Goal: Task Accomplishment & Management: Manage account settings

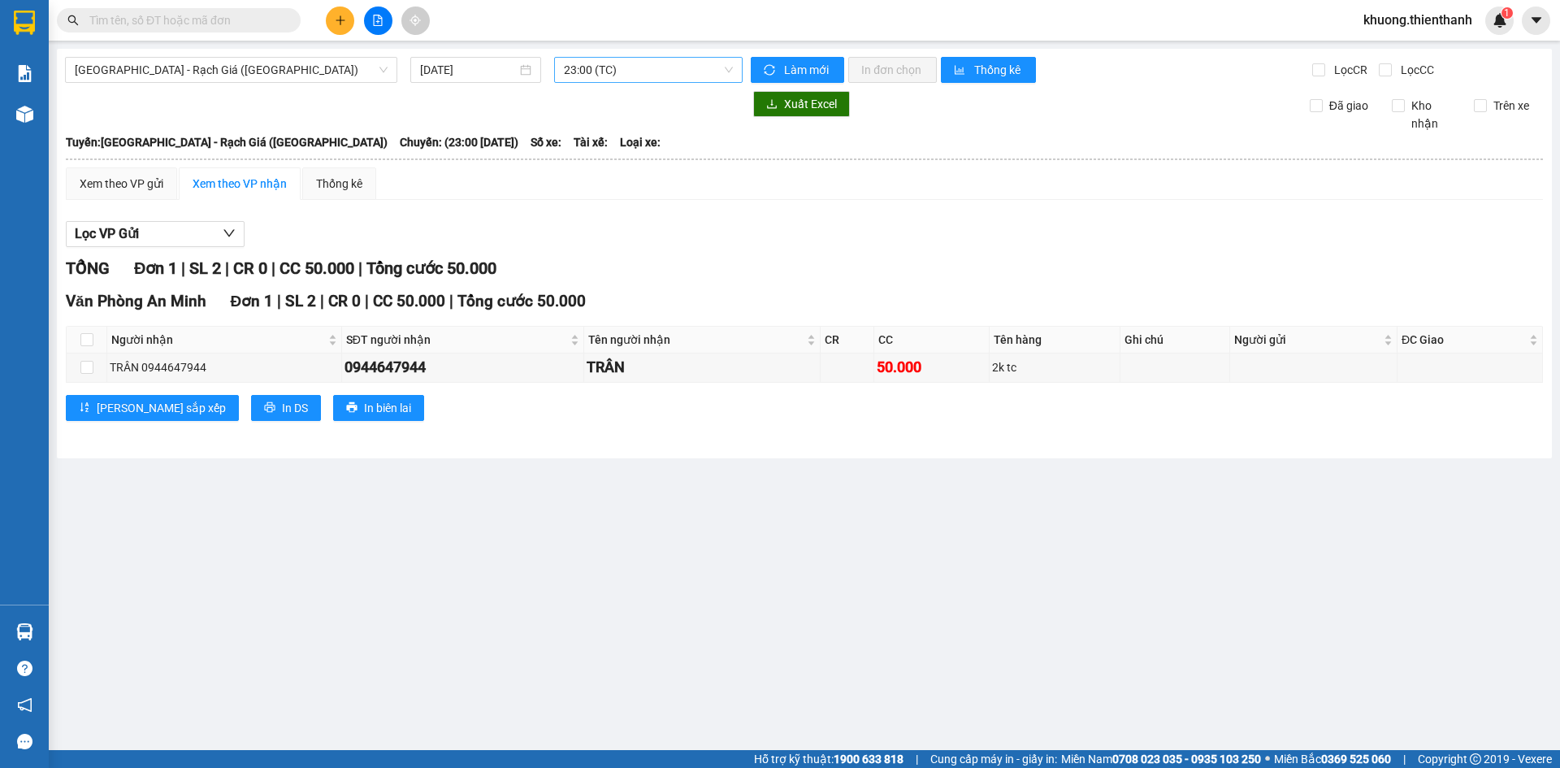
click at [726, 74] on span "23:00 (TC)" at bounding box center [648, 70] width 169 height 24
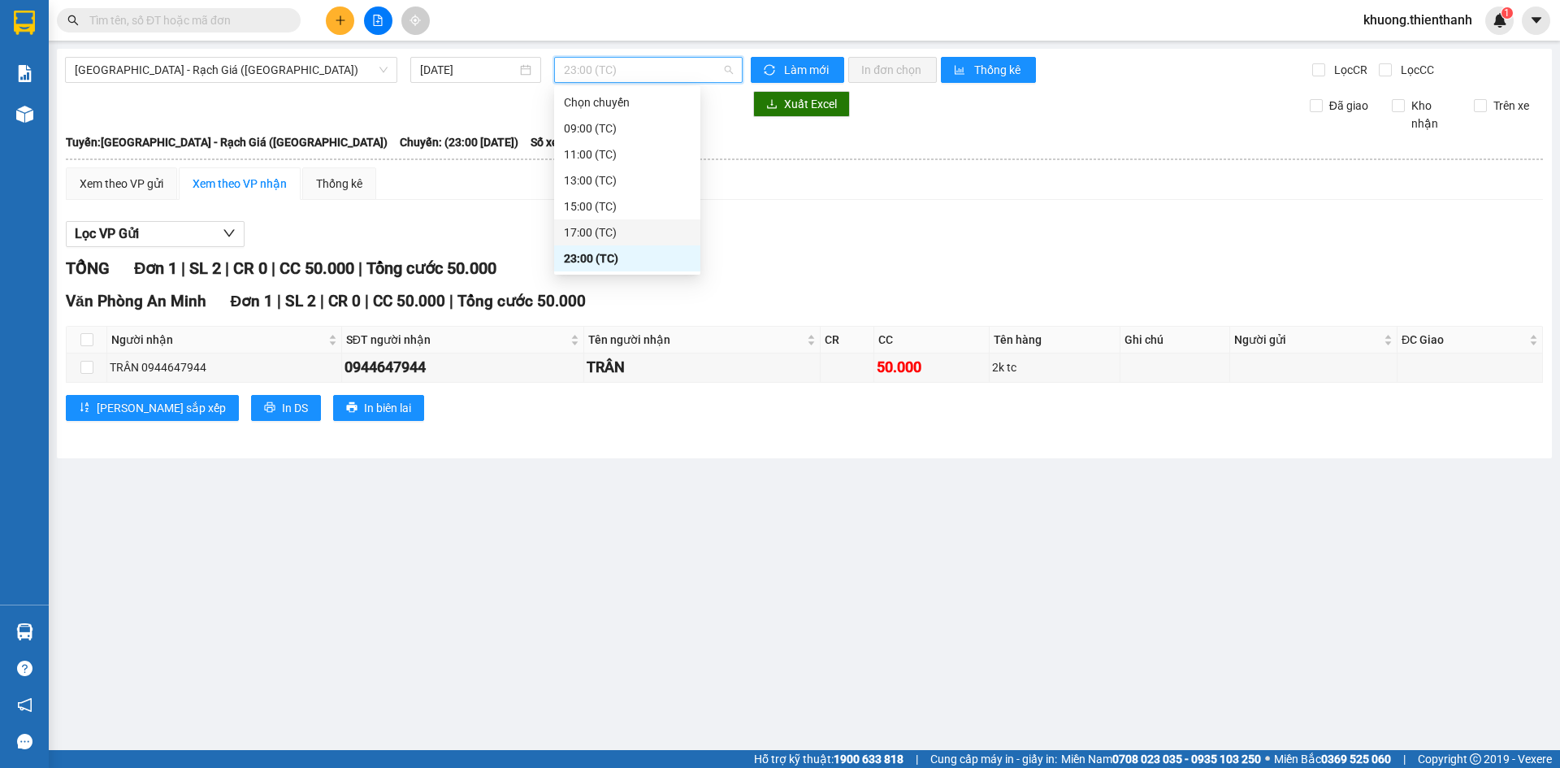
click at [642, 238] on div "17:00 (TC)" at bounding box center [627, 232] width 127 height 18
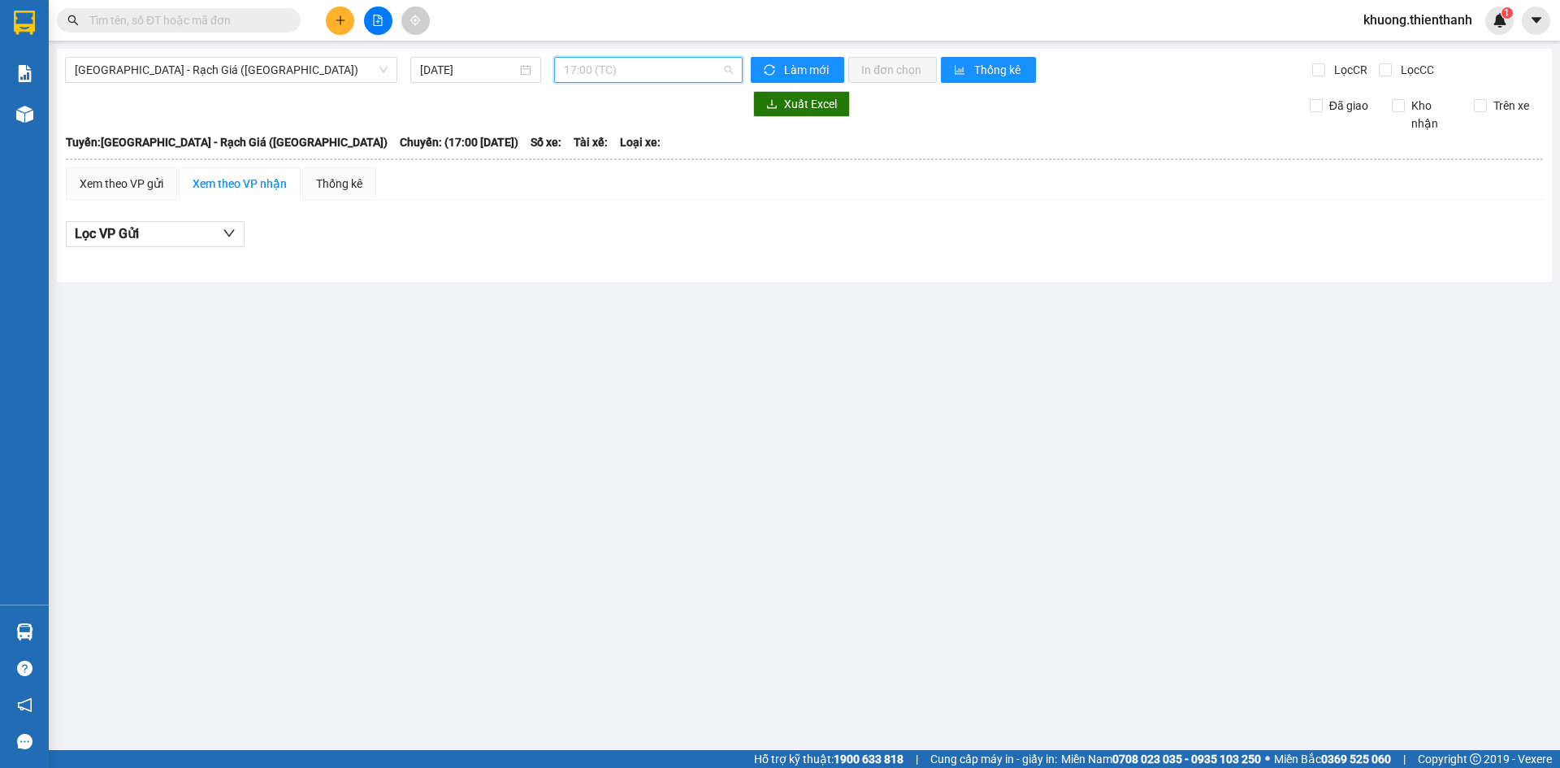
click at [731, 68] on span "17:00 (TC)" at bounding box center [648, 70] width 169 height 24
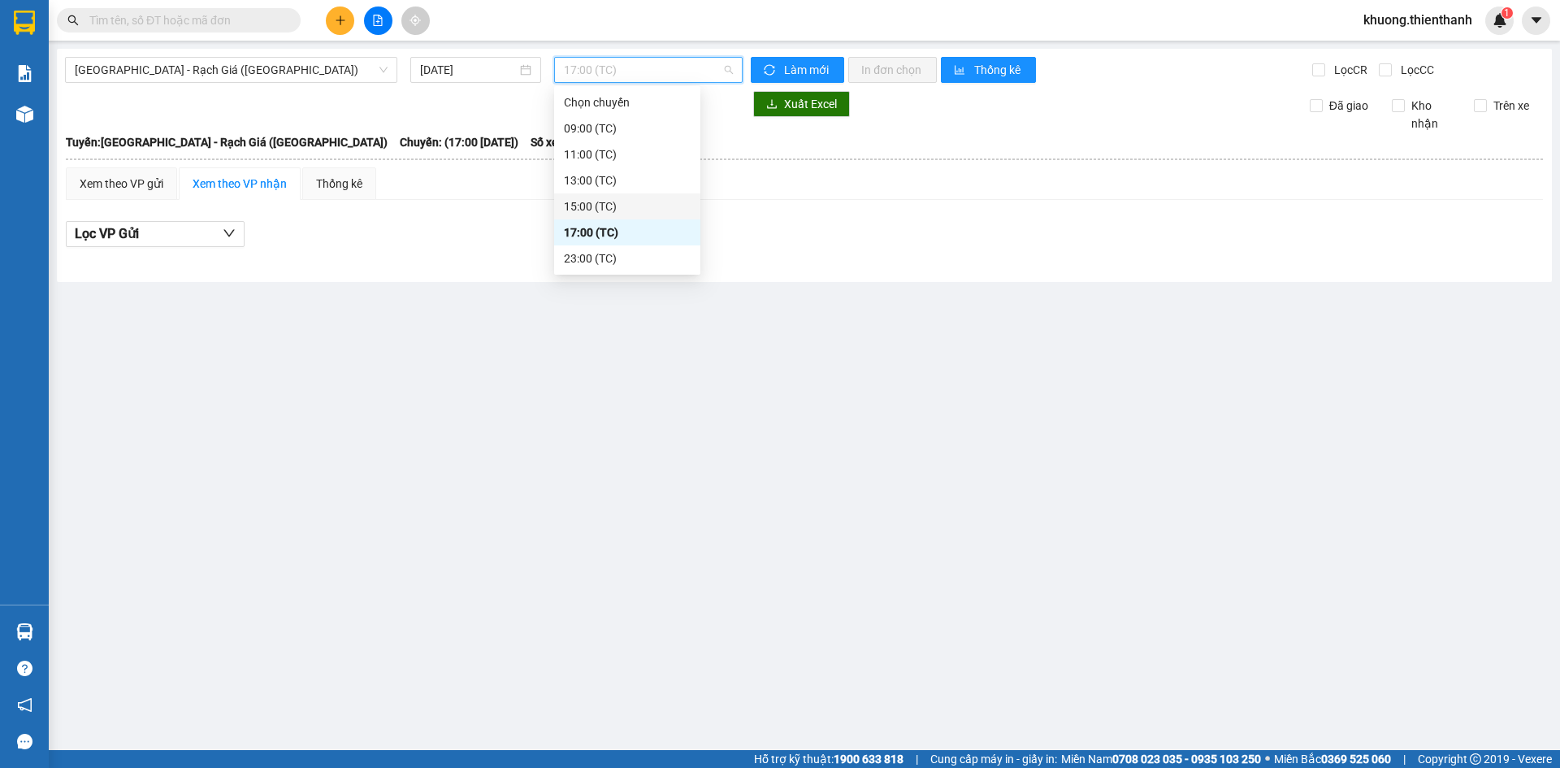
click at [635, 205] on div "15:00 (TC)" at bounding box center [627, 206] width 127 height 18
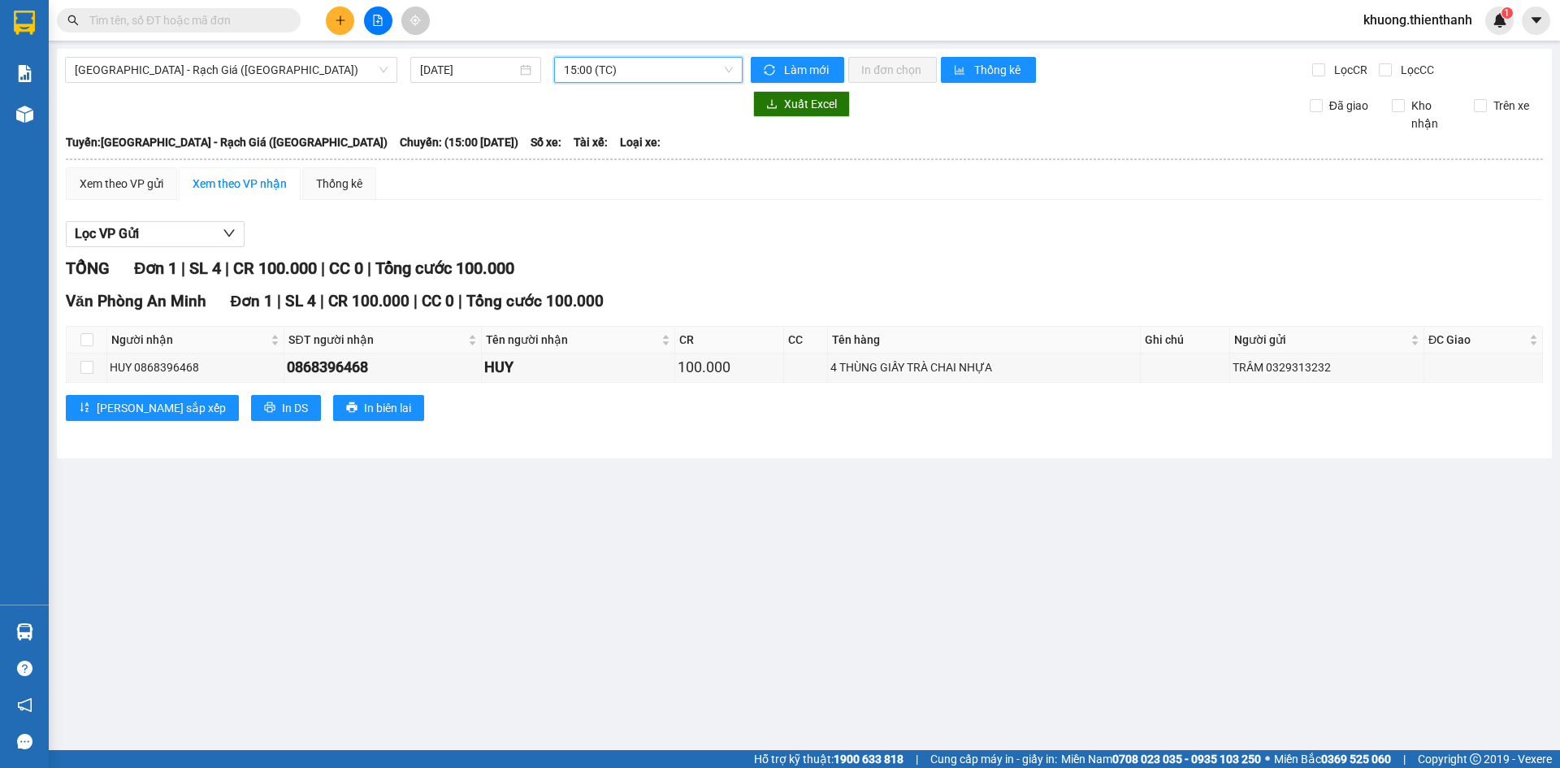
click at [731, 72] on span "15:00 (TC)" at bounding box center [648, 70] width 169 height 24
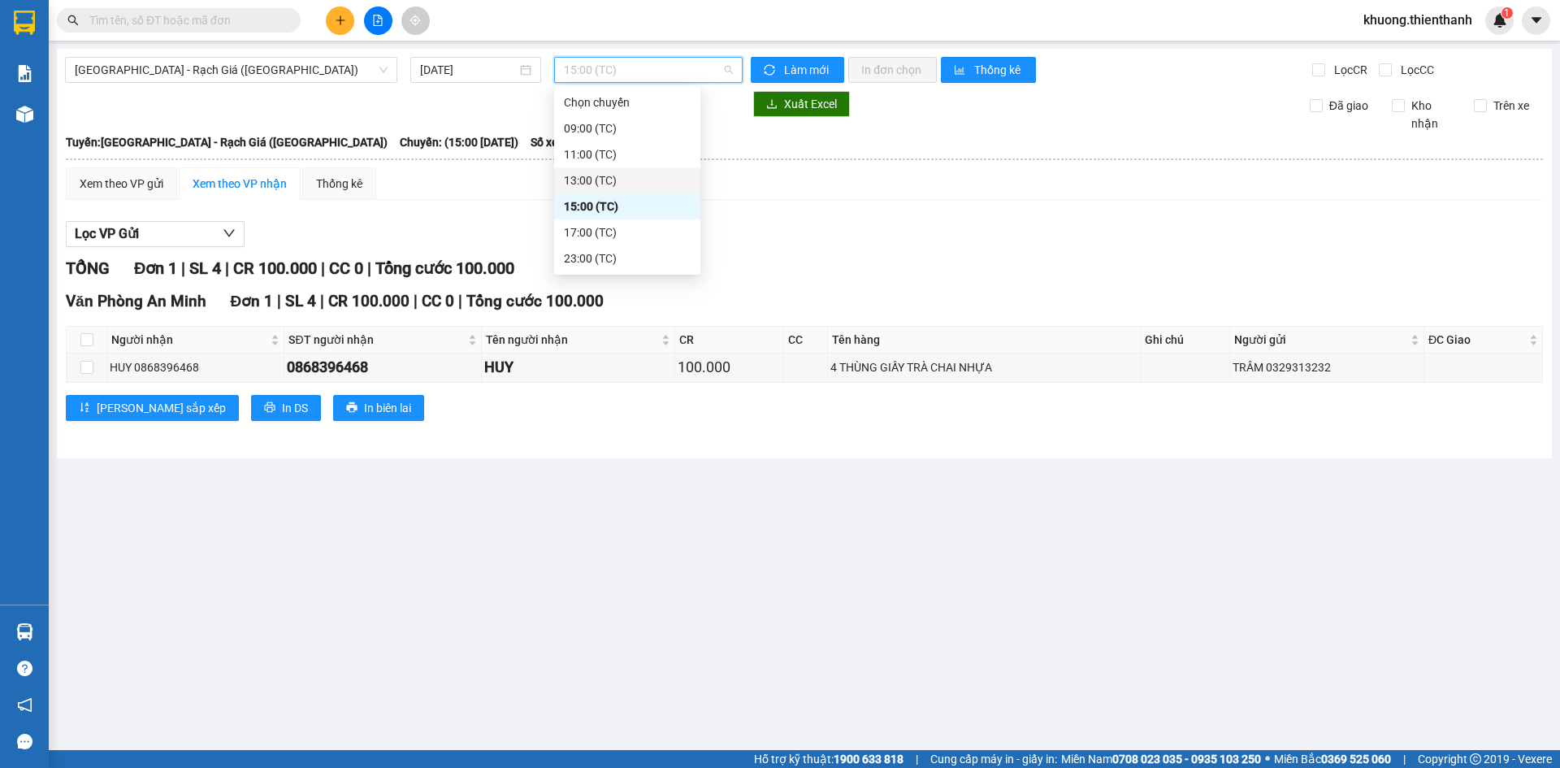
drag, startPoint x: 657, startPoint y: 183, endPoint x: 687, endPoint y: 102, distance: 85.9
click at [657, 183] on div "13:00 (TC)" at bounding box center [627, 180] width 127 height 18
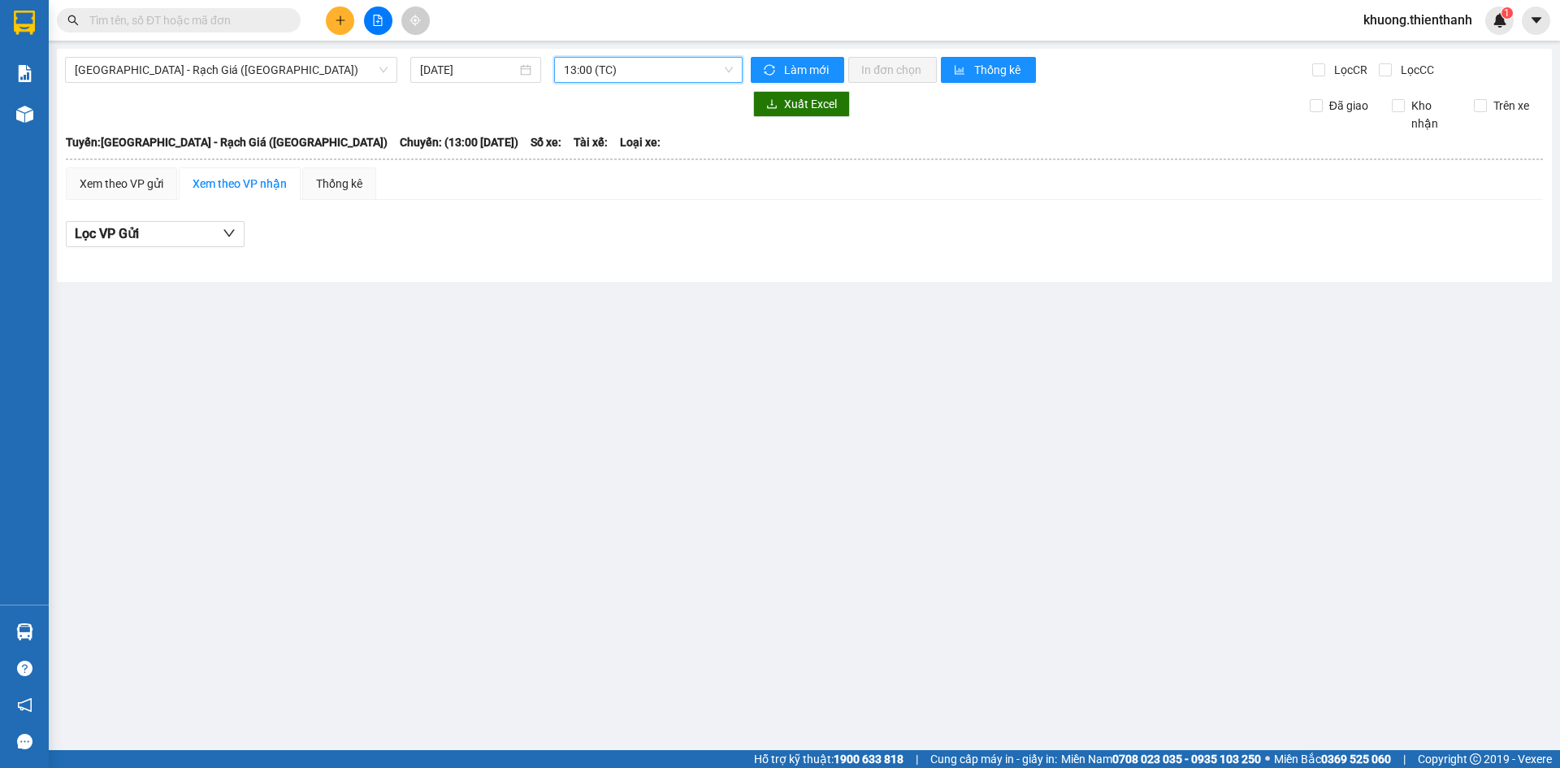
click at [729, 72] on span "13:00 (TC)" at bounding box center [648, 70] width 169 height 24
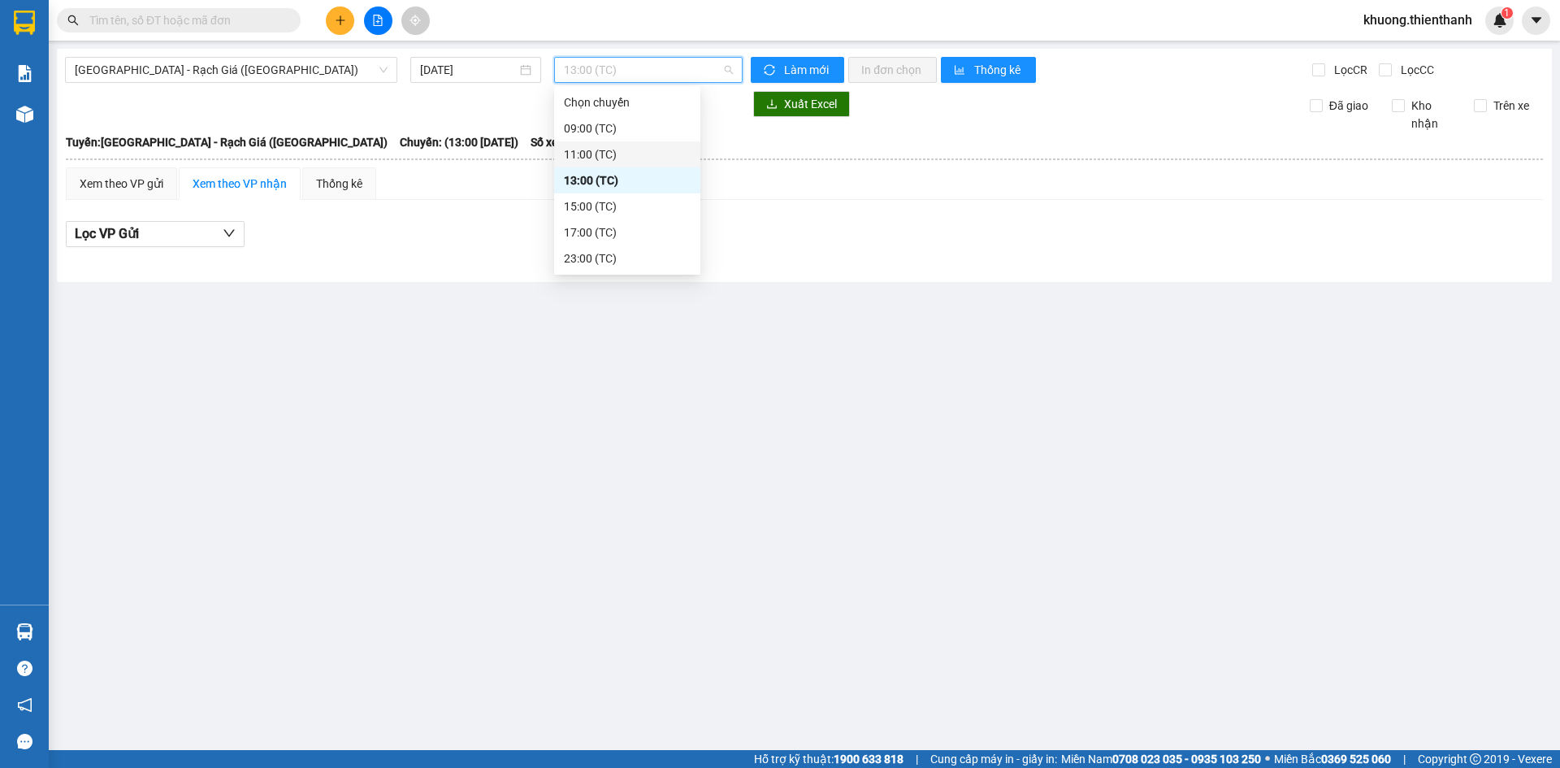
click at [621, 154] on div "11:00 (TC)" at bounding box center [627, 154] width 127 height 18
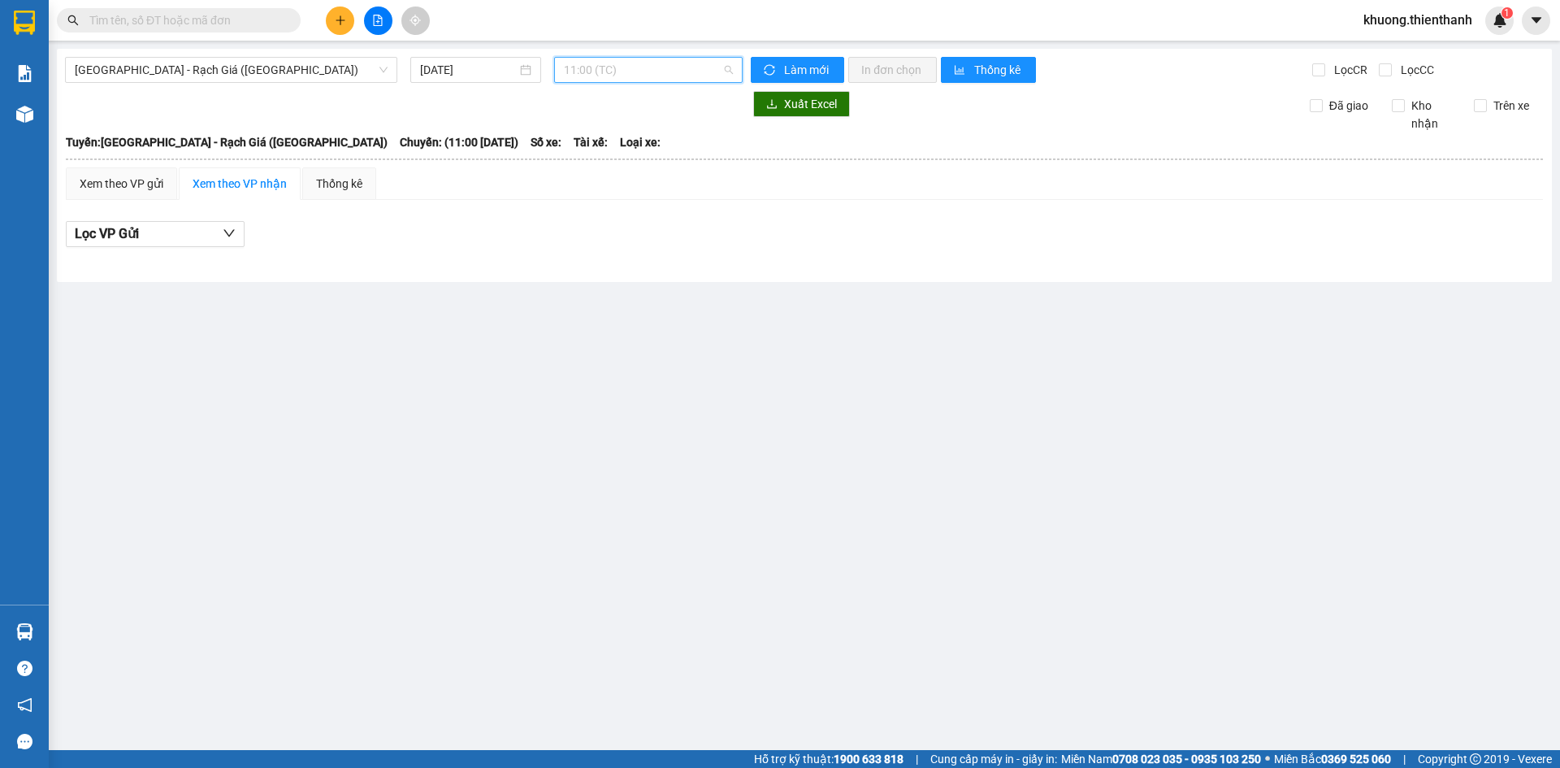
drag, startPoint x: 731, startPoint y: 71, endPoint x: 711, endPoint y: 98, distance: 33.2
click at [731, 72] on span "11:00 (TC)" at bounding box center [648, 70] width 169 height 24
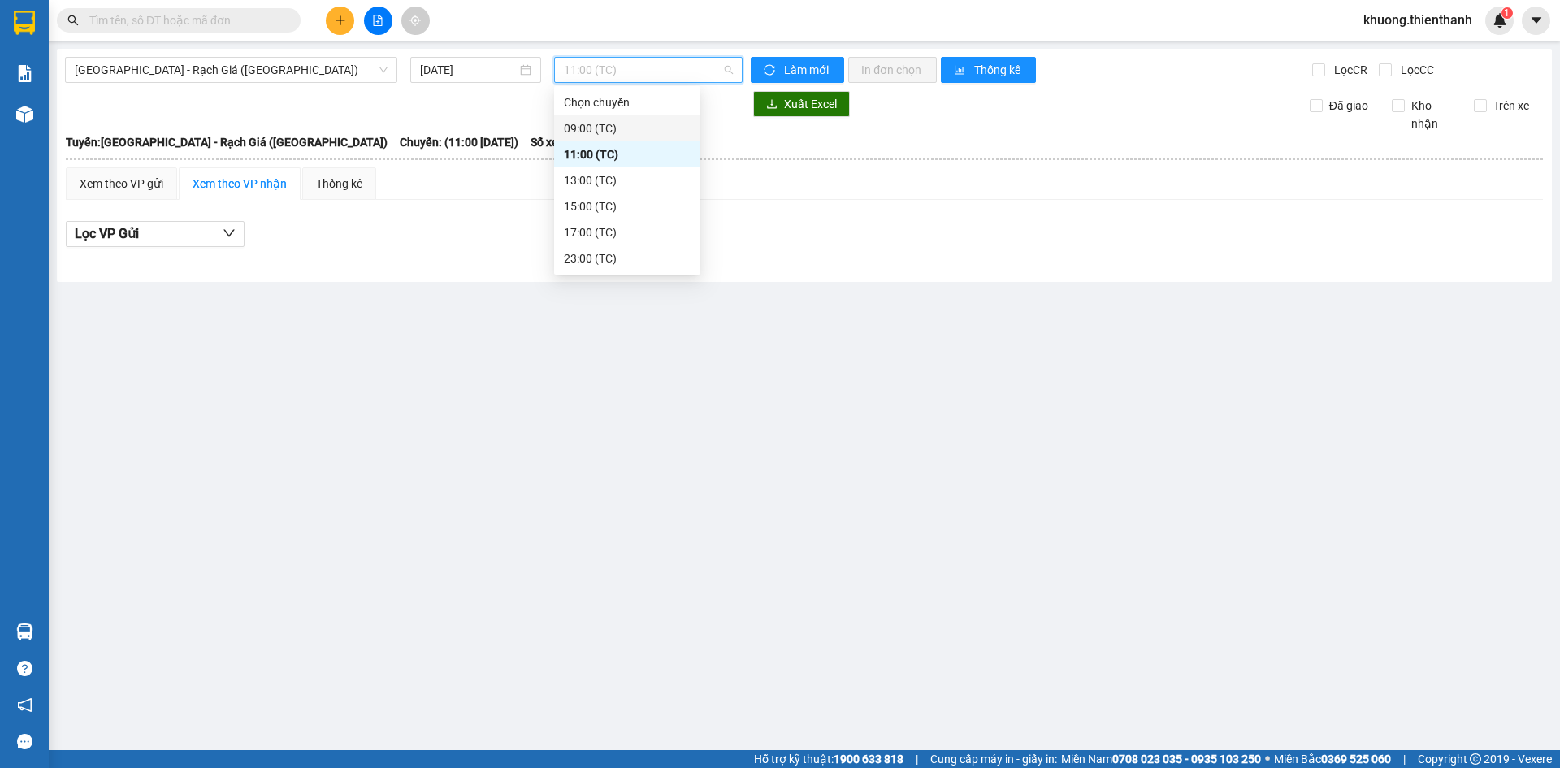
click at [635, 122] on div "09:00 (TC)" at bounding box center [627, 128] width 127 height 18
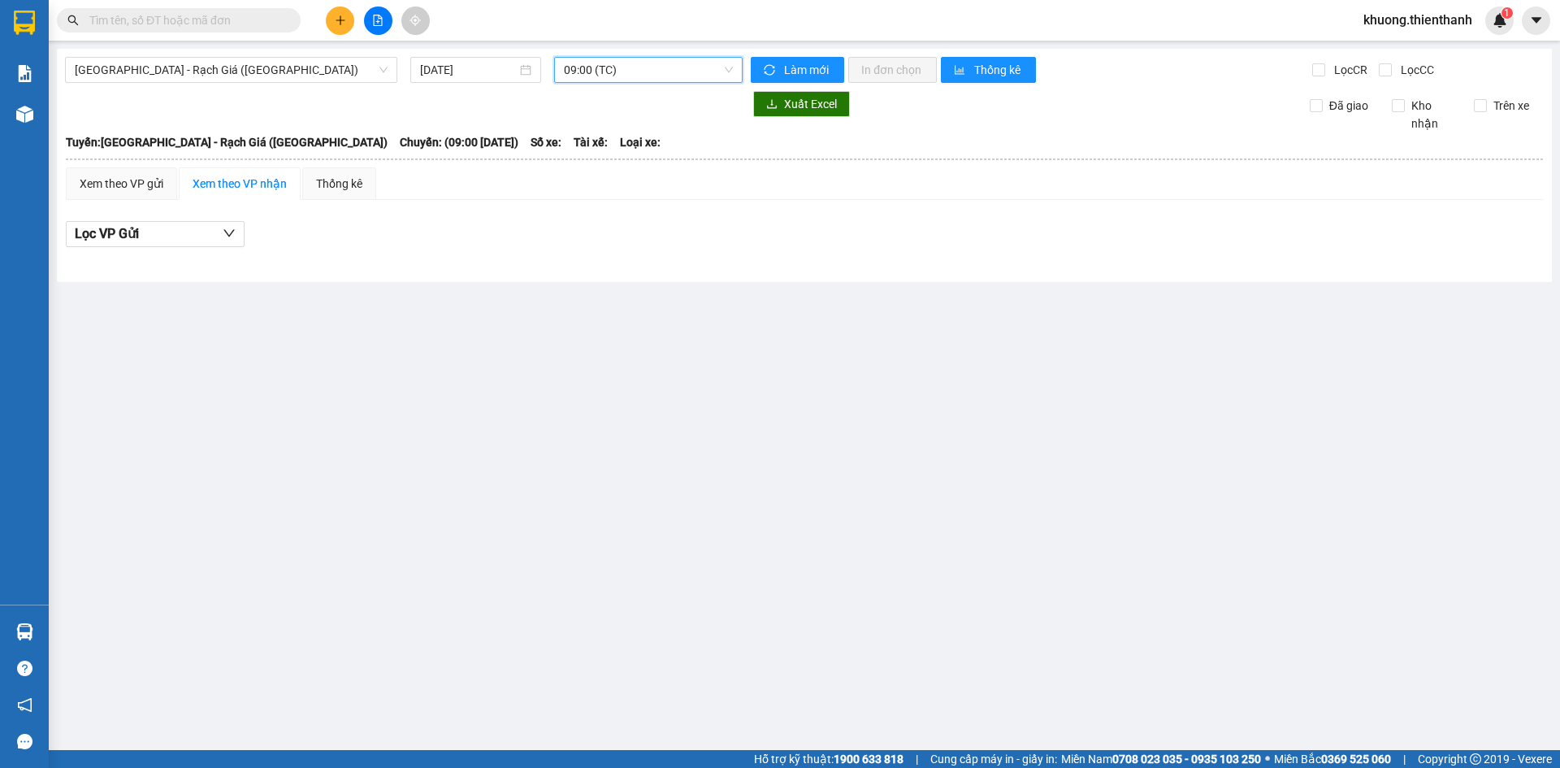
drag, startPoint x: 726, startPoint y: 70, endPoint x: 717, endPoint y: 76, distance: 11.7
click at [727, 70] on span "09:00 (TC)" at bounding box center [648, 70] width 169 height 24
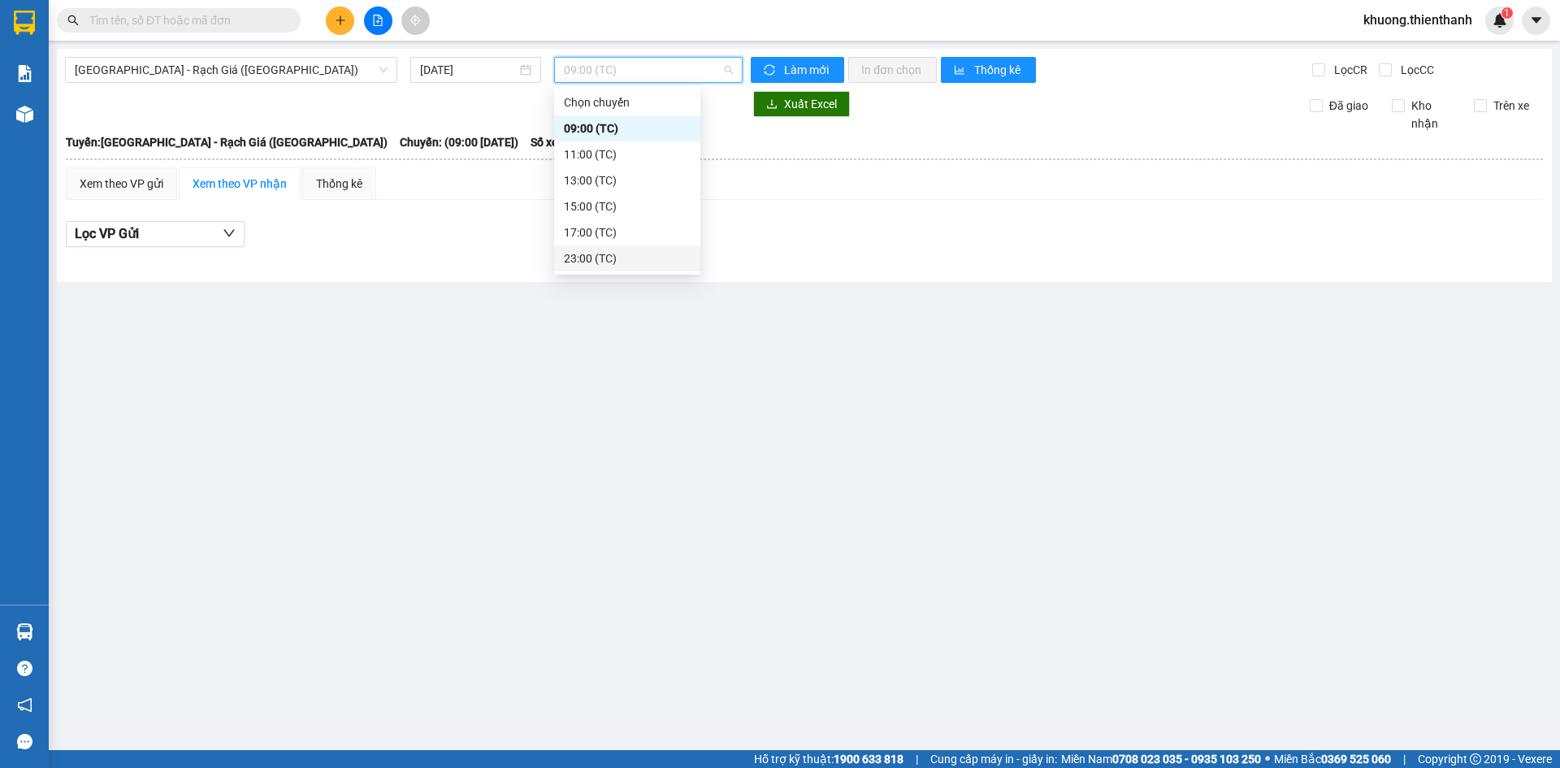
click at [609, 263] on div "23:00 (TC)" at bounding box center [627, 258] width 127 height 18
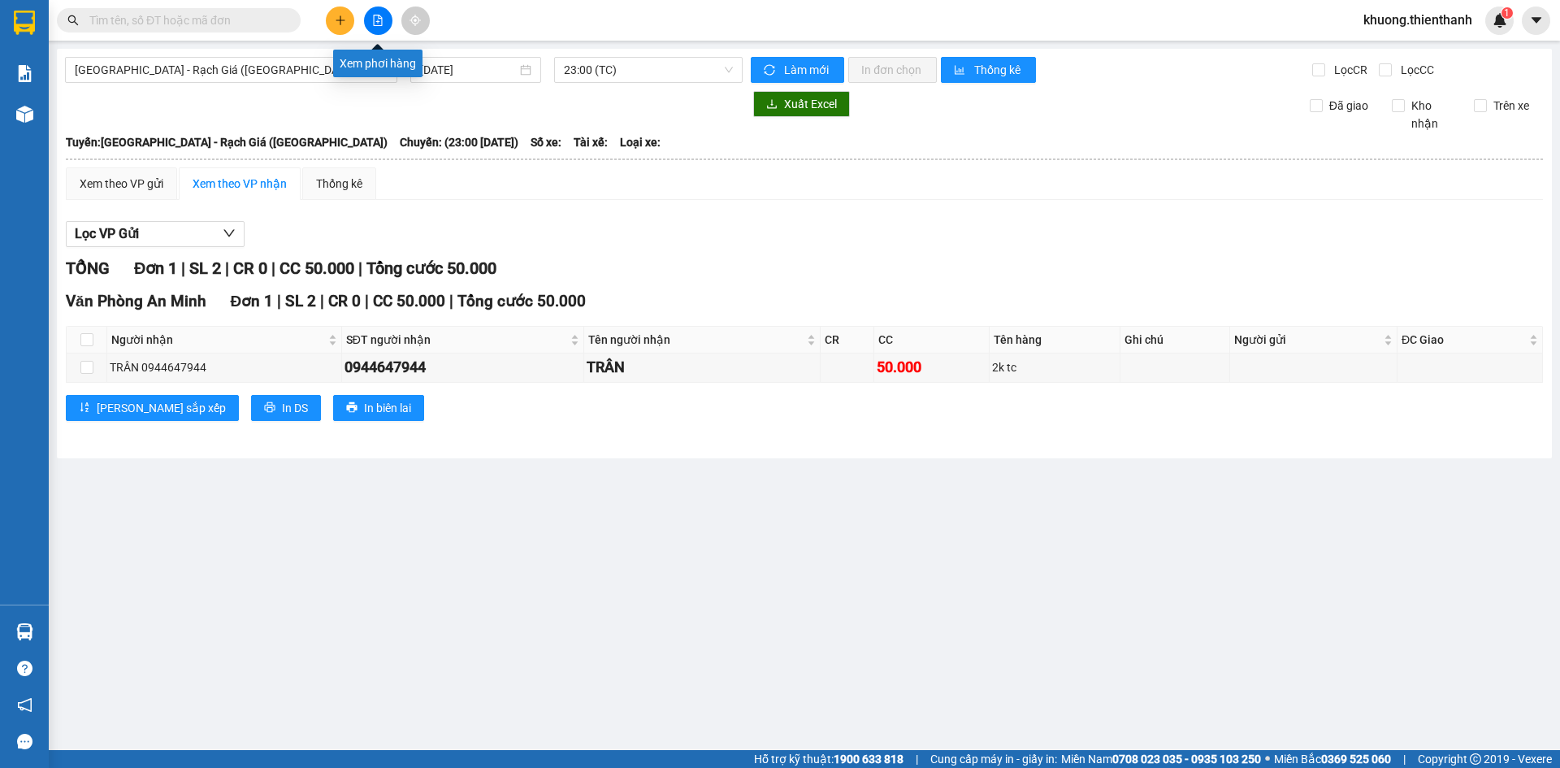
click at [381, 20] on icon "file-add" at bounding box center [377, 20] width 11 height 11
click at [159, 71] on span "[GEOGRAPHIC_DATA] - Rạch Giá ([GEOGRAPHIC_DATA])" at bounding box center [231, 70] width 313 height 24
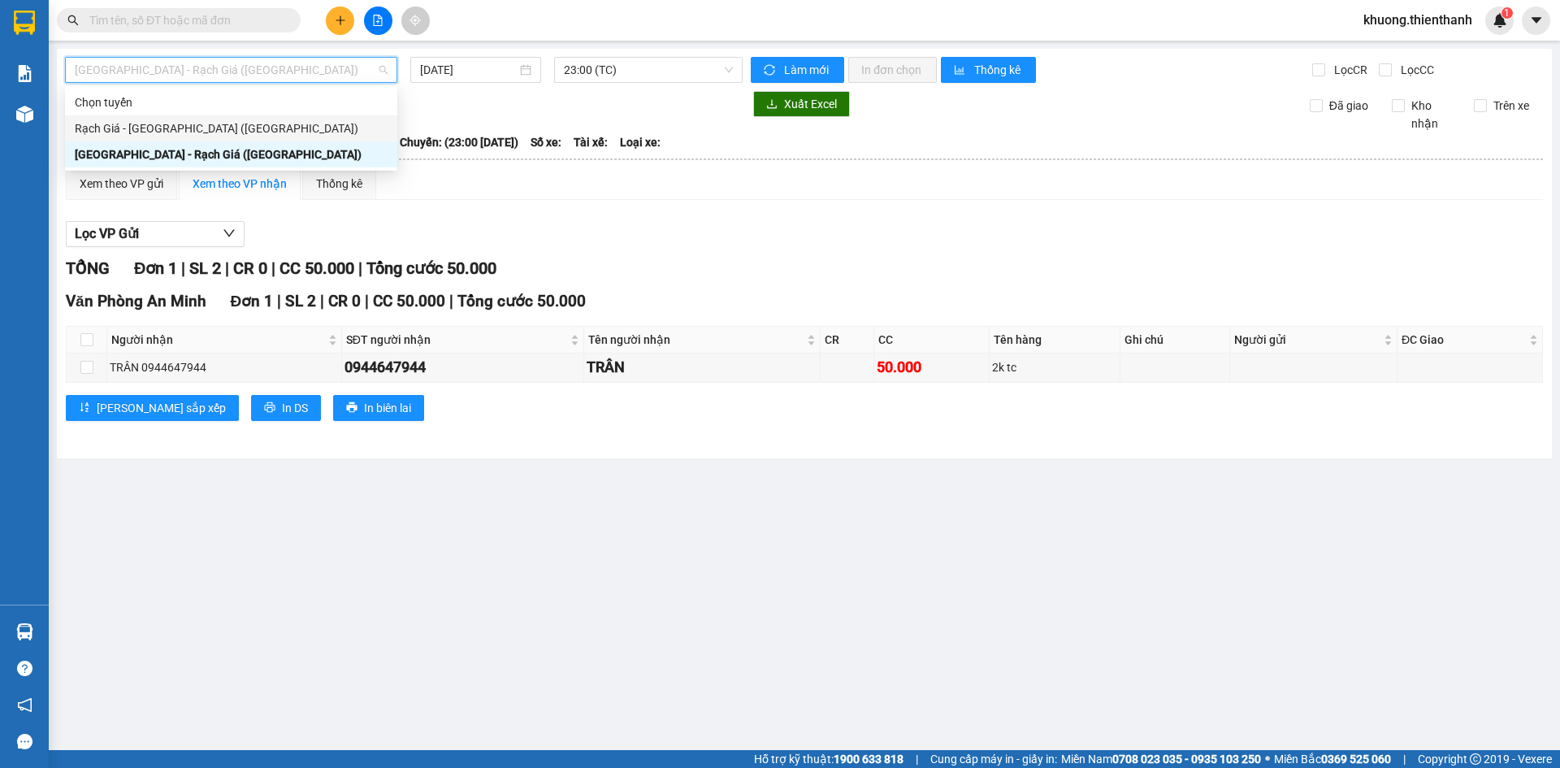
click at [178, 129] on div "Rạch Giá - [GEOGRAPHIC_DATA] ([GEOGRAPHIC_DATA])" at bounding box center [231, 128] width 313 height 18
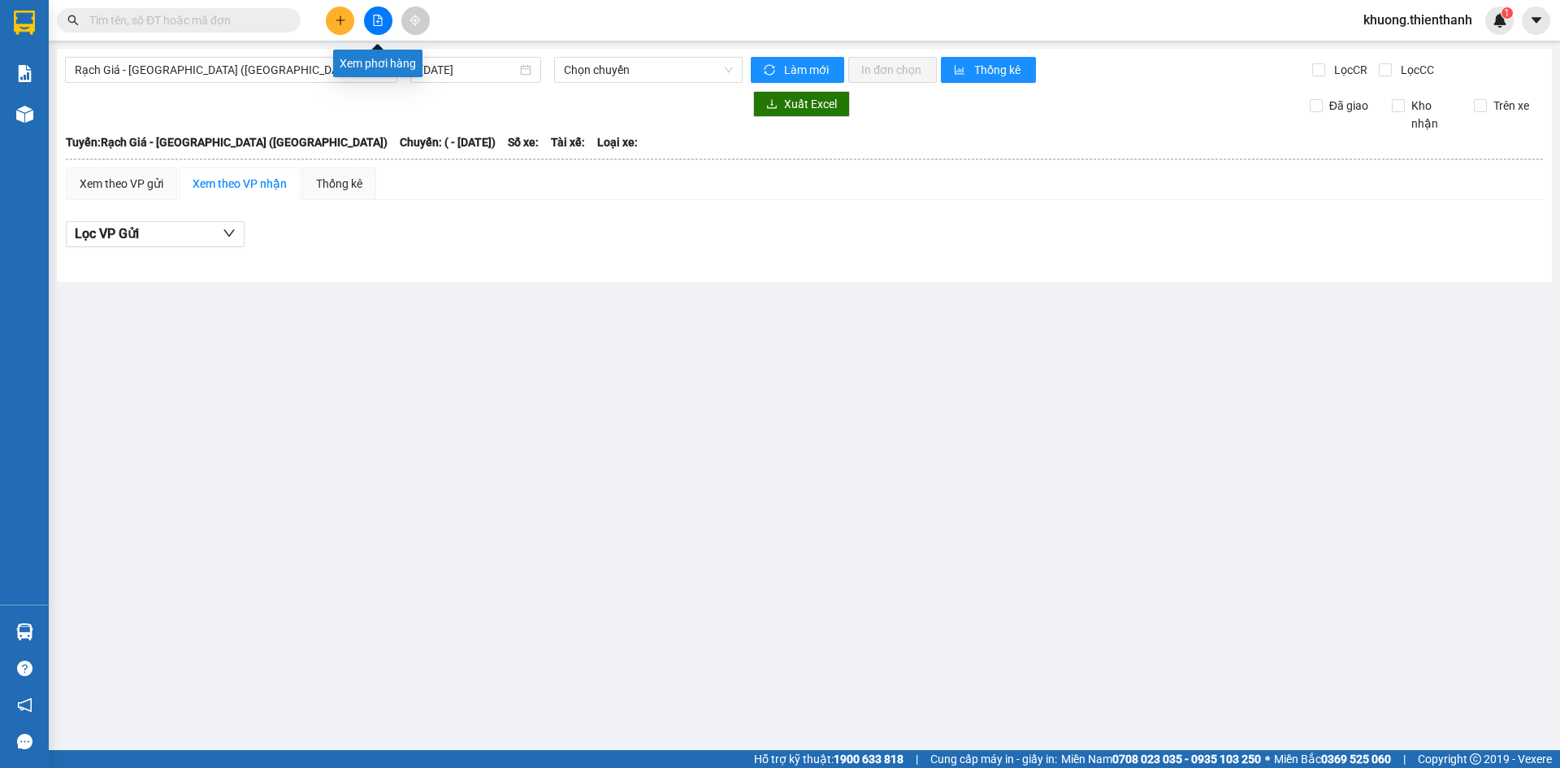
click at [382, 24] on icon "file-add" at bounding box center [377, 20] width 11 height 11
click at [378, 18] on icon "file-add" at bounding box center [377, 20] width 11 height 11
click at [525, 71] on div "[DATE]" at bounding box center [475, 70] width 111 height 18
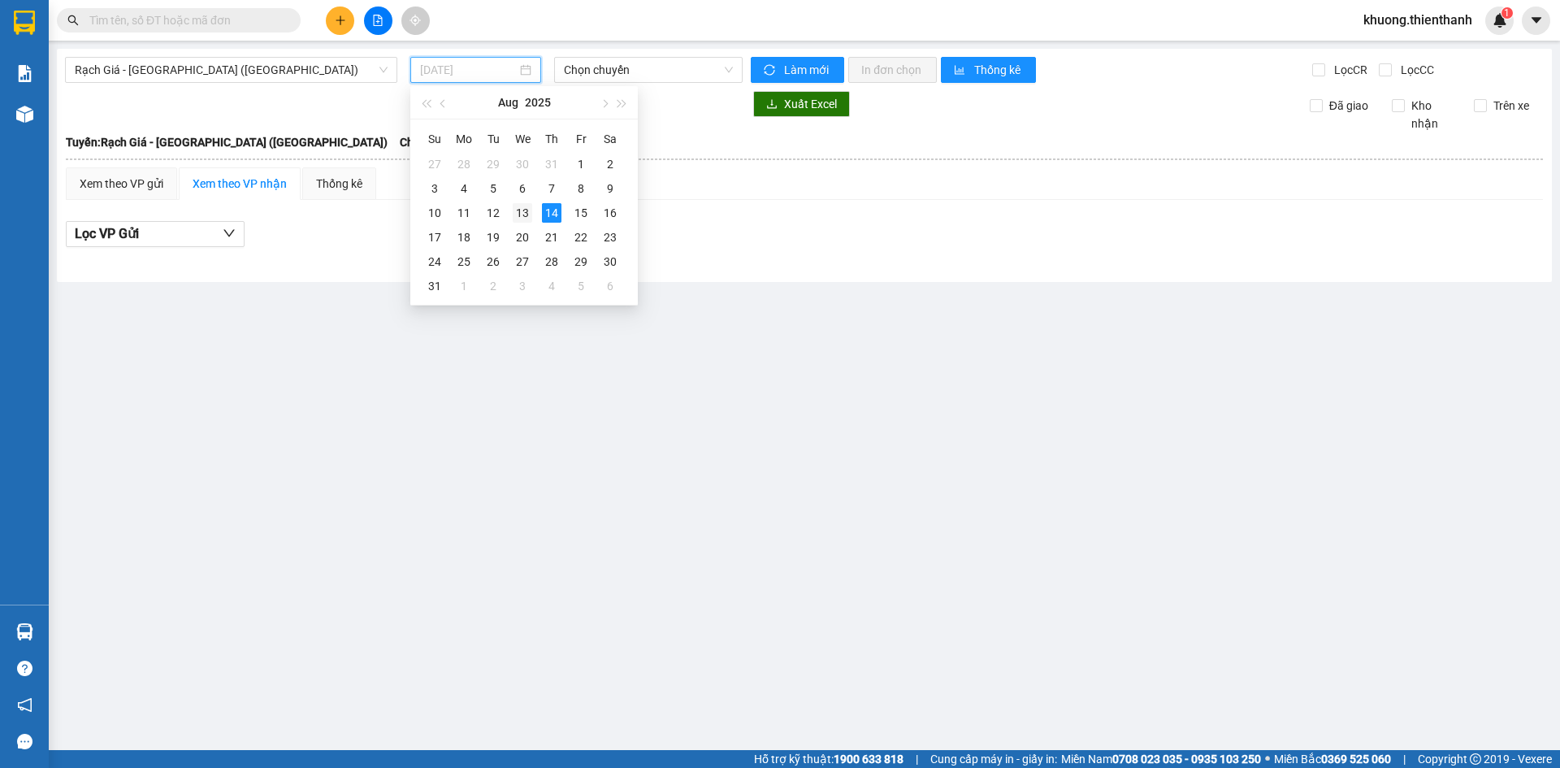
click at [527, 214] on div "13" at bounding box center [523, 213] width 20 height 20
type input "[DATE]"
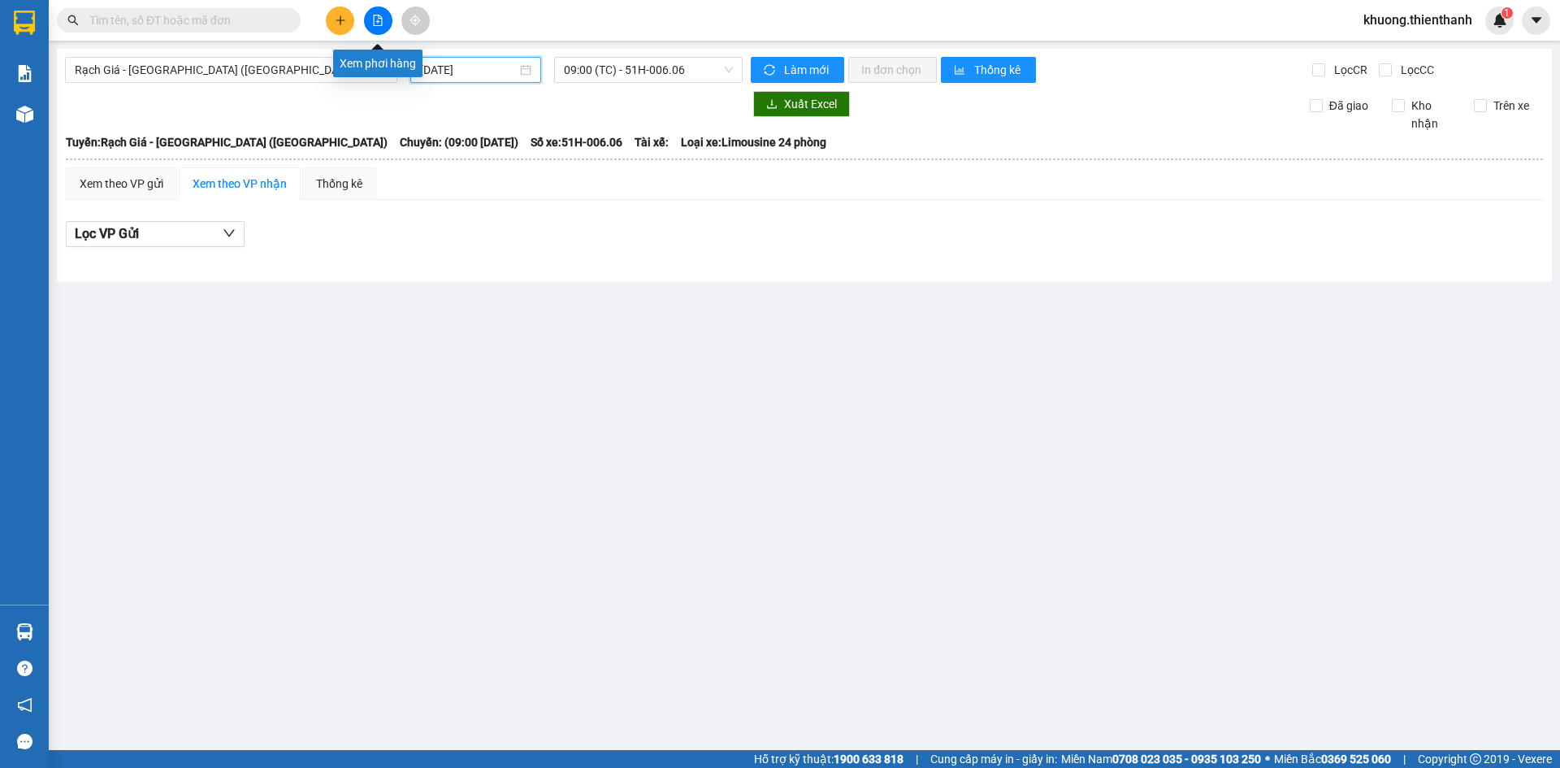
click at [381, 25] on icon "file-add" at bounding box center [378, 20] width 9 height 11
click at [727, 69] on span "09:00 (TC) - 51H-006.06" at bounding box center [648, 70] width 169 height 24
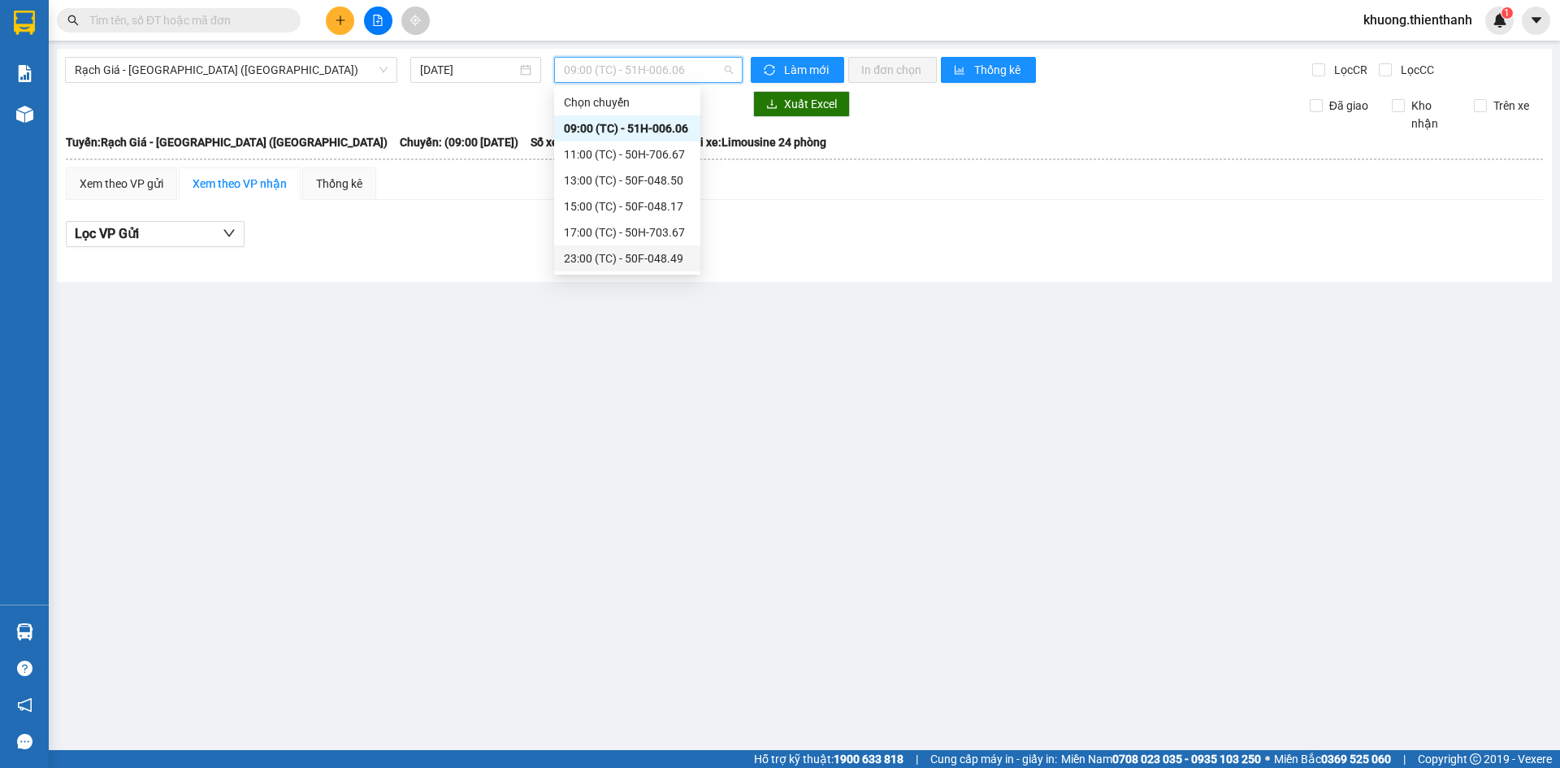
click at [622, 251] on div "23:00 (TC) - 50F-048.49" at bounding box center [627, 258] width 127 height 18
click at [731, 70] on span "23:00 (TC) - 50F-048.49" at bounding box center [648, 70] width 169 height 24
click at [613, 223] on div "17:00 (TC) - 50H-703.67" at bounding box center [627, 232] width 127 height 18
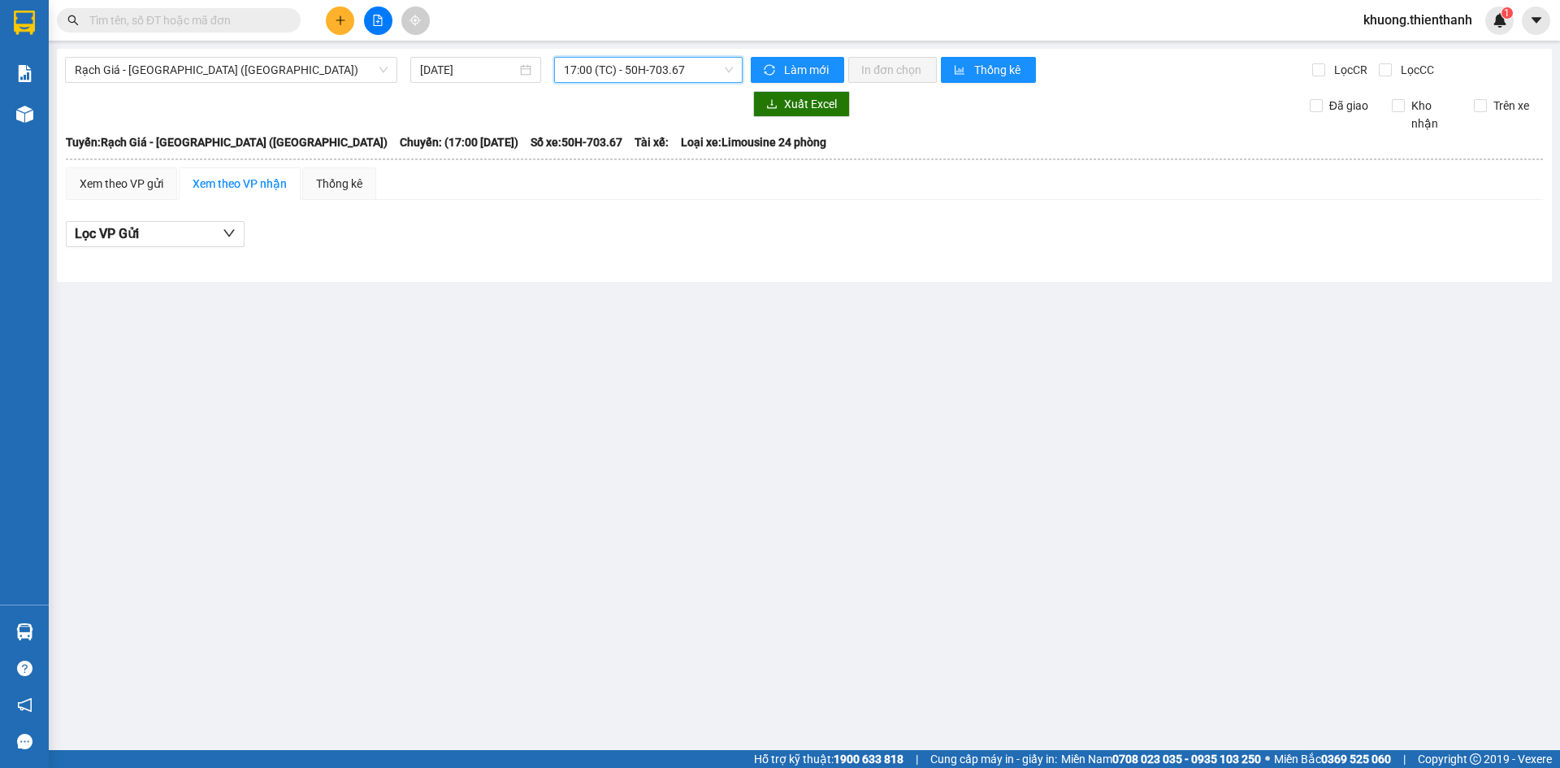
drag, startPoint x: 731, startPoint y: 67, endPoint x: 712, endPoint y: 87, distance: 28.2
click at [731, 71] on span "17:00 (TC) - 50H-703.67" at bounding box center [648, 70] width 169 height 24
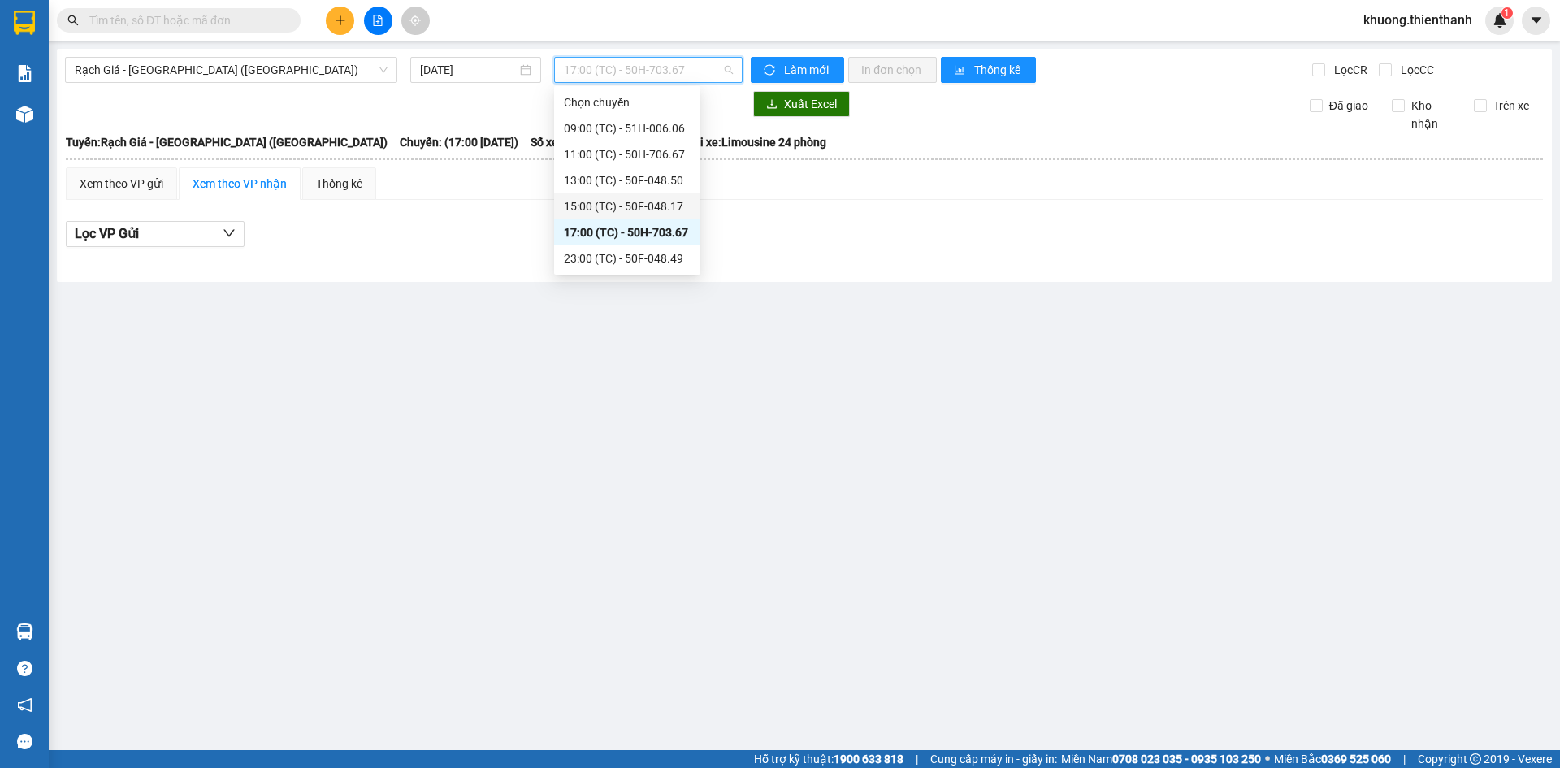
click at [596, 197] on div "15:00 (TC) - 50F-048.17" at bounding box center [627, 206] width 146 height 26
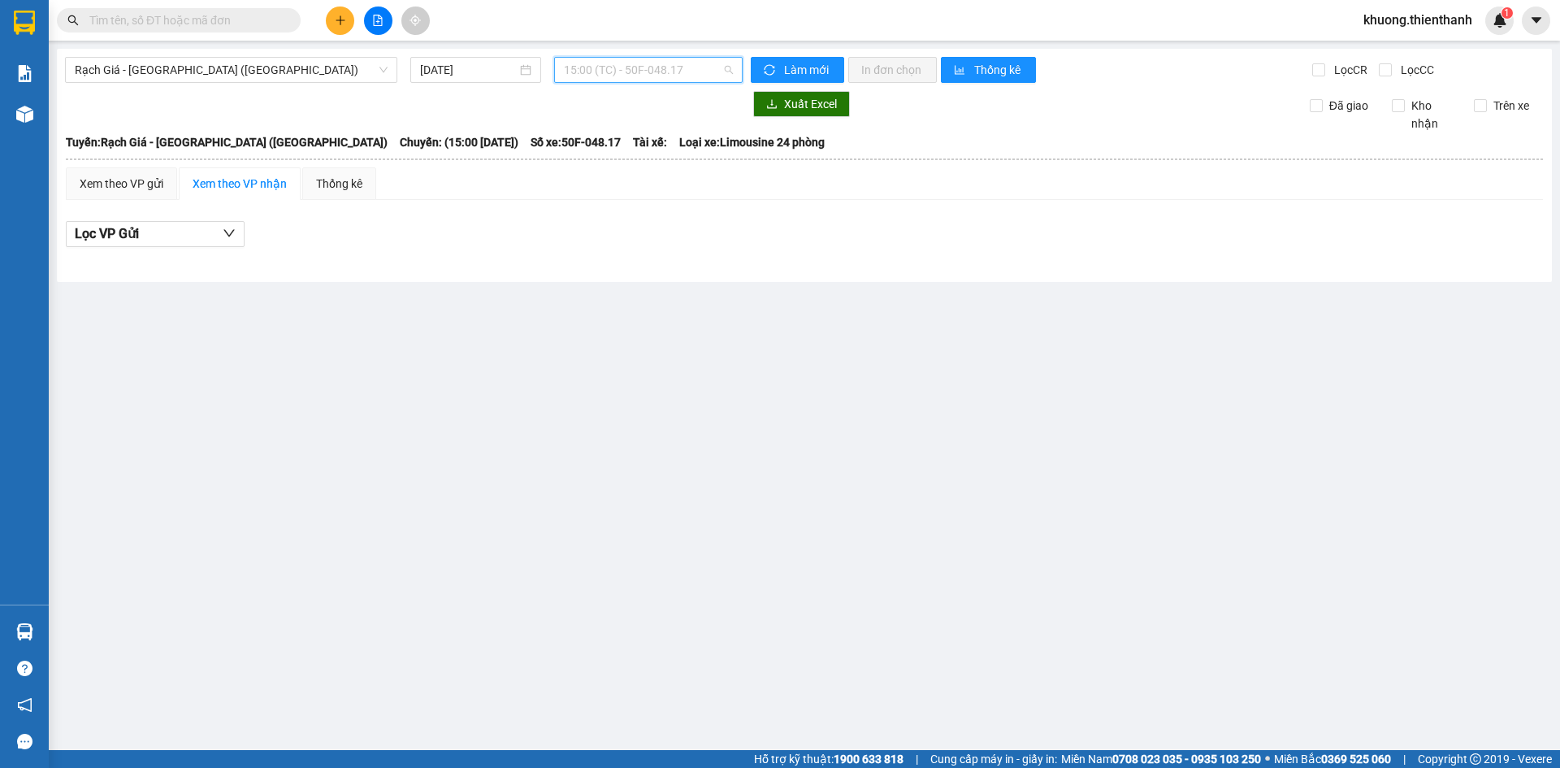
drag, startPoint x: 726, startPoint y: 71, endPoint x: 668, endPoint y: 121, distance: 77.2
click at [726, 72] on span "15:00 (TC) - 50F-048.17" at bounding box center [648, 70] width 169 height 24
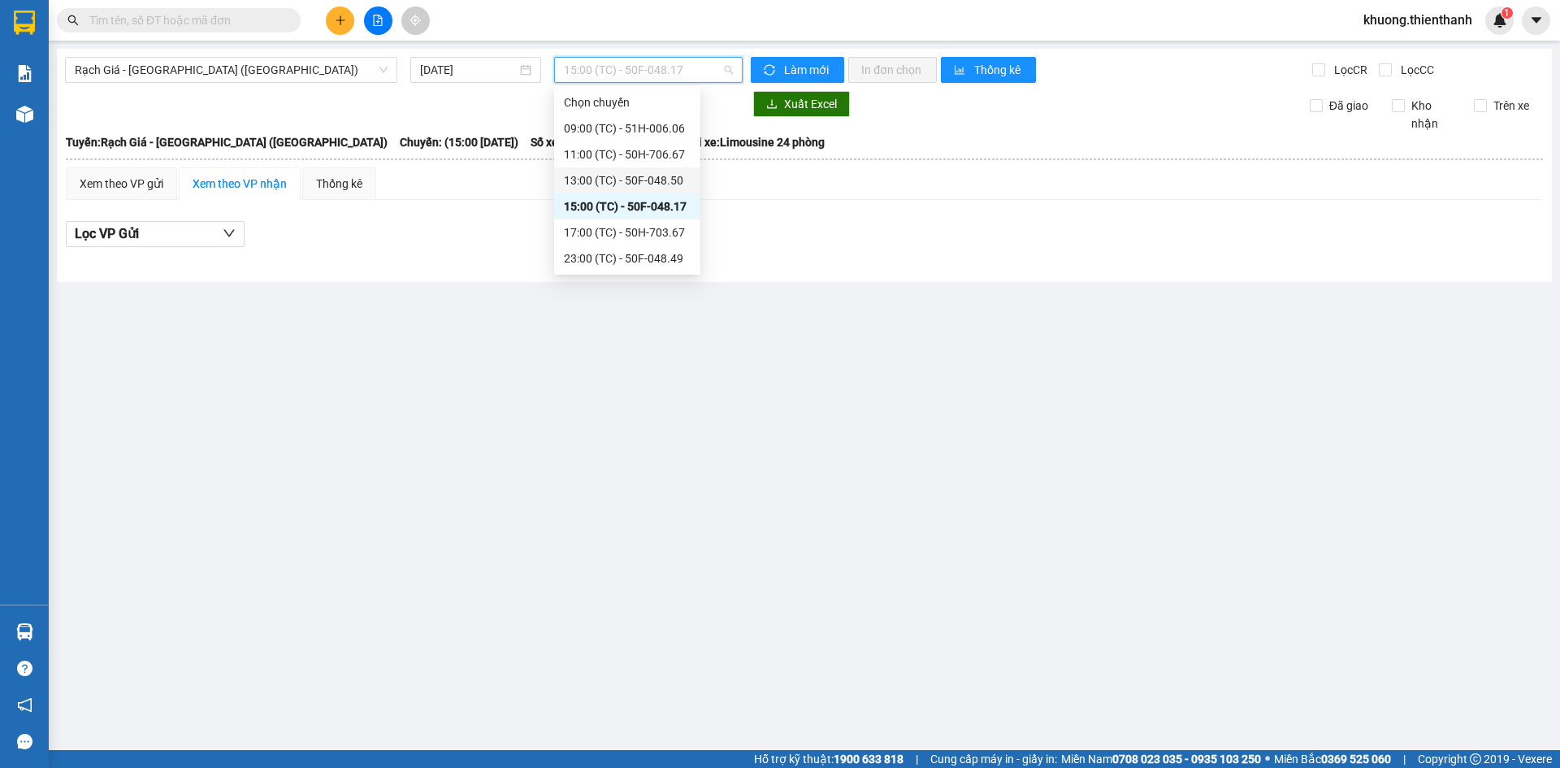
click at [605, 174] on div "13:00 (TC) - 50F-048.50" at bounding box center [627, 180] width 127 height 18
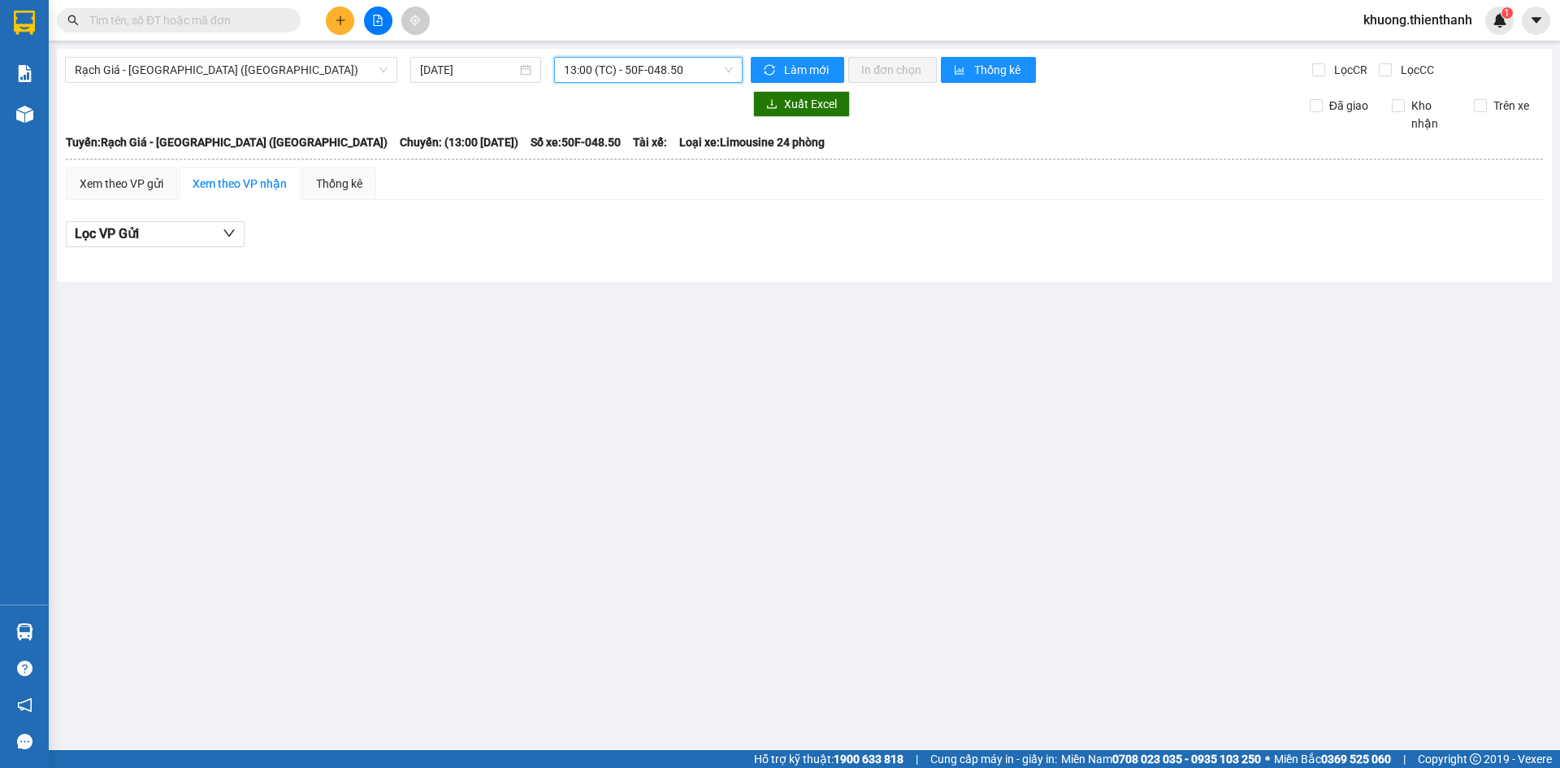
click at [731, 74] on span "13:00 (TC) - 50F-048.50" at bounding box center [648, 70] width 169 height 24
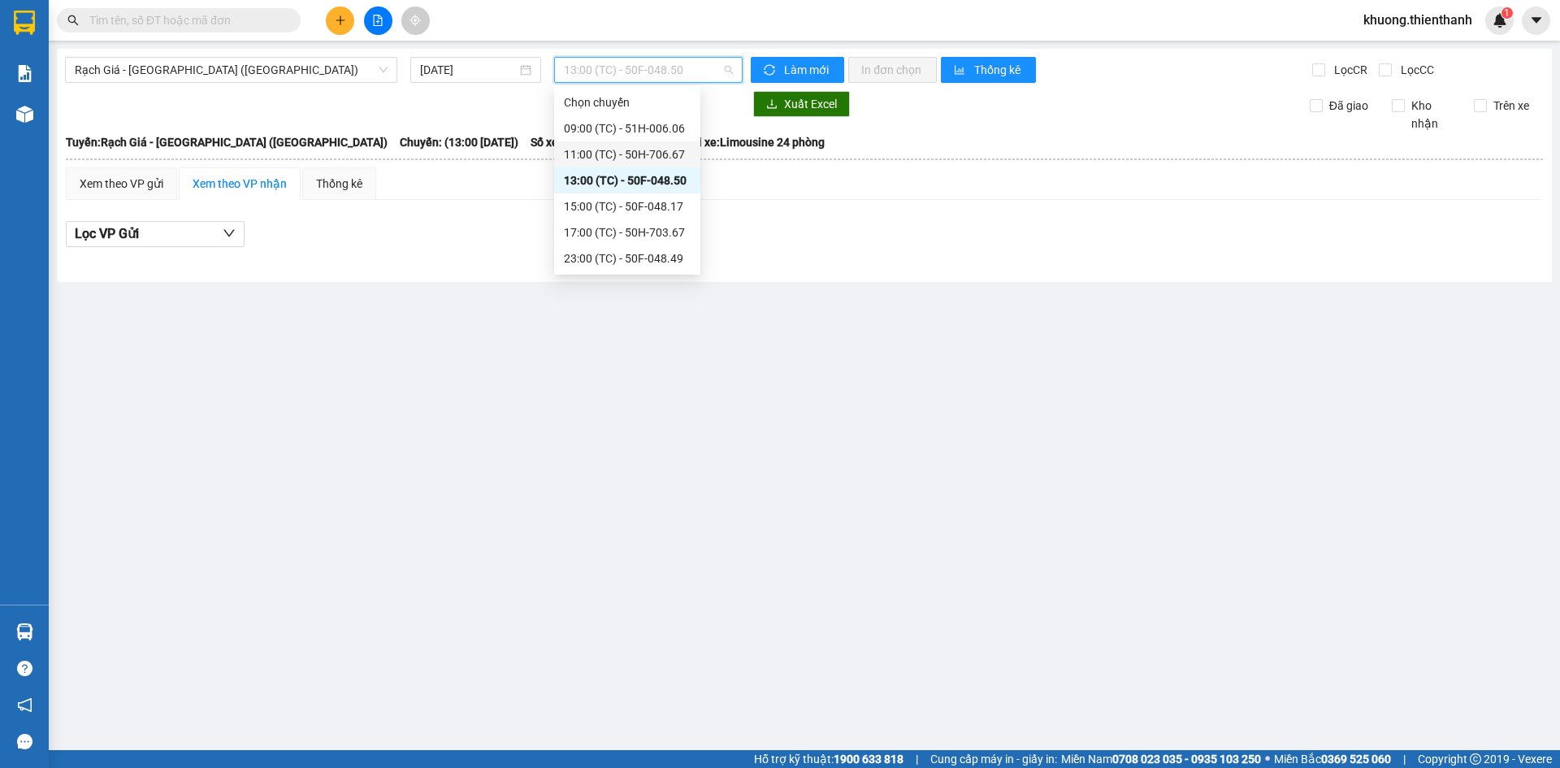
click at [635, 149] on div "11:00 (TC) - 50H-706.67" at bounding box center [627, 154] width 127 height 18
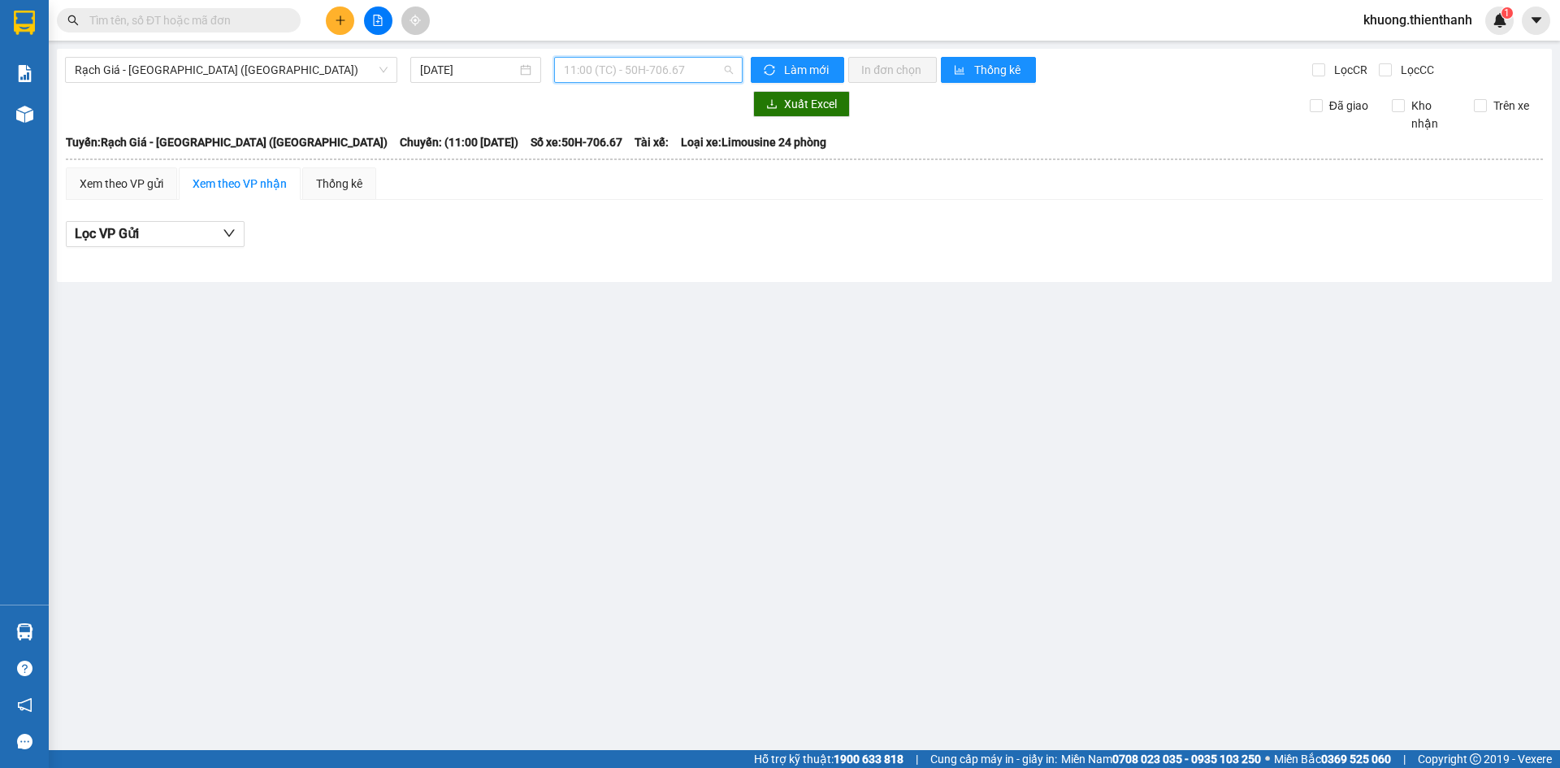
drag, startPoint x: 733, startPoint y: 70, endPoint x: 670, endPoint y: 108, distance: 73.3
click at [732, 72] on span "11:00 (TC) - 50H-706.67" at bounding box center [648, 70] width 169 height 24
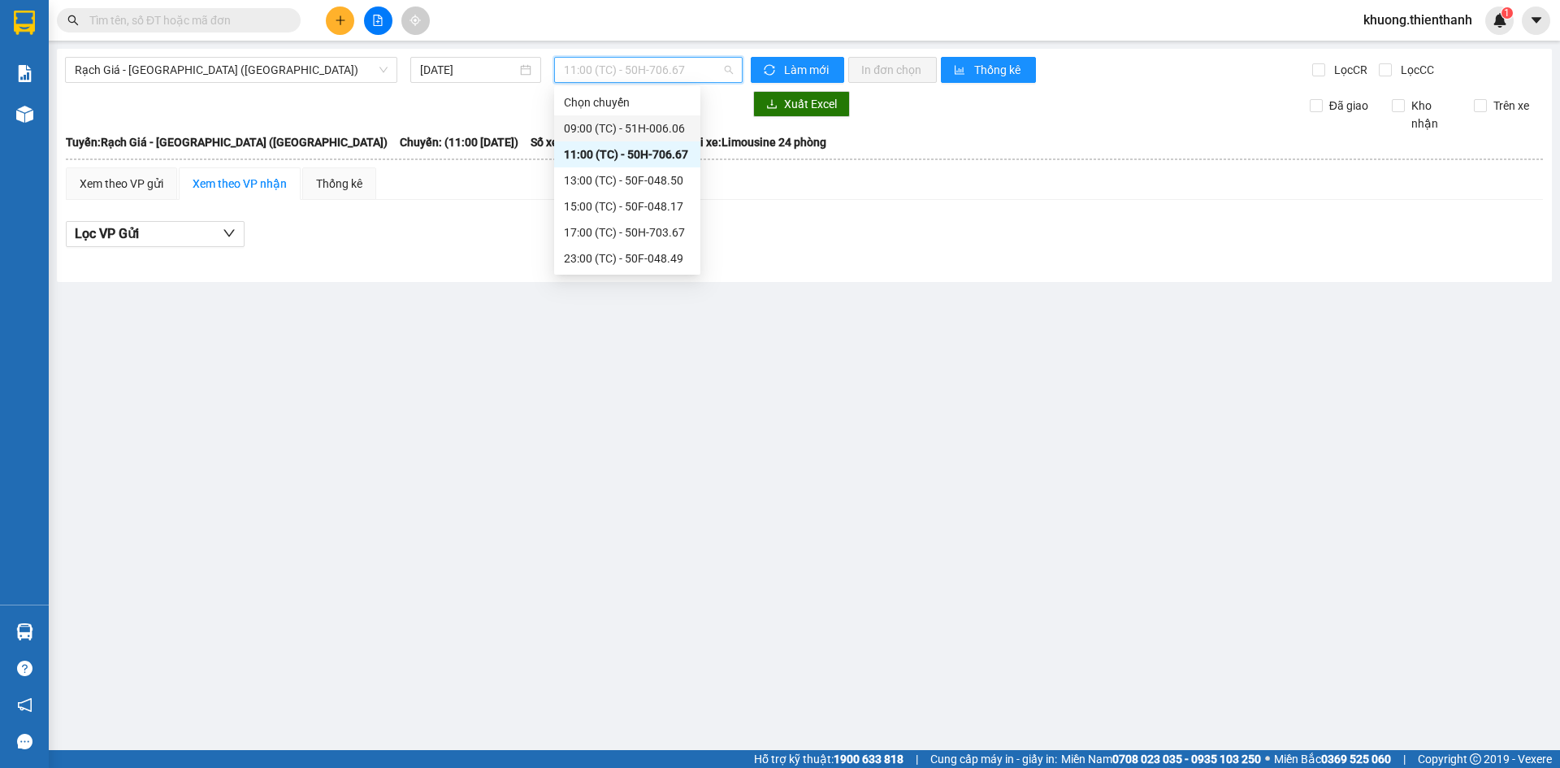
click at [631, 134] on div "09:00 (TC) - 51H-006.06" at bounding box center [627, 128] width 127 height 18
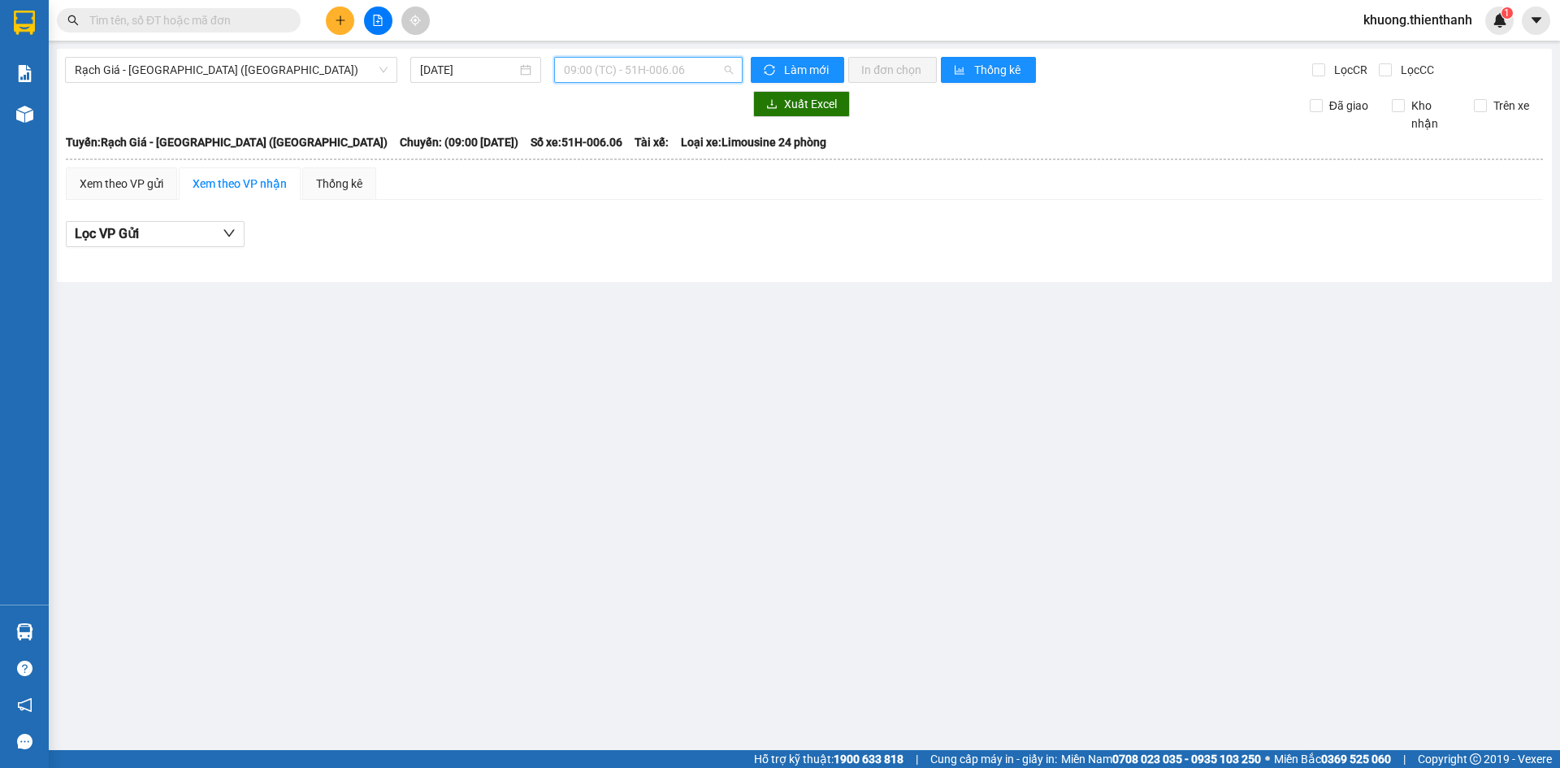
drag, startPoint x: 726, startPoint y: 69, endPoint x: 676, endPoint y: 107, distance: 63.2
click at [715, 79] on span "09:00 (TC) - 51H-006.06" at bounding box center [648, 70] width 169 height 24
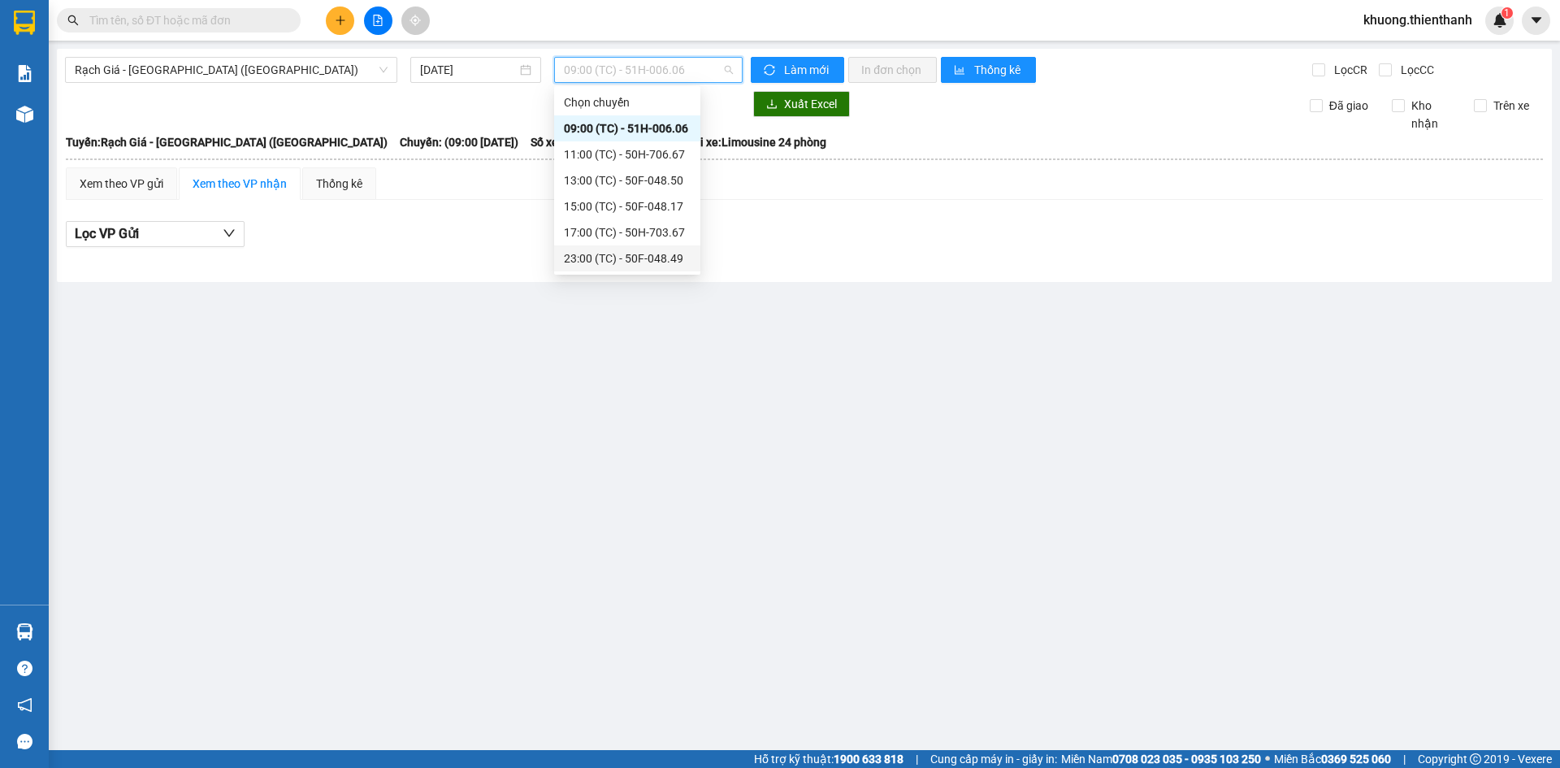
click at [612, 248] on div "23:00 (TC) - 50F-048.49" at bounding box center [627, 258] width 146 height 26
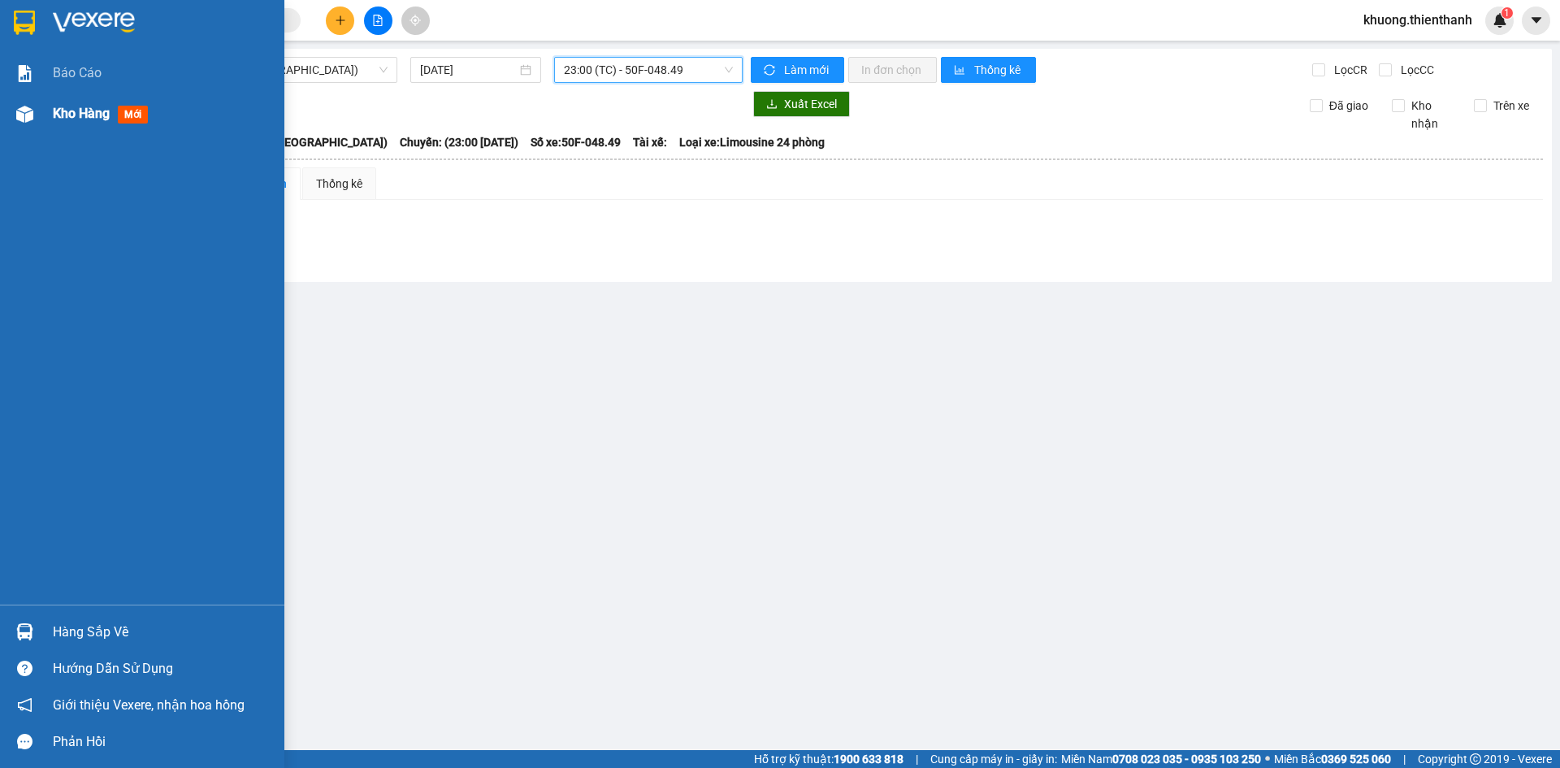
drag, startPoint x: 89, startPoint y: 113, endPoint x: 98, endPoint y: 111, distance: 9.1
click at [90, 113] on span "Kho hàng" at bounding box center [81, 113] width 57 height 15
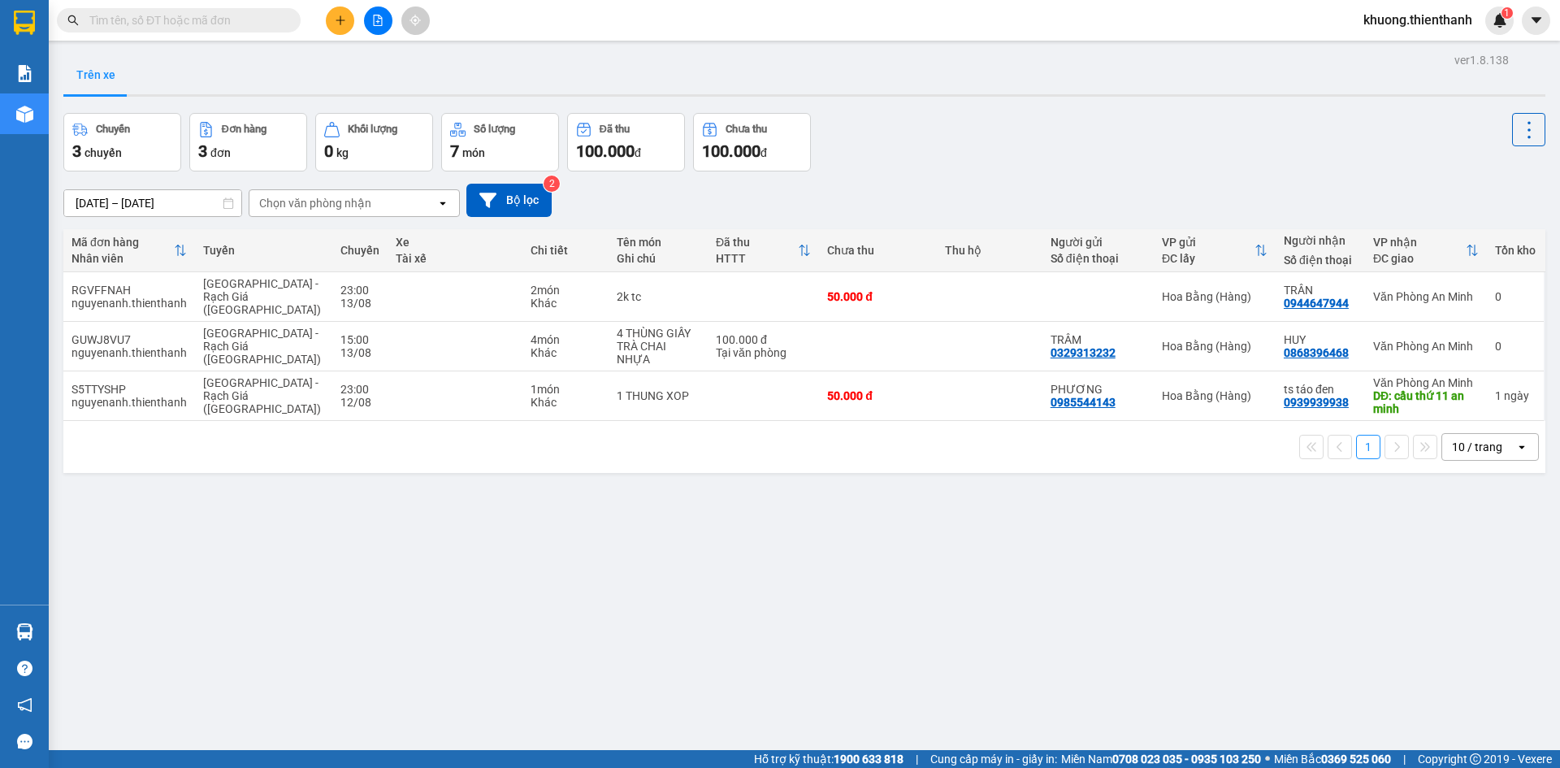
click at [358, 205] on div "Chọn văn phòng nhận" at bounding box center [315, 203] width 112 height 16
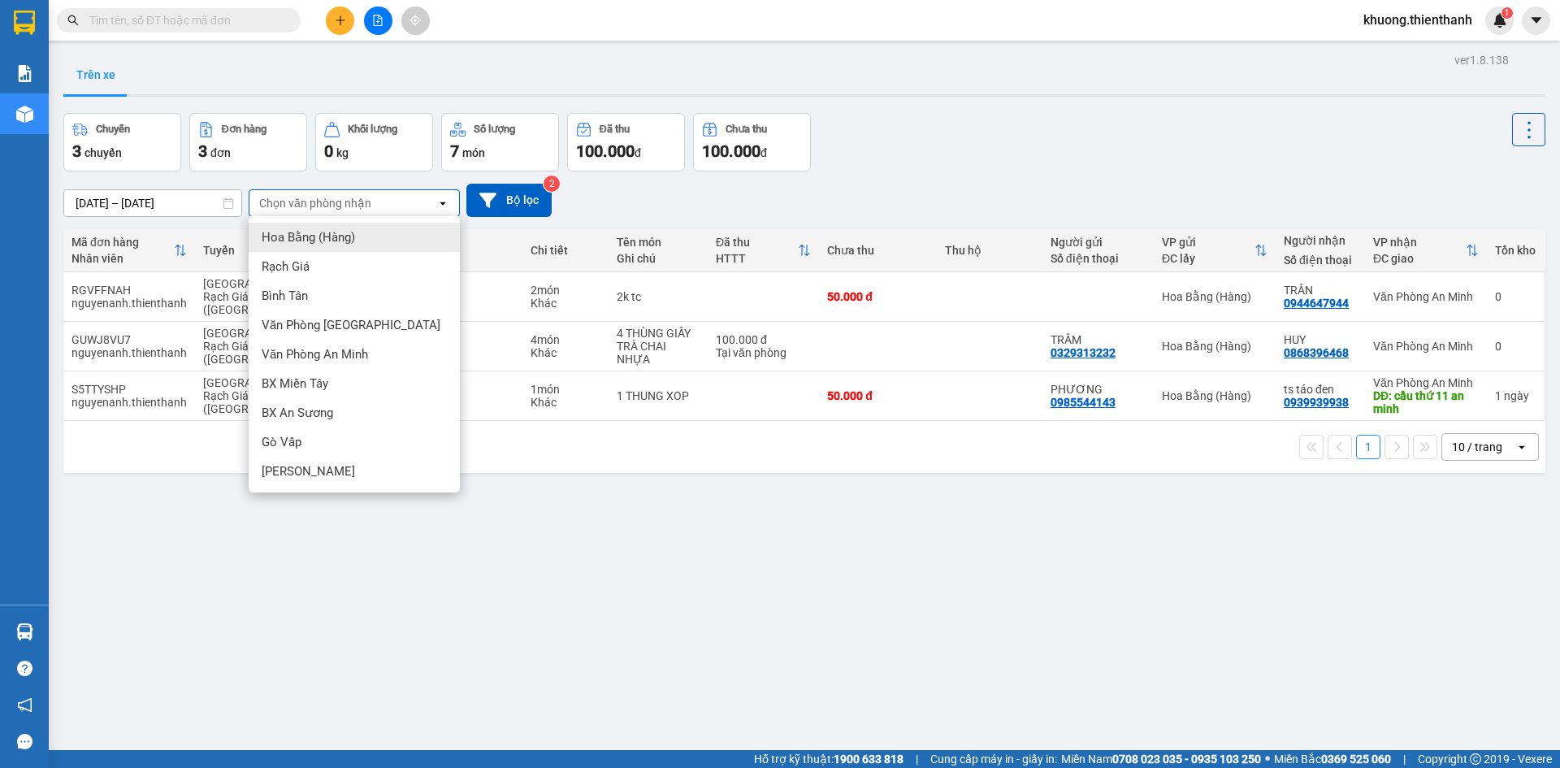
click at [358, 205] on div "Chọn văn phòng nhận" at bounding box center [315, 203] width 112 height 16
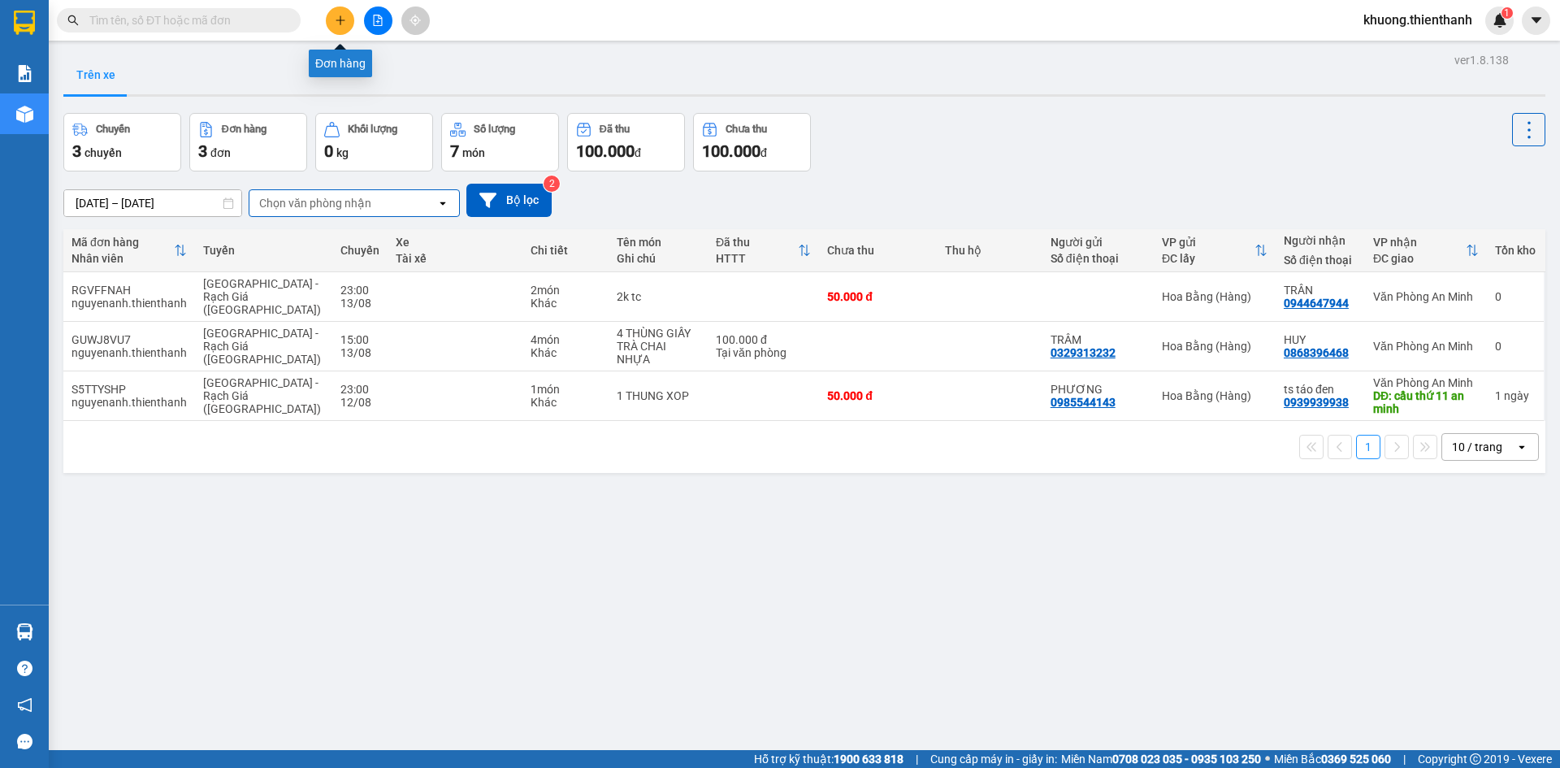
click at [345, 24] on icon "plus" at bounding box center [340, 20] width 11 height 11
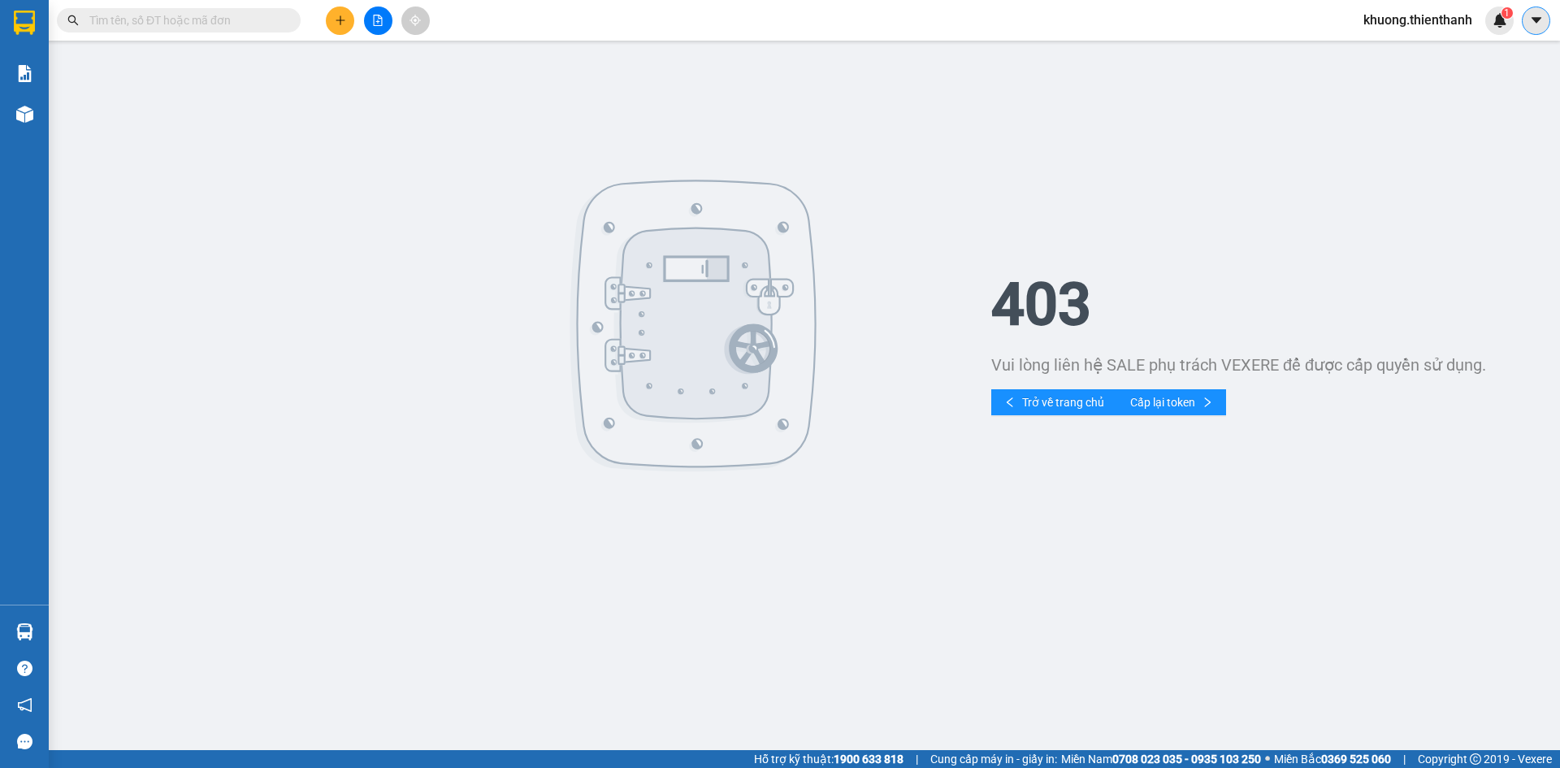
click at [1542, 24] on icon "caret-down" at bounding box center [1536, 20] width 15 height 15
click at [1438, 20] on span "khuong.thienthanh" at bounding box center [1418, 20] width 135 height 20
click at [1419, 52] on span "Đăng xuất" at bounding box center [1424, 50] width 103 height 18
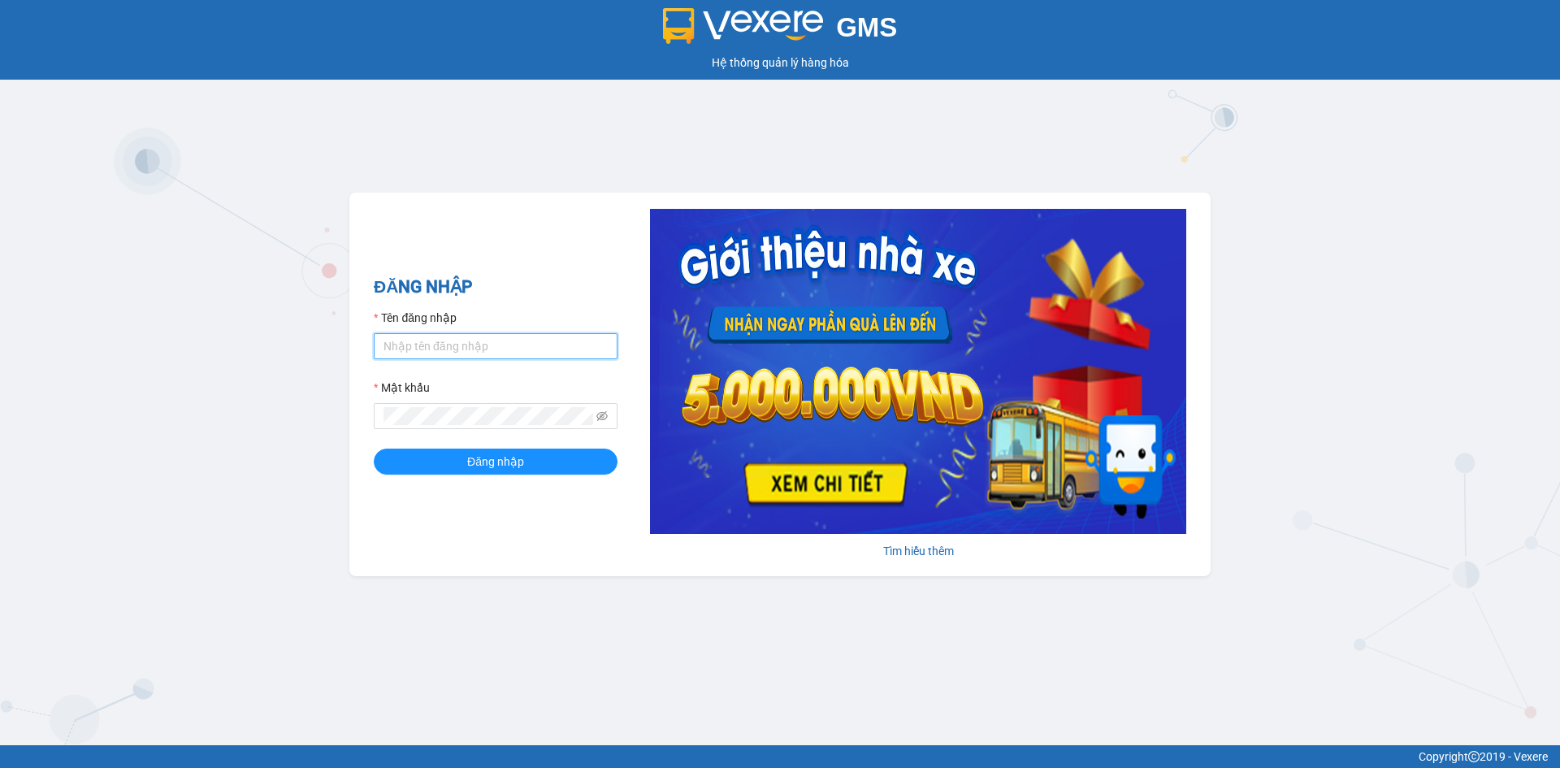
click at [549, 342] on input "Tên đăng nhập" at bounding box center [496, 346] width 244 height 26
click at [487, 345] on input "Tên đăng nhập" at bounding box center [496, 346] width 244 height 26
drag, startPoint x: 397, startPoint y: 221, endPoint x: 401, endPoint y: 250, distance: 29.5
click at [396, 225] on div "ĐĂNG NHẬP Tên đăng nhập Mật khẩu Đăng nhập Tìm hiểu thêm" at bounding box center [779, 385] width 861 height 384
click at [480, 335] on input "Tên đăng nhập" at bounding box center [496, 346] width 244 height 26
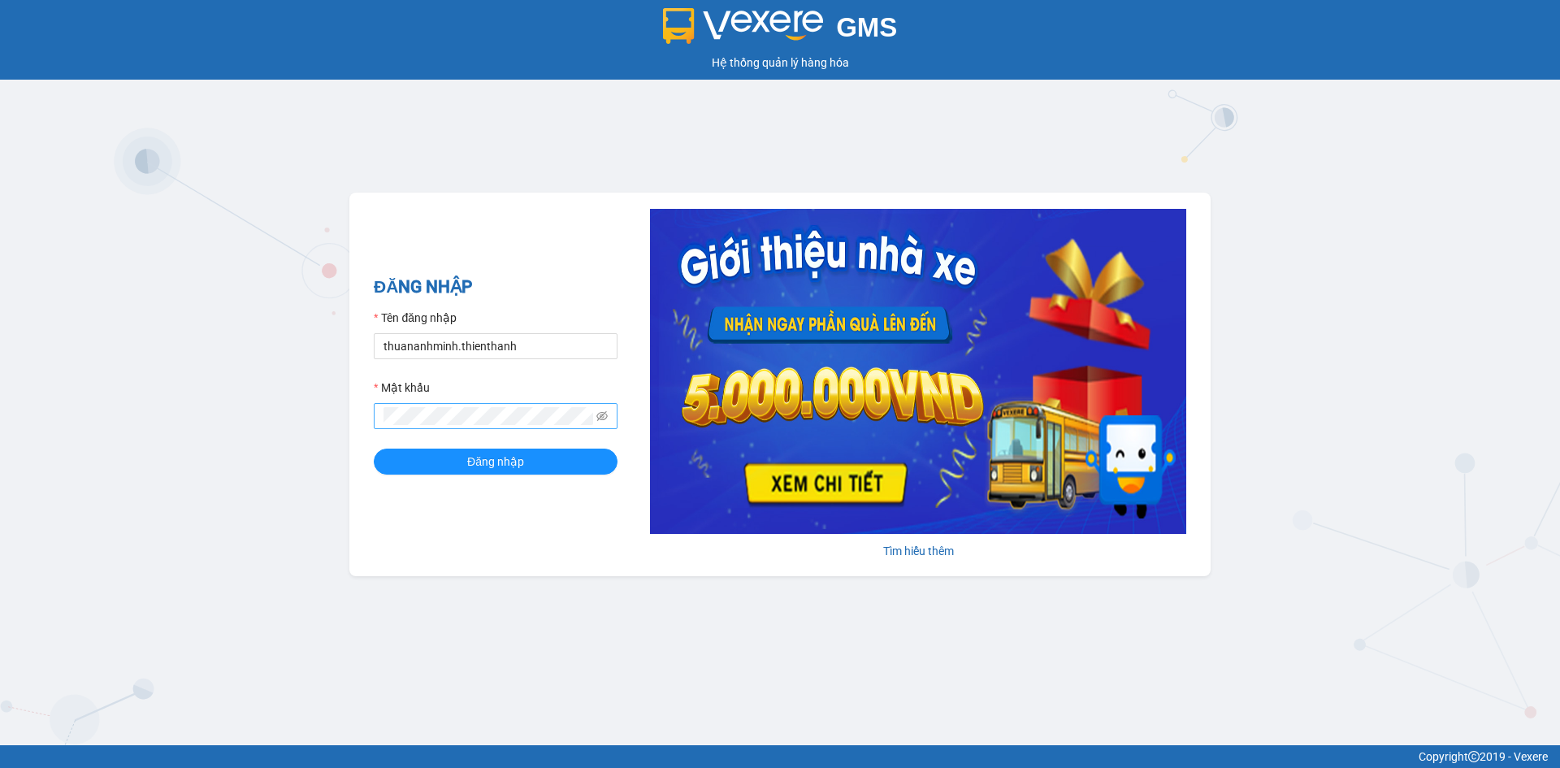
click at [527, 403] on span at bounding box center [496, 416] width 244 height 26
click at [488, 460] on span "Đăng nhập" at bounding box center [495, 462] width 57 height 18
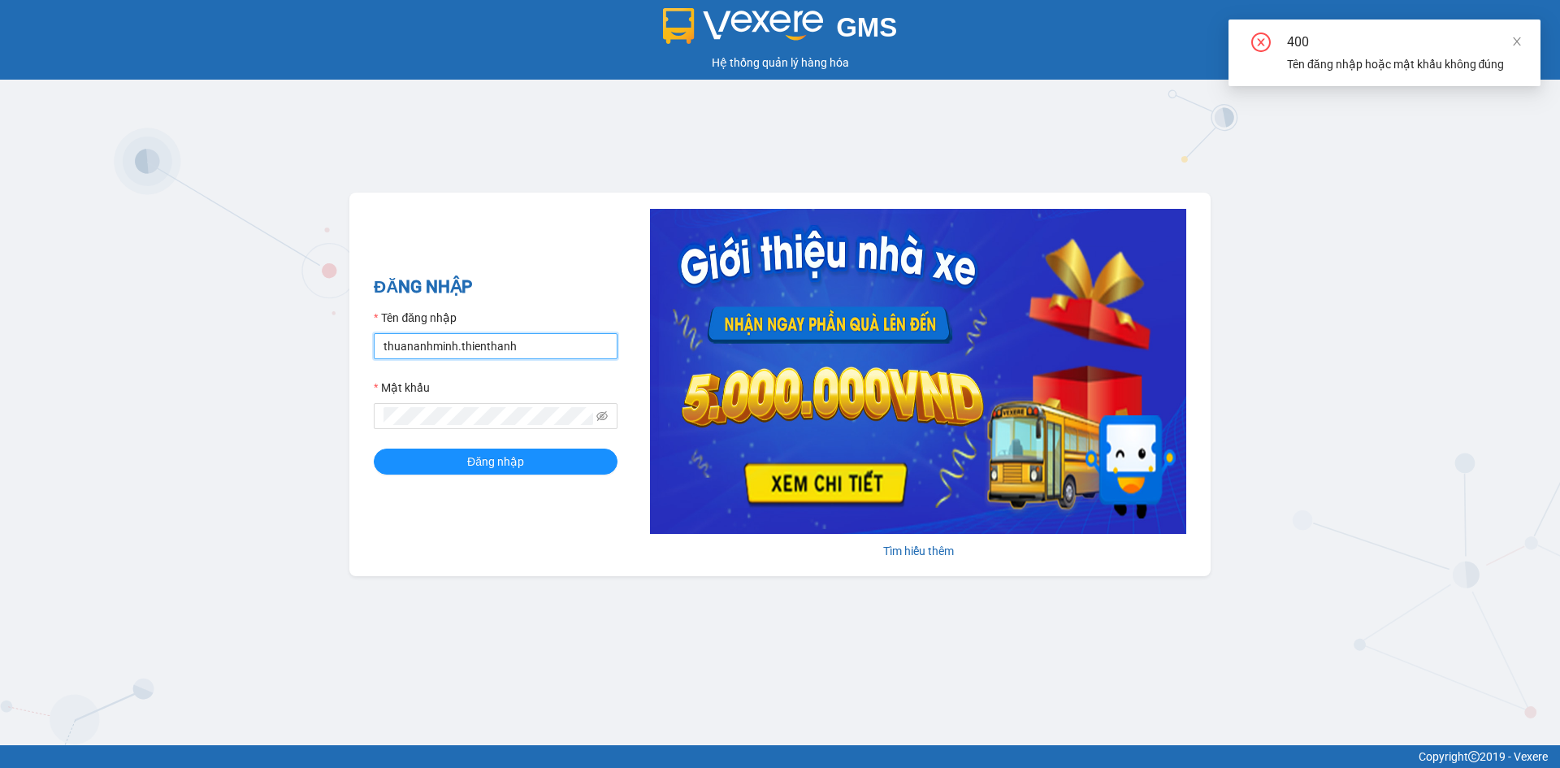
click at [536, 350] on input "thuananhminh.thienthanh" at bounding box center [496, 346] width 244 height 26
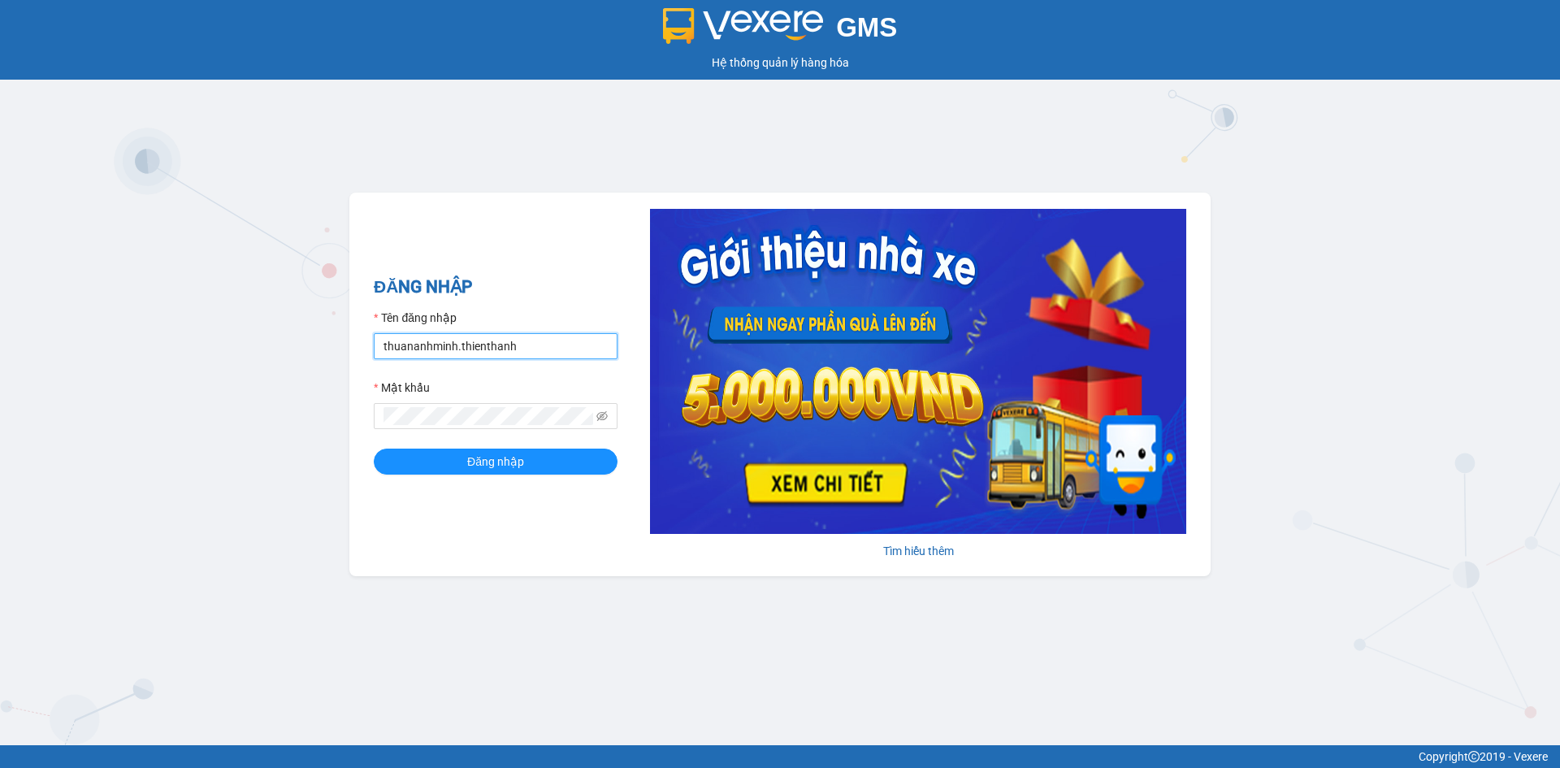
click at [384, 346] on input "thuananhminh.thienthanh" at bounding box center [496, 346] width 244 height 26
click at [374, 449] on button "Đăng nhập" at bounding box center [496, 462] width 244 height 26
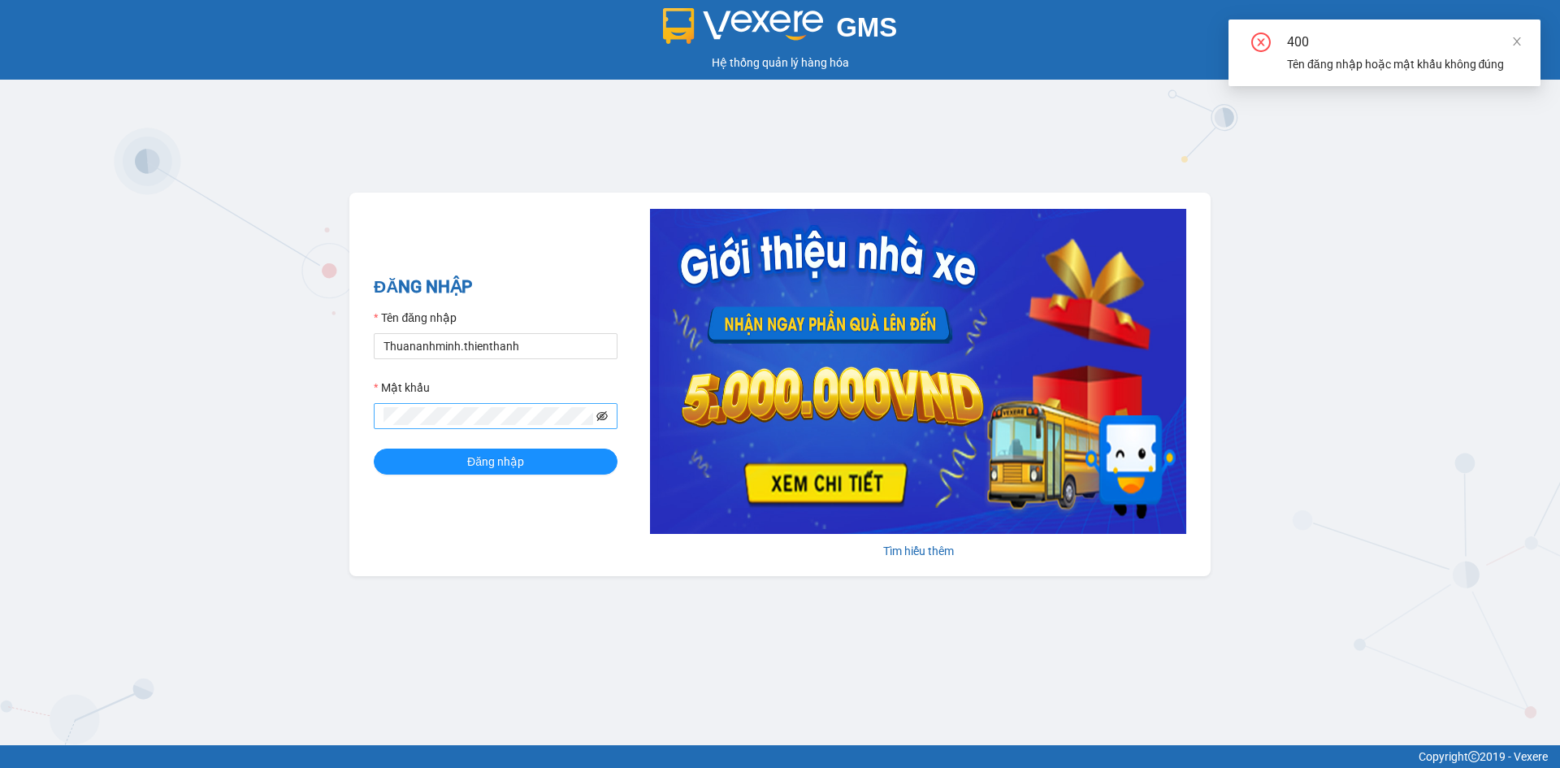
click at [601, 417] on icon "eye-invisible" at bounding box center [601, 416] width 11 height 10
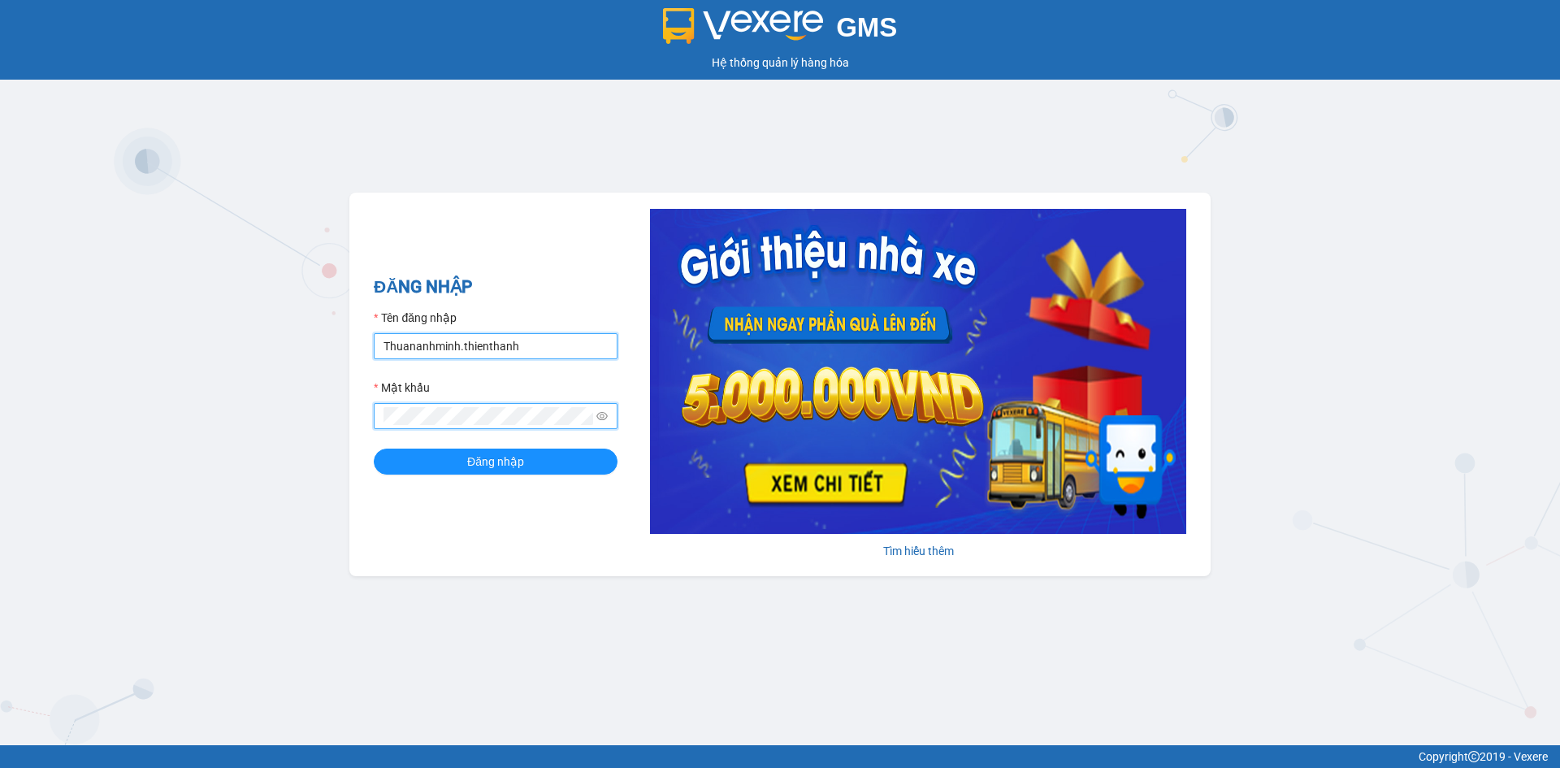
click at [431, 345] on input "Thuananhminh.thienthanh" at bounding box center [496, 346] width 244 height 26
click at [374, 449] on button "Đăng nhập" at bounding box center [496, 462] width 244 height 26
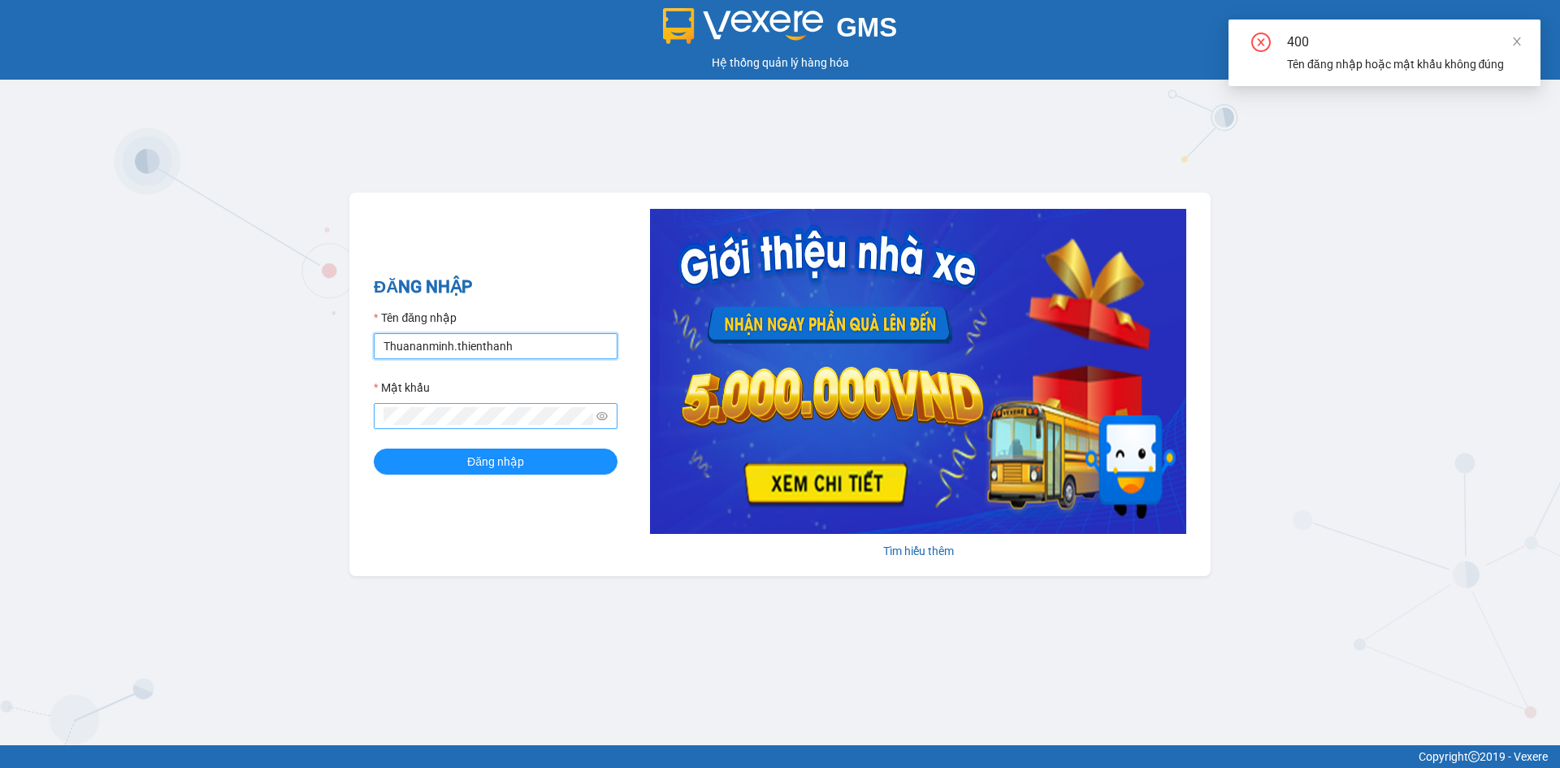
click at [503, 343] on input "Thuananminh.thienthanh" at bounding box center [496, 346] width 244 height 26
click at [536, 347] on input "Thuananminh.thienthanh" at bounding box center [496, 346] width 244 height 26
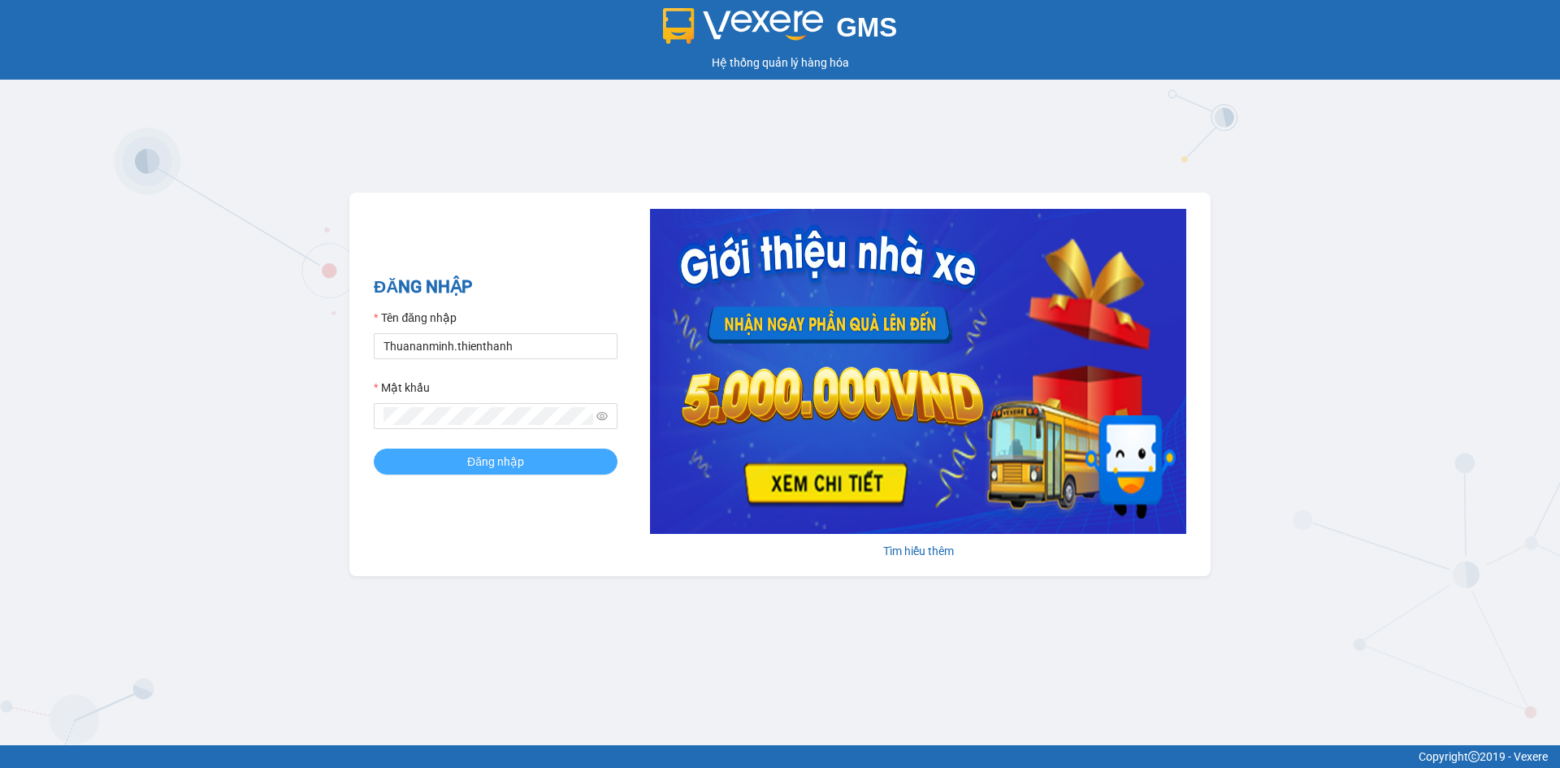
click at [481, 459] on span "Đăng nhập" at bounding box center [495, 462] width 57 height 18
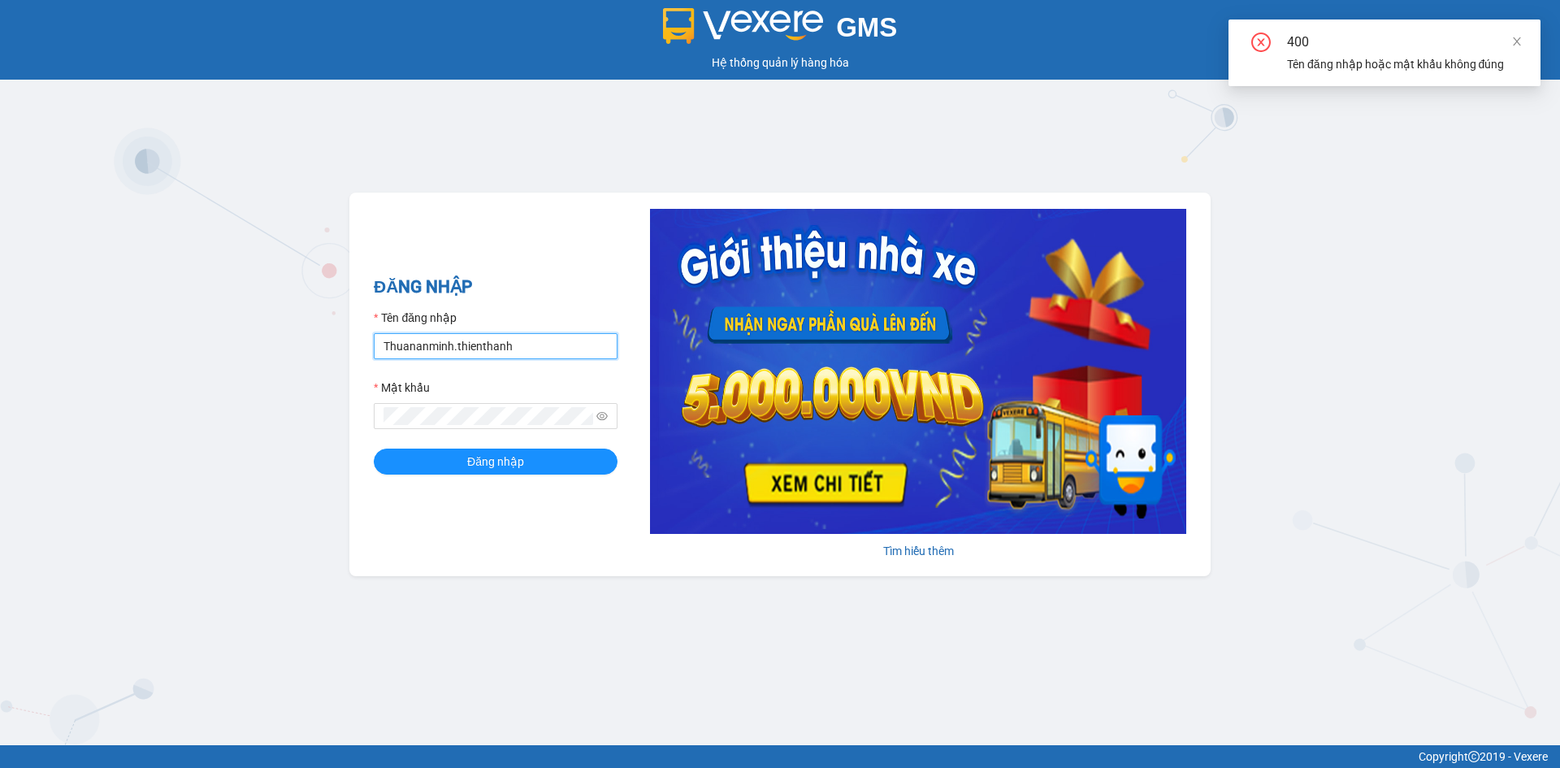
click at [533, 343] on input "Thuananminh.thienthanh" at bounding box center [496, 346] width 244 height 26
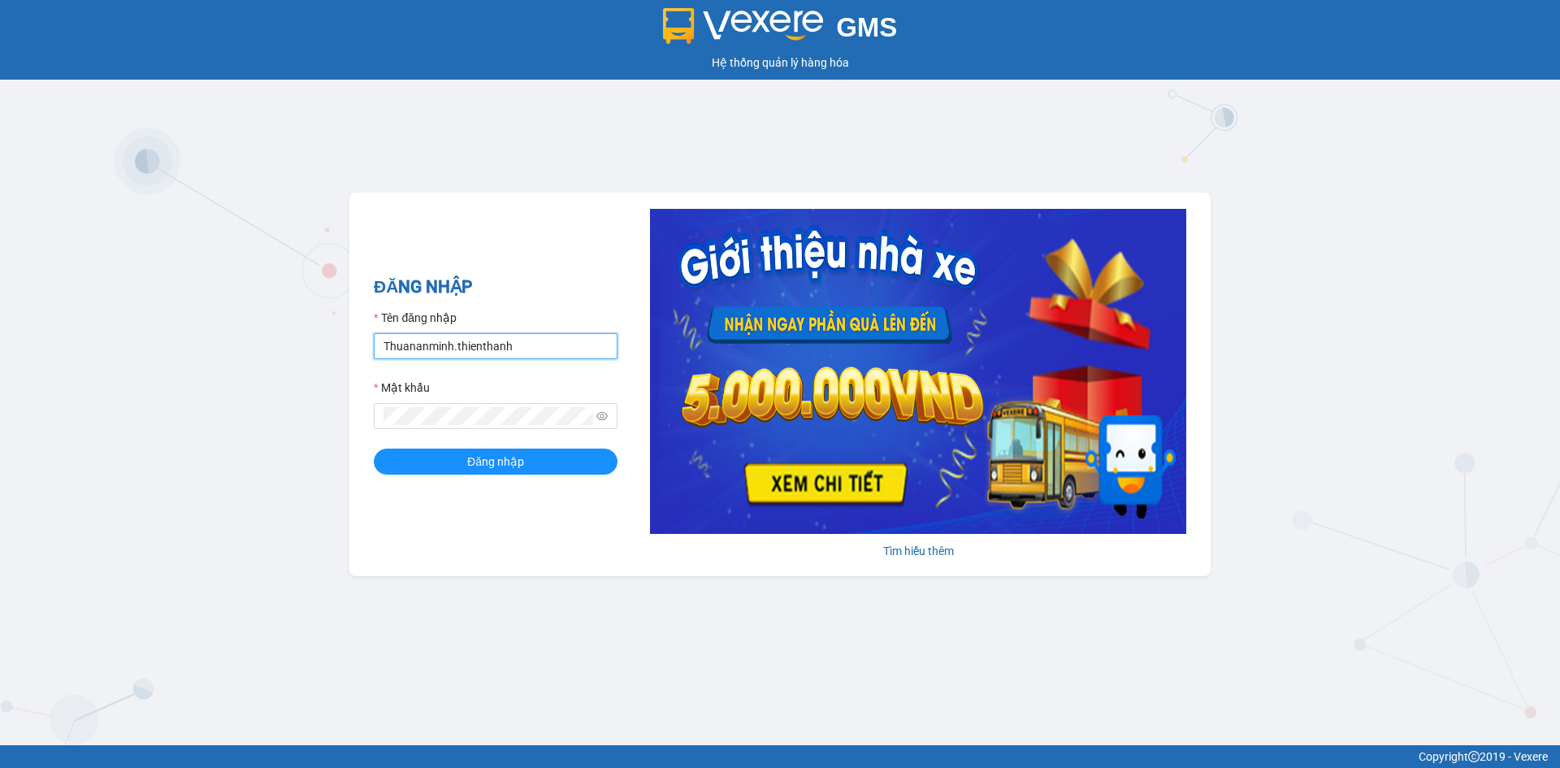
click at [384, 347] on input "Thuananminh.thienthanh" at bounding box center [496, 346] width 244 height 26
click at [389, 345] on input "Thuananminh.thienthanh" at bounding box center [496, 346] width 244 height 26
type input "thuananminh.thienthanh"
click at [374, 449] on button "Đăng nhập" at bounding box center [496, 462] width 244 height 26
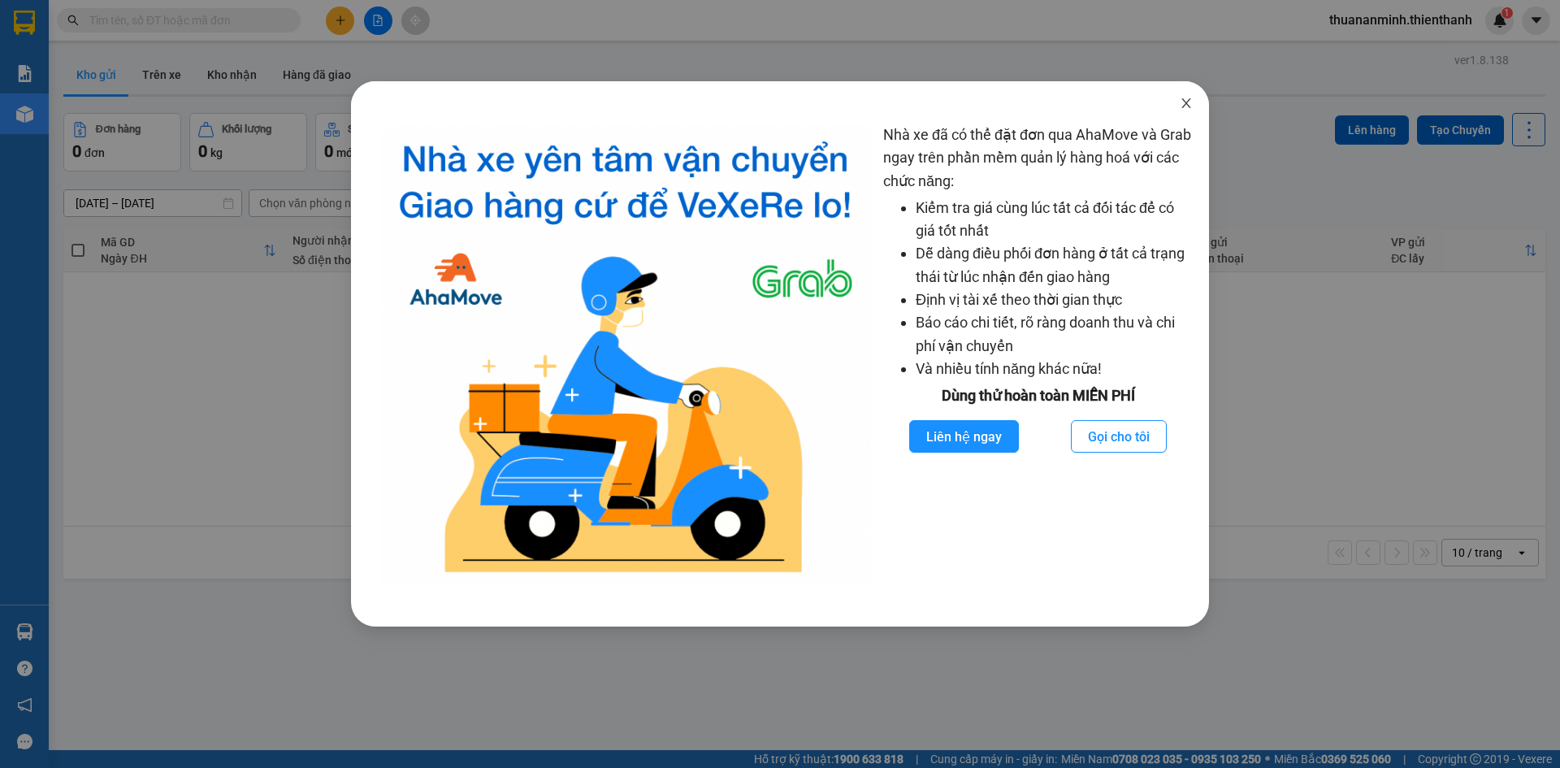
click at [1184, 103] on icon "close" at bounding box center [1186, 103] width 13 height 13
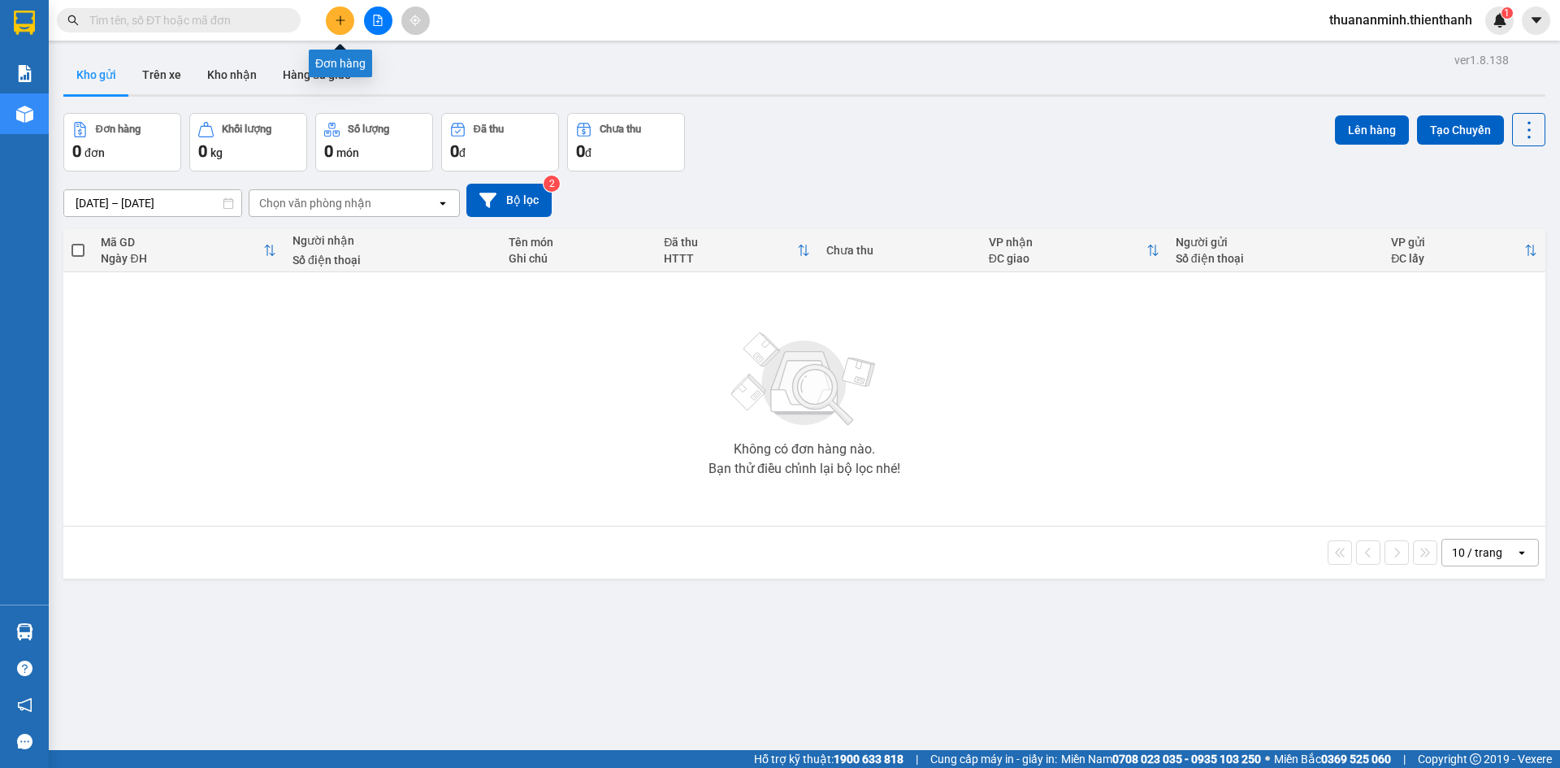
click at [346, 18] on button at bounding box center [340, 21] width 28 height 28
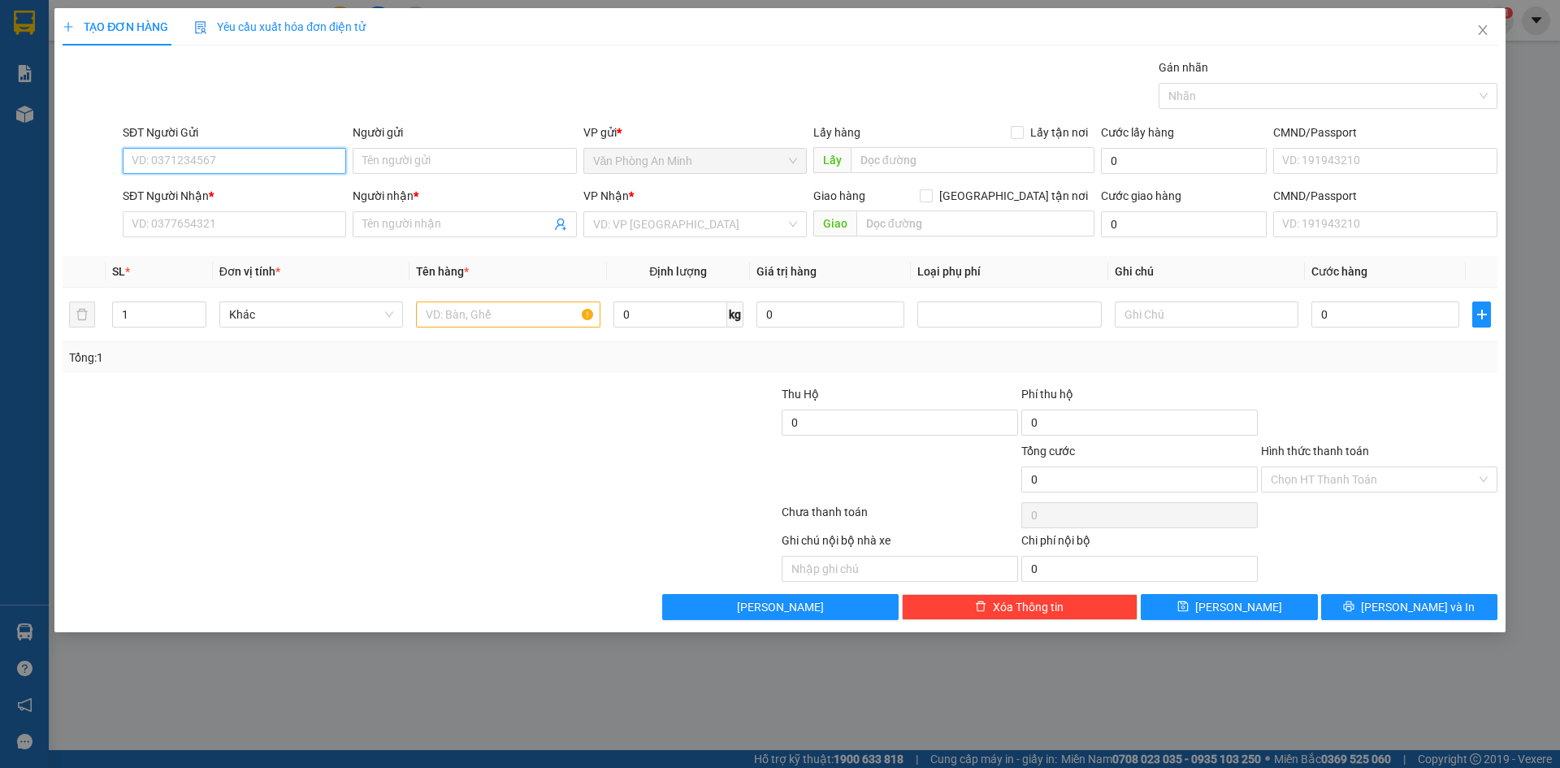
click at [219, 158] on input "SĐT Người Gửi" at bounding box center [234, 161] width 223 height 26
paste input "0816583323"
type input "0816583323"
click at [402, 161] on input "Người gửi" at bounding box center [464, 161] width 223 height 26
type input "TÚ TÚ"
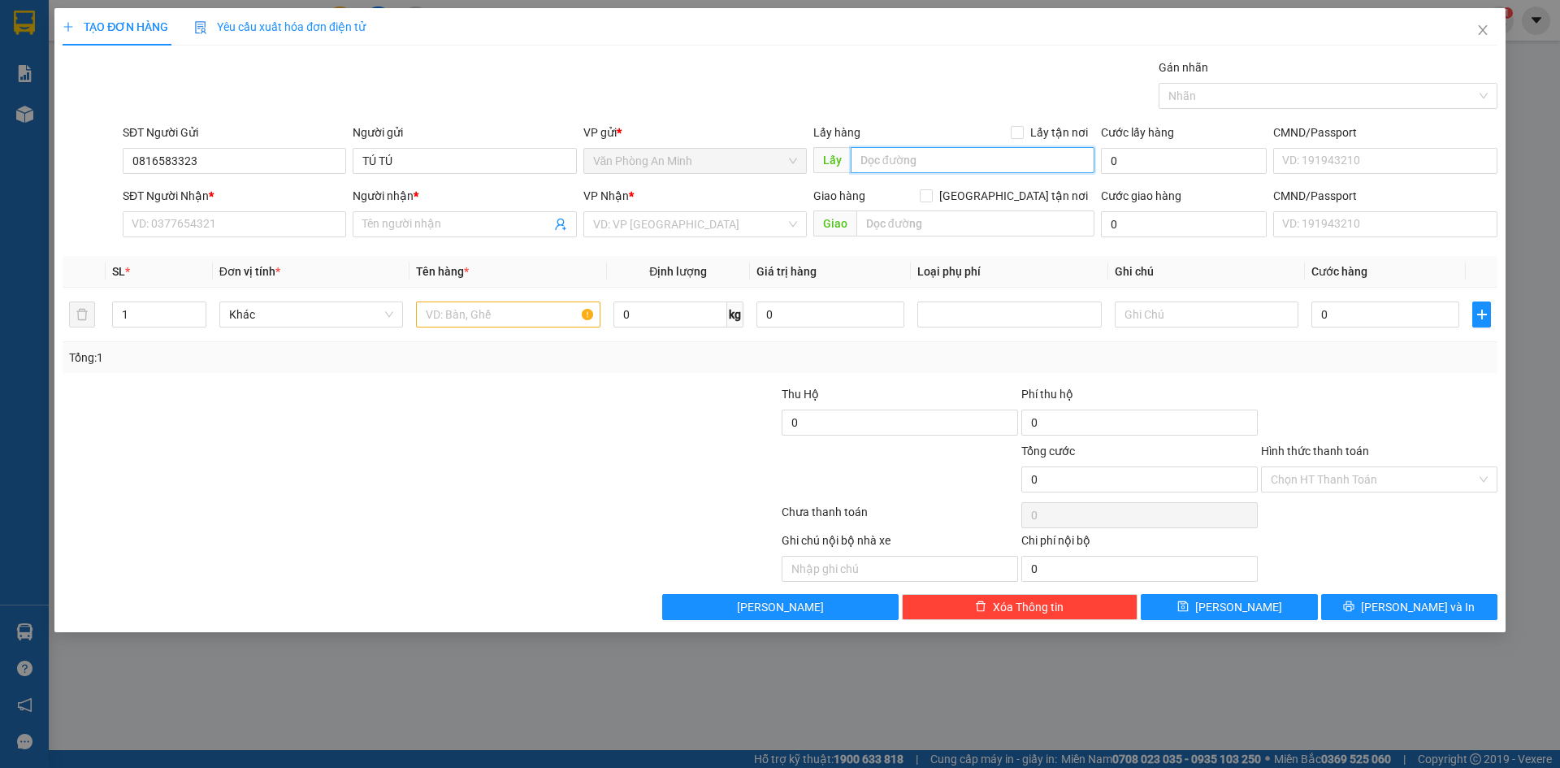
click at [923, 165] on input "text" at bounding box center [973, 160] width 244 height 26
paste input "UBND xã [GEOGRAPHIC_DATA]"
type input "UBND xã [GEOGRAPHIC_DATA]"
click at [256, 231] on input "SĐT Người Nhận *" at bounding box center [234, 224] width 223 height 26
paste input "0949369994"
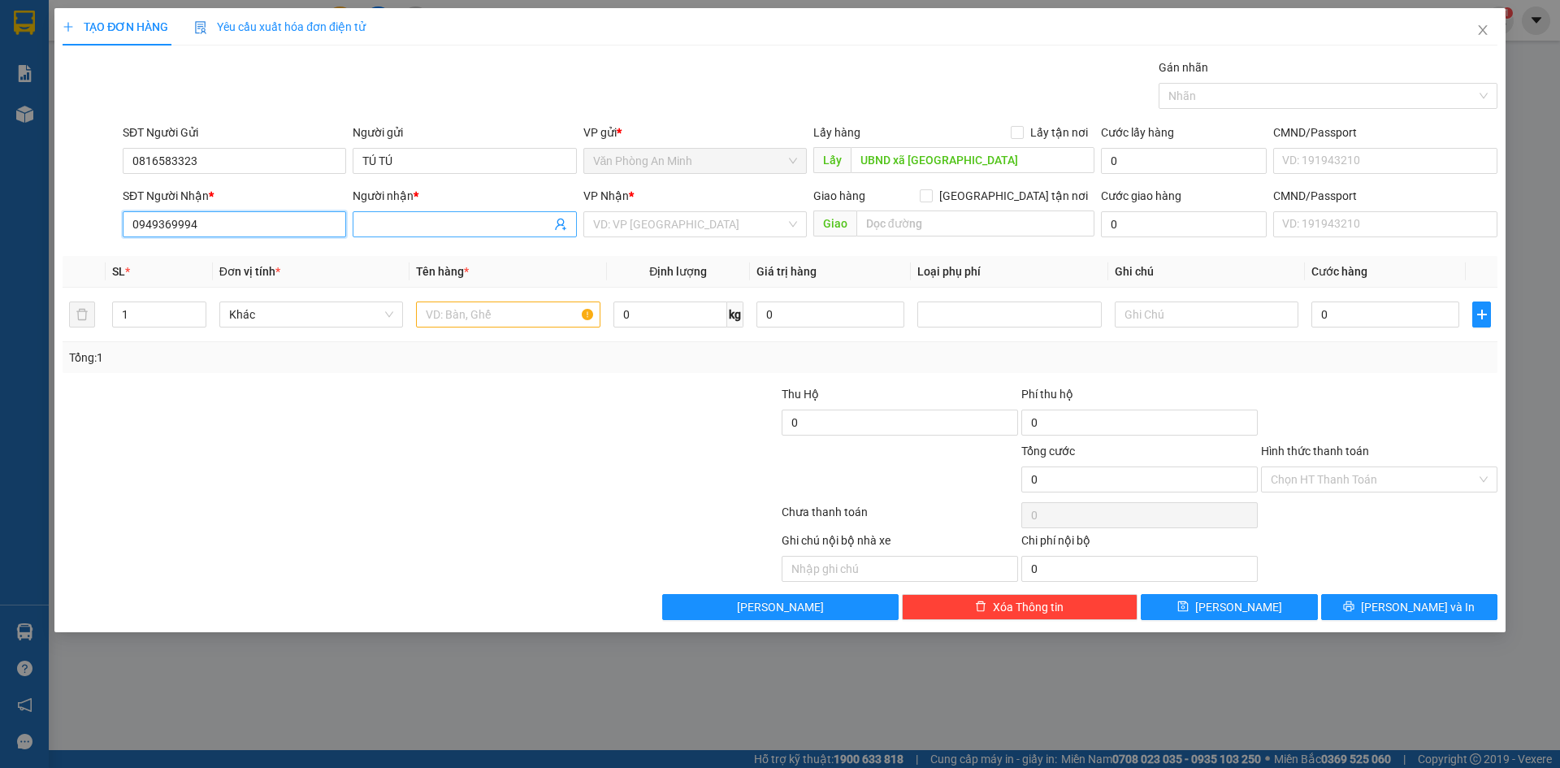
type input "0949369994"
click at [440, 223] on input "Người nhận *" at bounding box center [456, 224] width 188 height 18
type input "D"
type input "ĐẠT ĐỖ"
click at [666, 233] on input "search" at bounding box center [689, 224] width 193 height 24
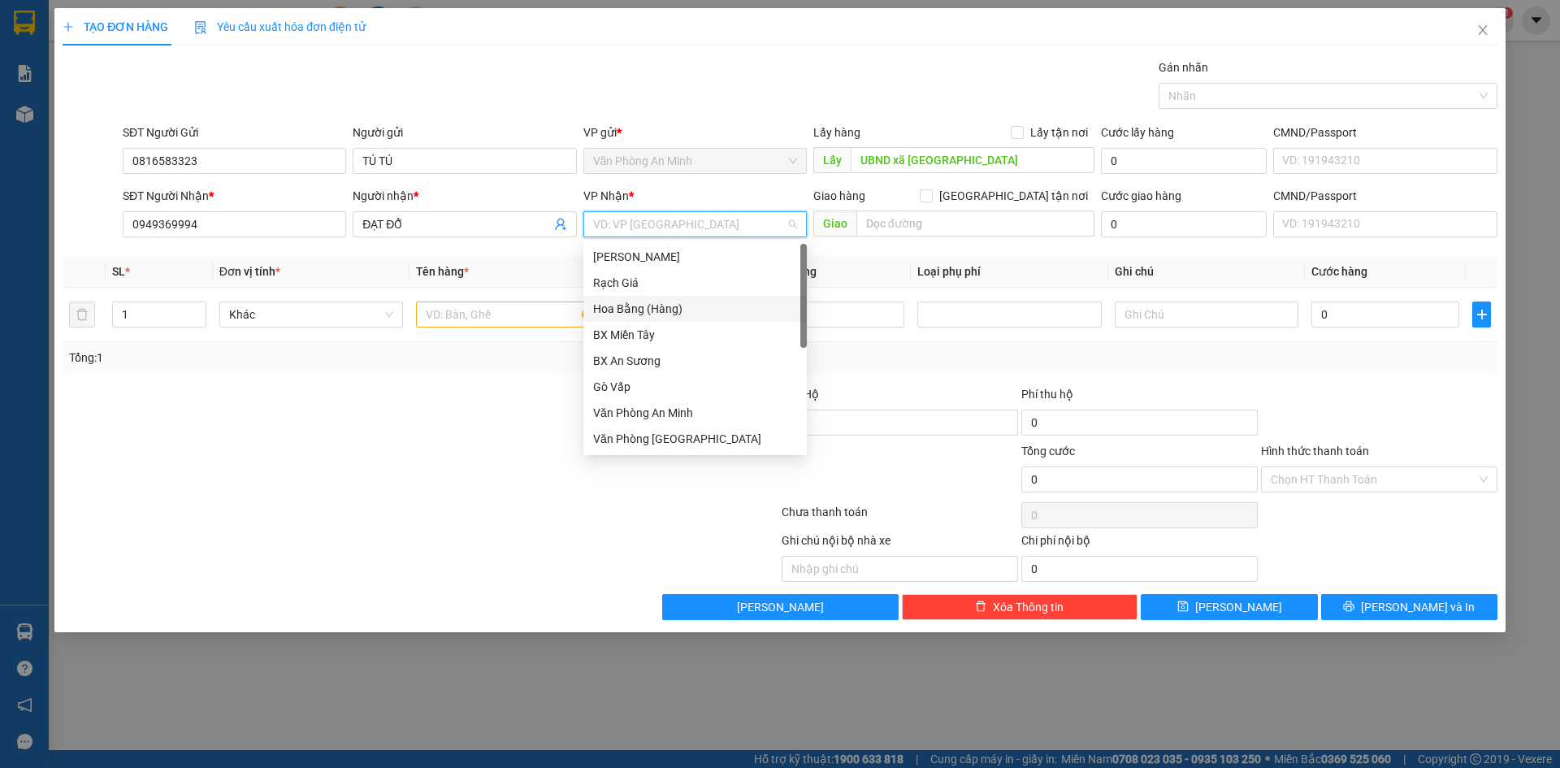
click at [661, 309] on div "Hoa Bằng (Hàng)" at bounding box center [695, 309] width 204 height 18
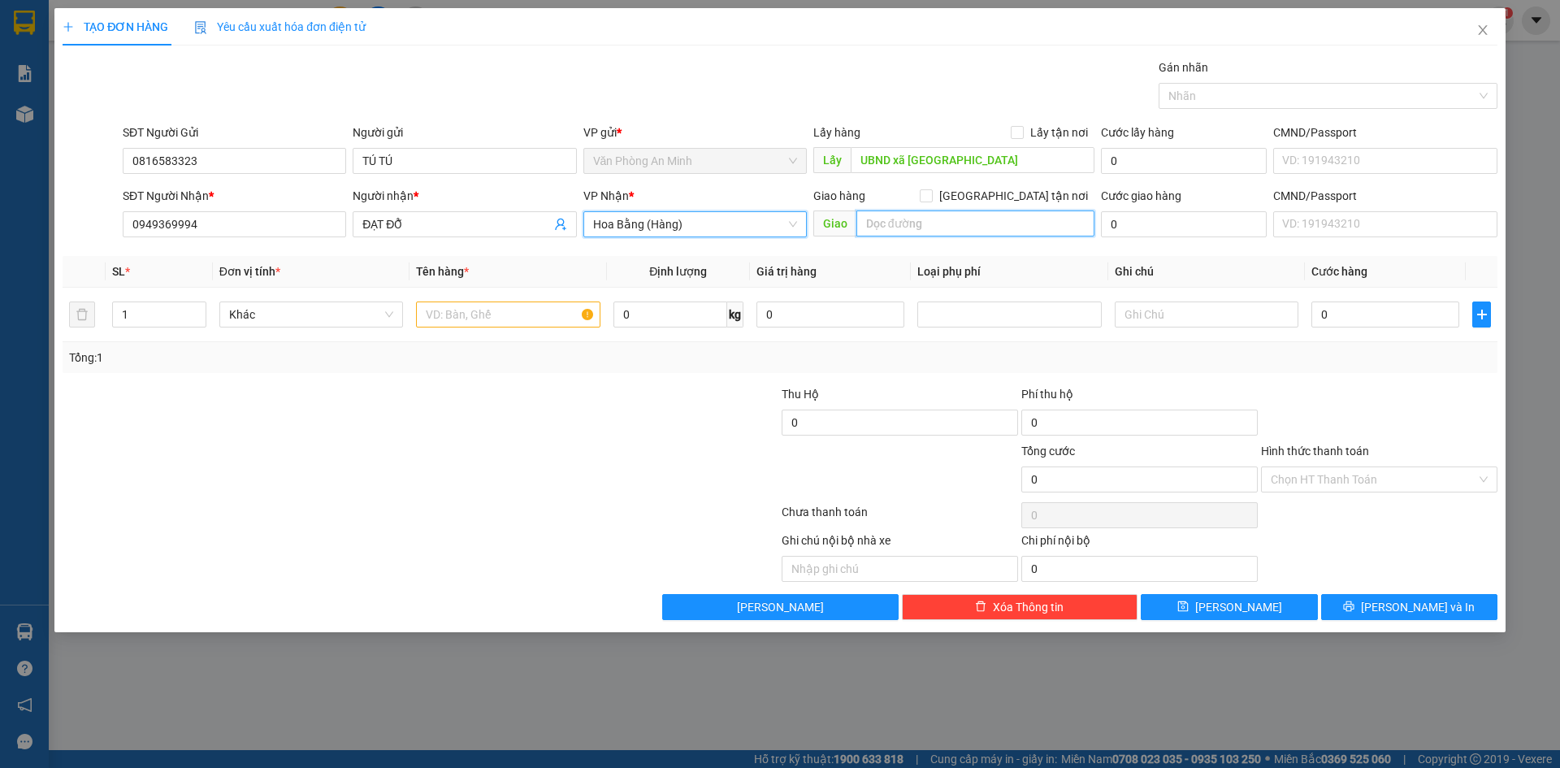
click at [907, 223] on input "text" at bounding box center [976, 223] width 238 height 26
paste input "155 [PERSON_NAME], [GEOGRAPHIC_DATA], [GEOGRAPHIC_DATA] ( Cao Đẳng Cảnh Sát Nhâ…"
type input "155 [PERSON_NAME], [GEOGRAPHIC_DATA], [GEOGRAPHIC_DATA] ( Cao Đẳng Cảnh Sát Nhâ…"
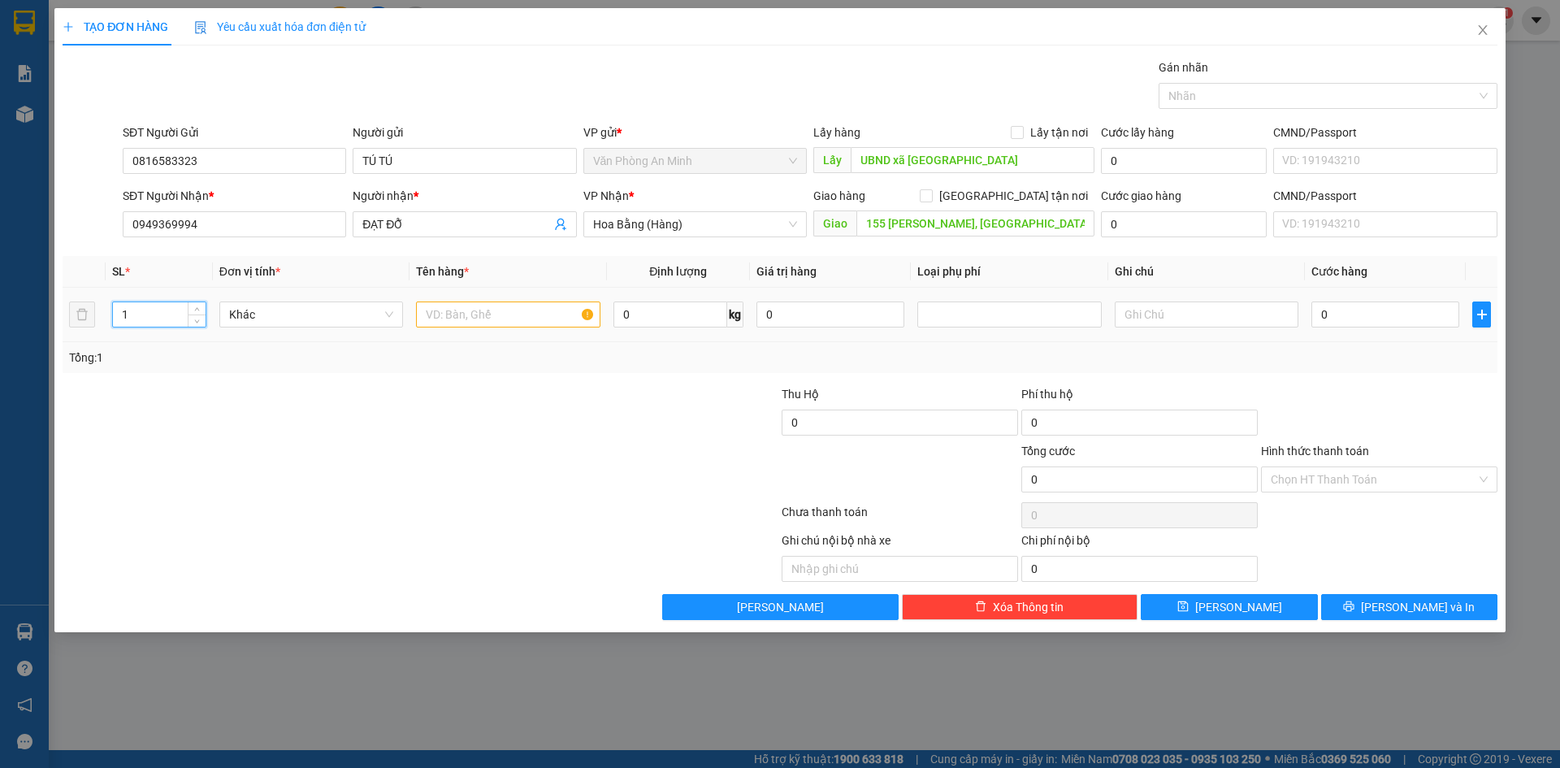
click at [169, 312] on input "1" at bounding box center [159, 314] width 93 height 24
click at [489, 318] on input "text" at bounding box center [508, 314] width 184 height 26
type input "2 THÙNG CUA NHỎ"
click at [1193, 319] on input "text" at bounding box center [1207, 314] width 184 height 26
click at [1351, 316] on input "0" at bounding box center [1386, 314] width 148 height 26
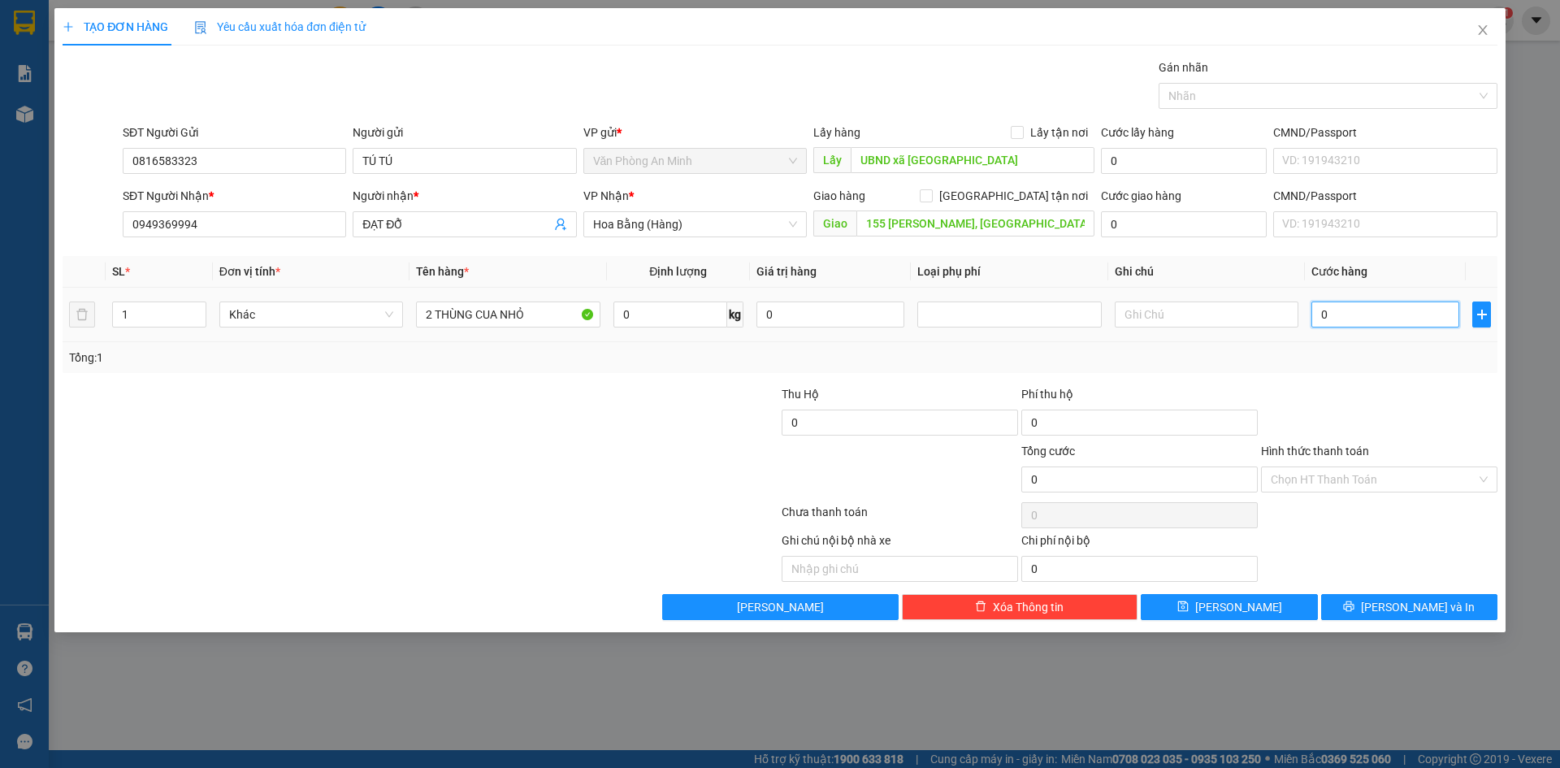
type input "4"
type input "40"
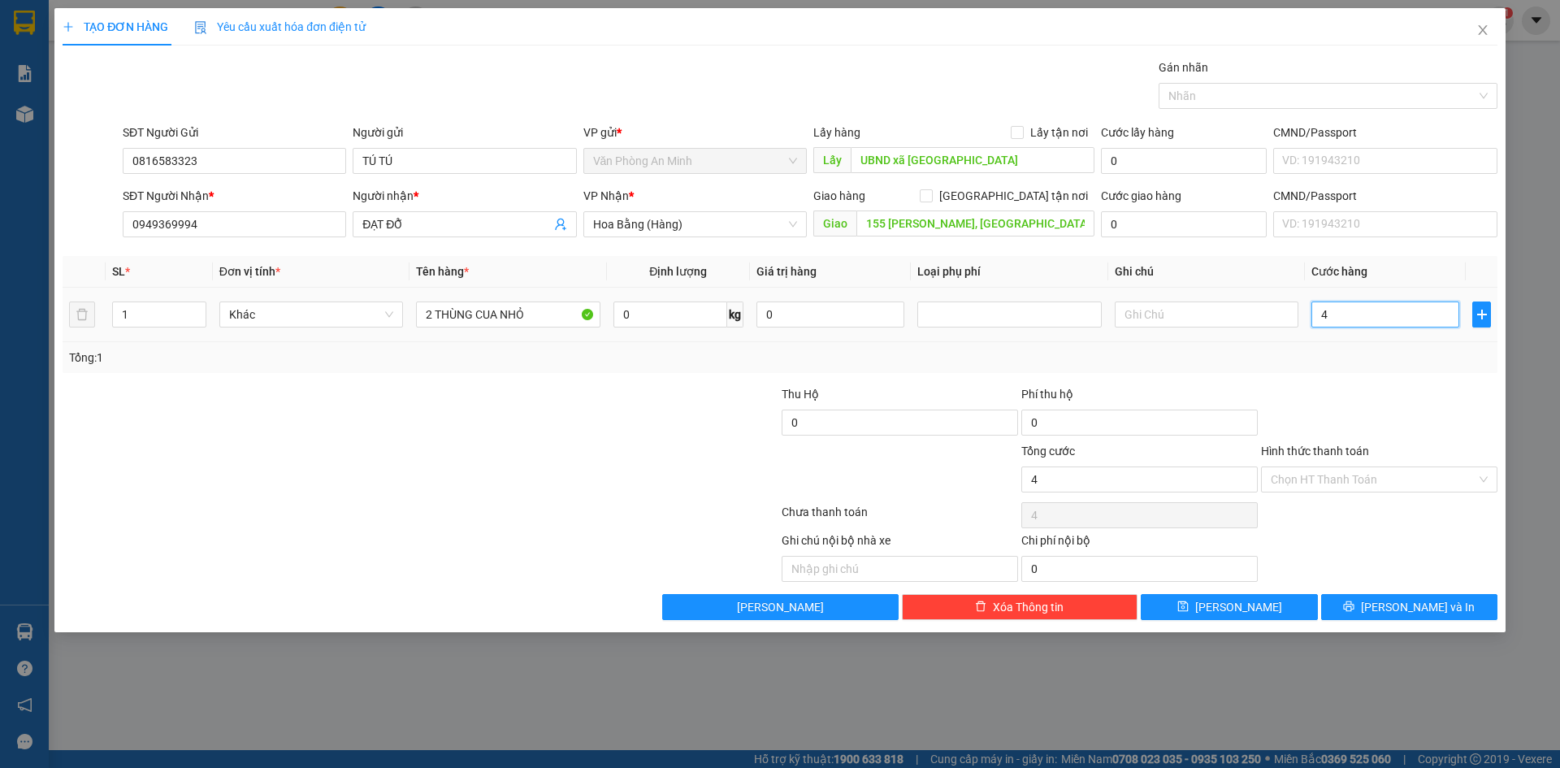
type input "40"
type input "40.000"
click at [1351, 478] on input "Hình thức thanh toán" at bounding box center [1374, 479] width 206 height 24
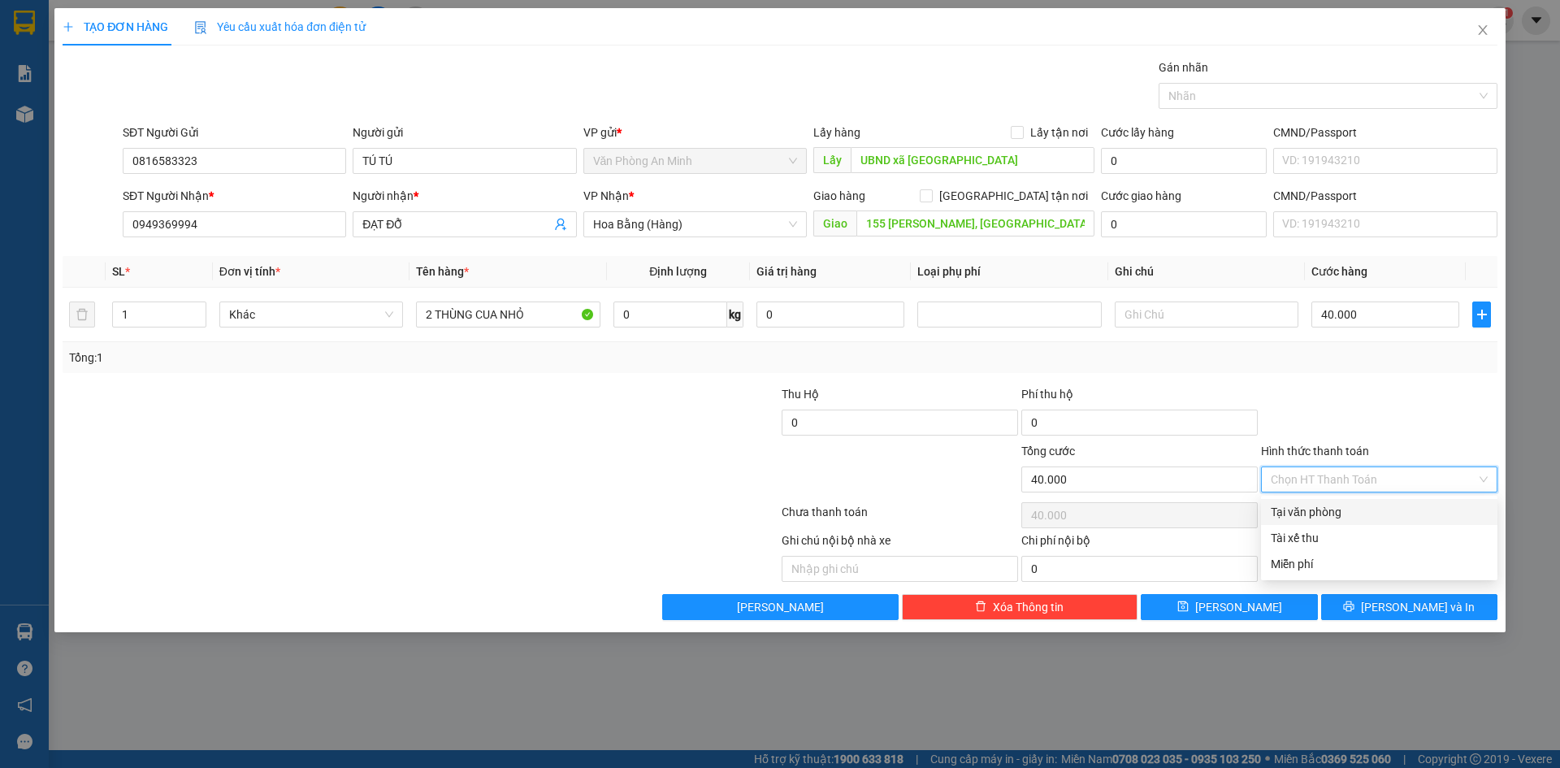
click at [1322, 507] on div "Tại văn phòng" at bounding box center [1379, 512] width 217 height 18
type input "0"
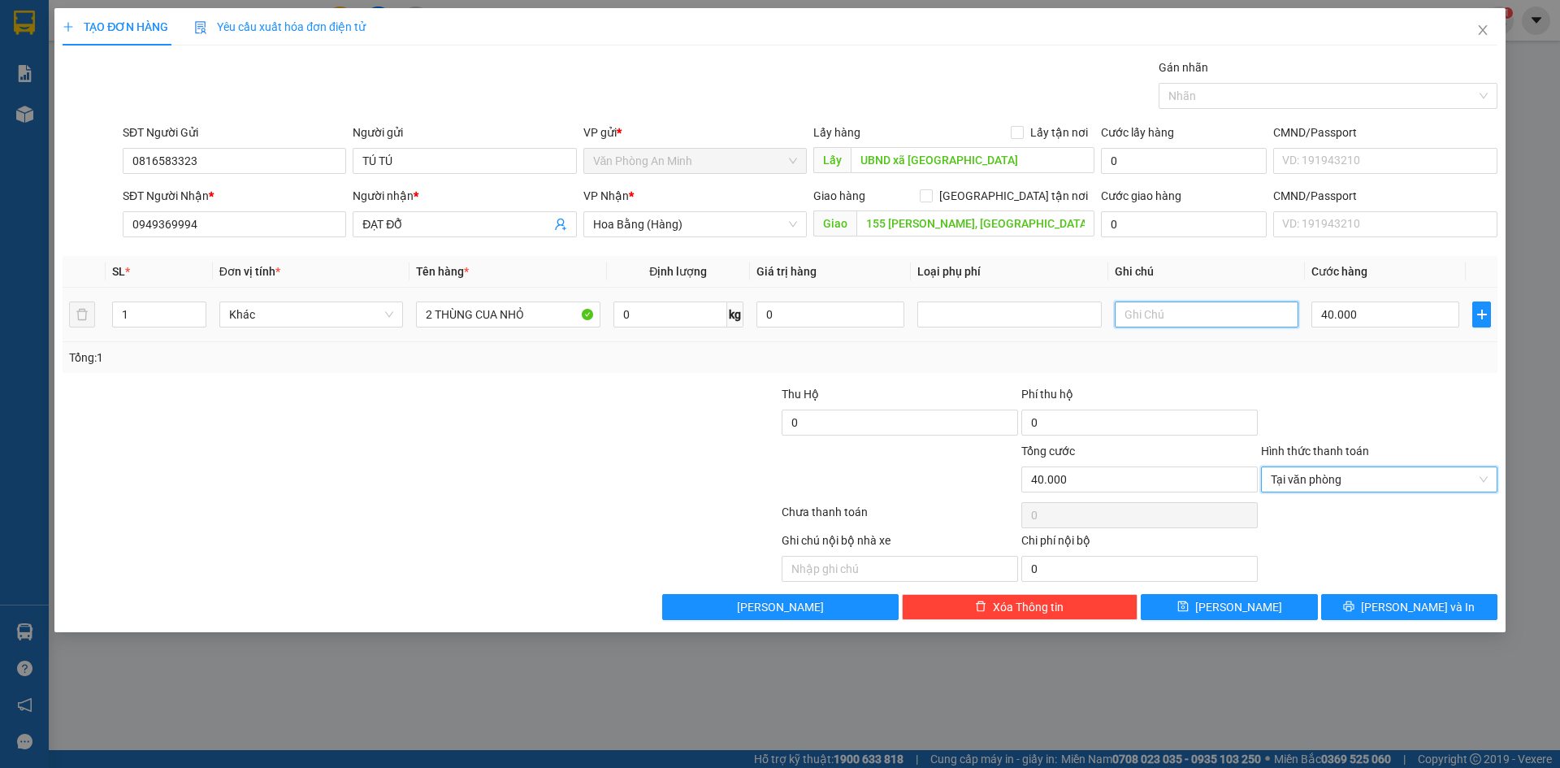
click at [1231, 321] on input "text" at bounding box center [1207, 314] width 184 height 26
type input "D"
type input "ĐÃ THU SHIP 100K"
click at [609, 462] on div at bounding box center [660, 470] width 240 height 57
click at [1427, 606] on span "[PERSON_NAME] và In" at bounding box center [1418, 607] width 114 height 18
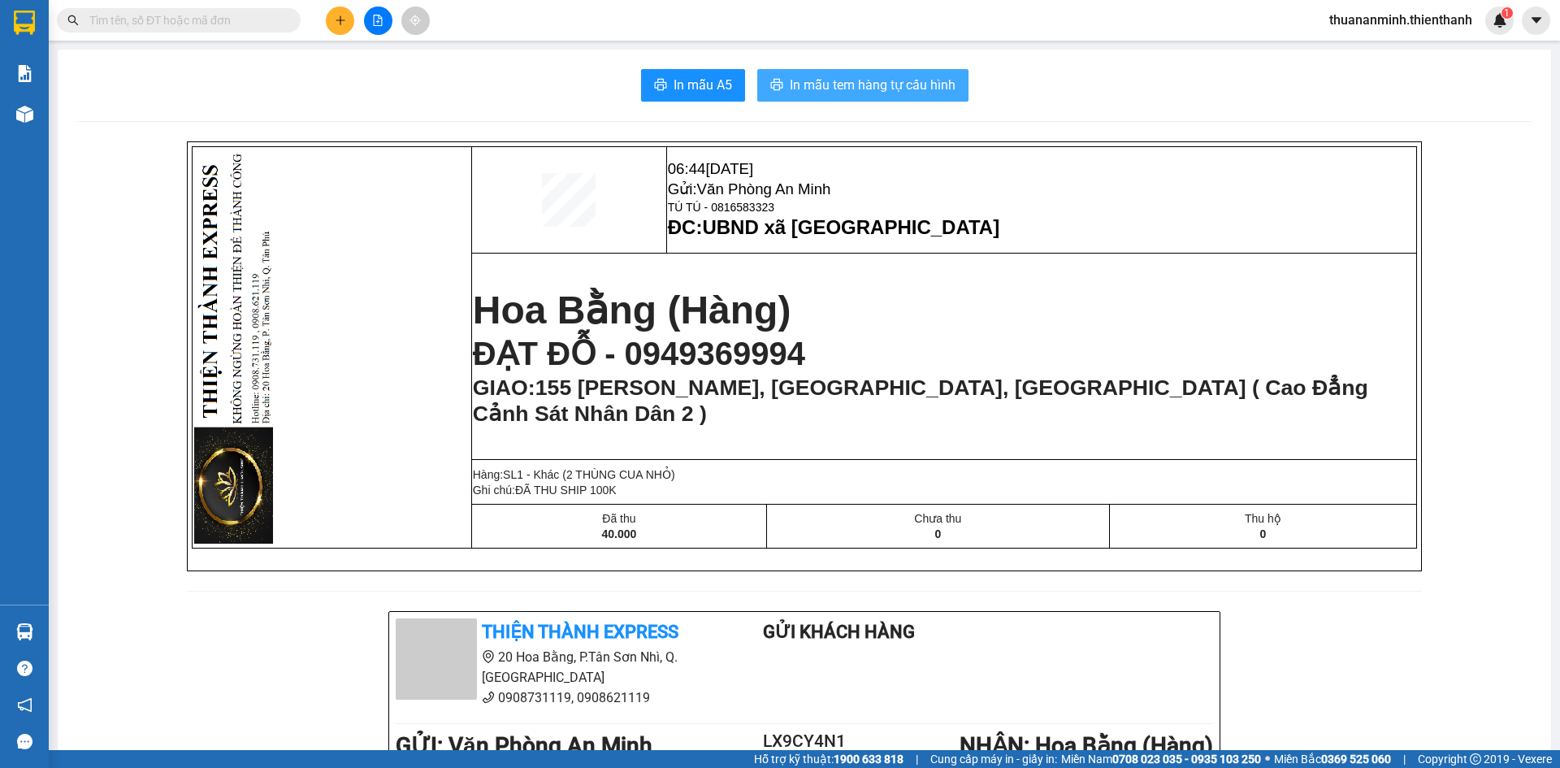
click at [829, 86] on span "In mẫu tem hàng tự cấu hình" at bounding box center [873, 85] width 166 height 20
click at [374, 22] on icon "file-add" at bounding box center [378, 20] width 9 height 11
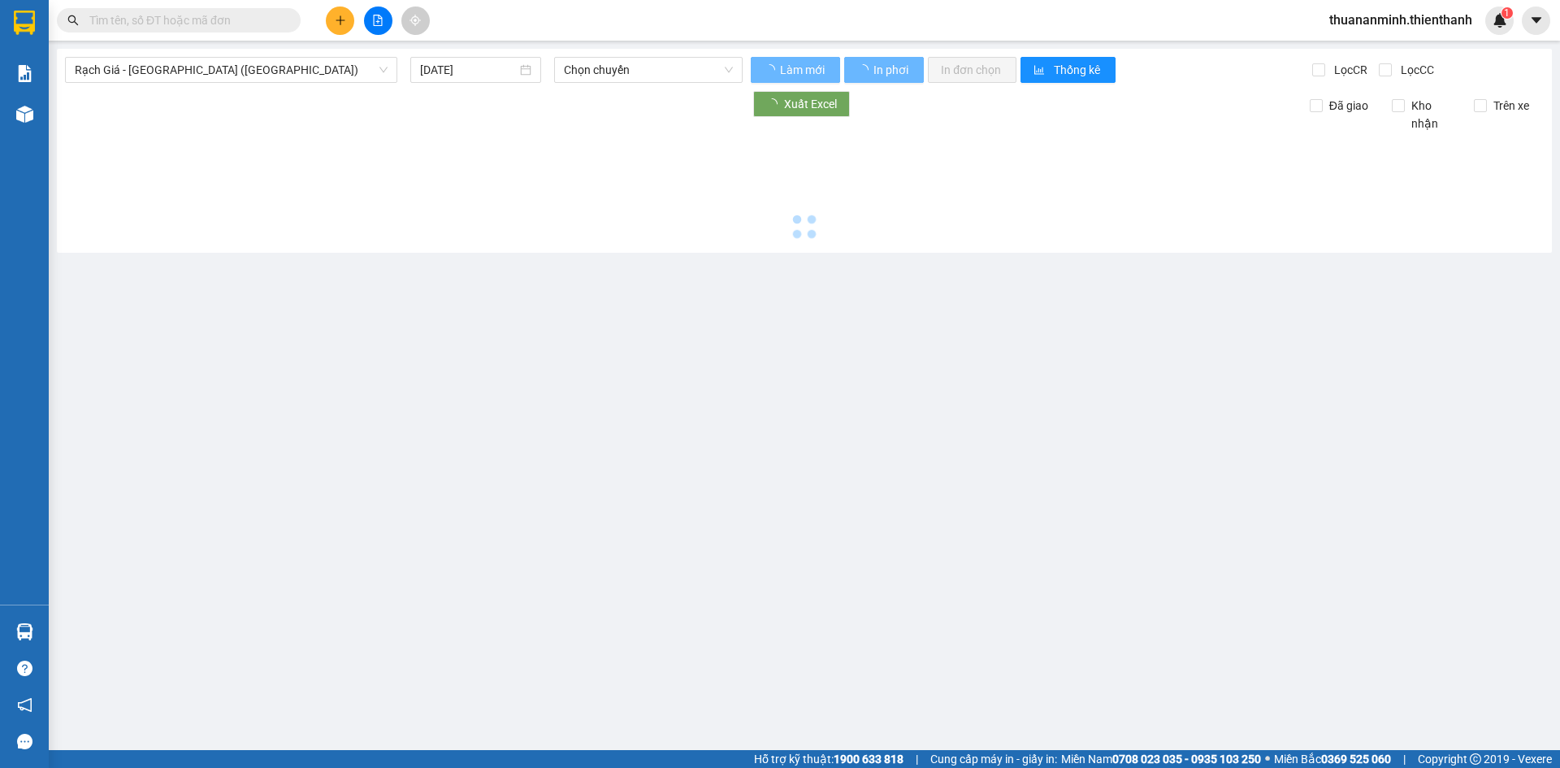
type input "[DATE]"
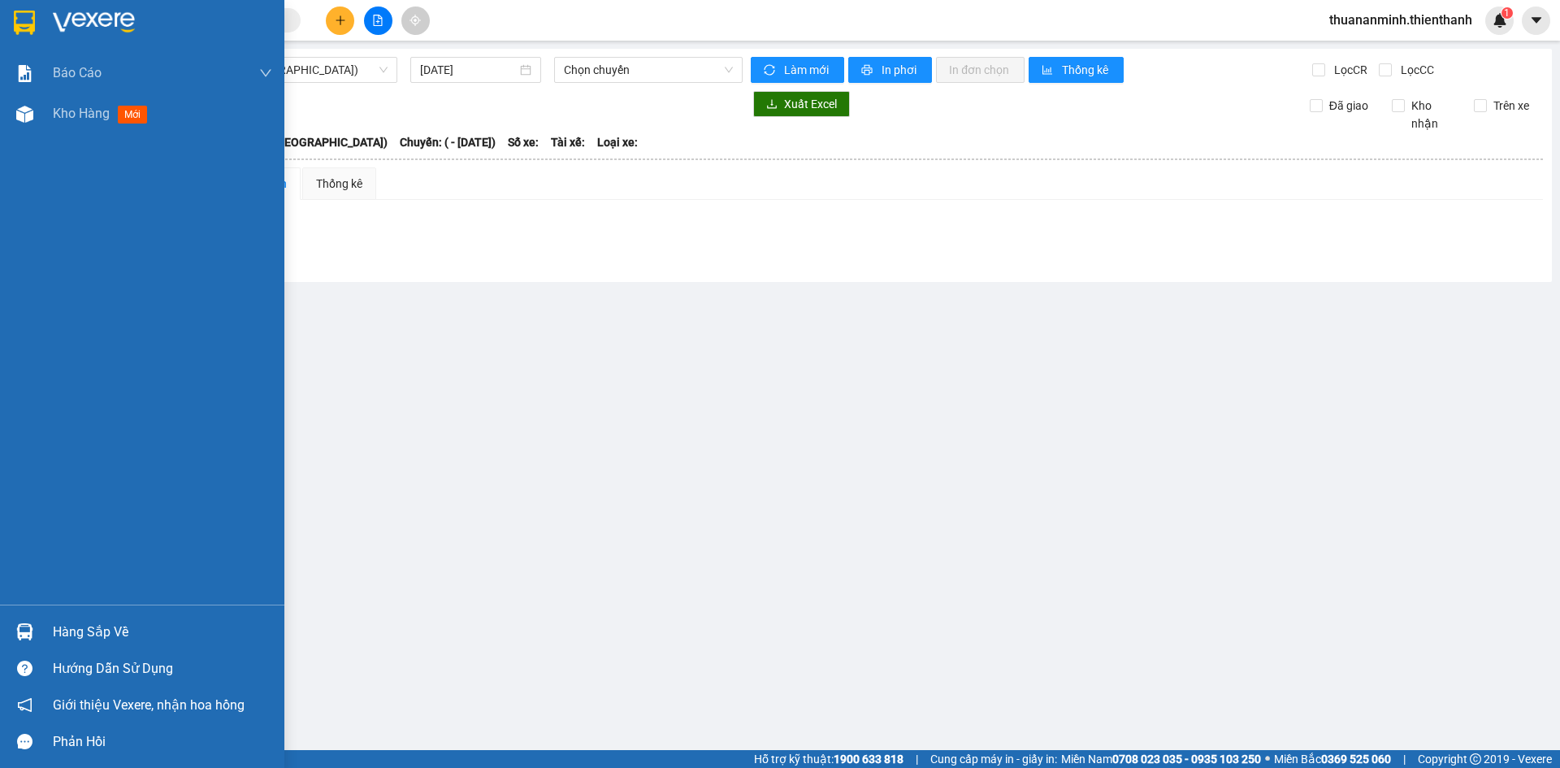
drag, startPoint x: 87, startPoint y: 180, endPoint x: 106, endPoint y: 141, distance: 42.9
click at [87, 180] on div "Báo cáo Báo cáo dòng tiền (nhân viên) Doanh số tạo đơn theo VP gửi (nhân viên) …" at bounding box center [142, 329] width 284 height 552
click at [122, 110] on span "mới" at bounding box center [133, 115] width 30 height 18
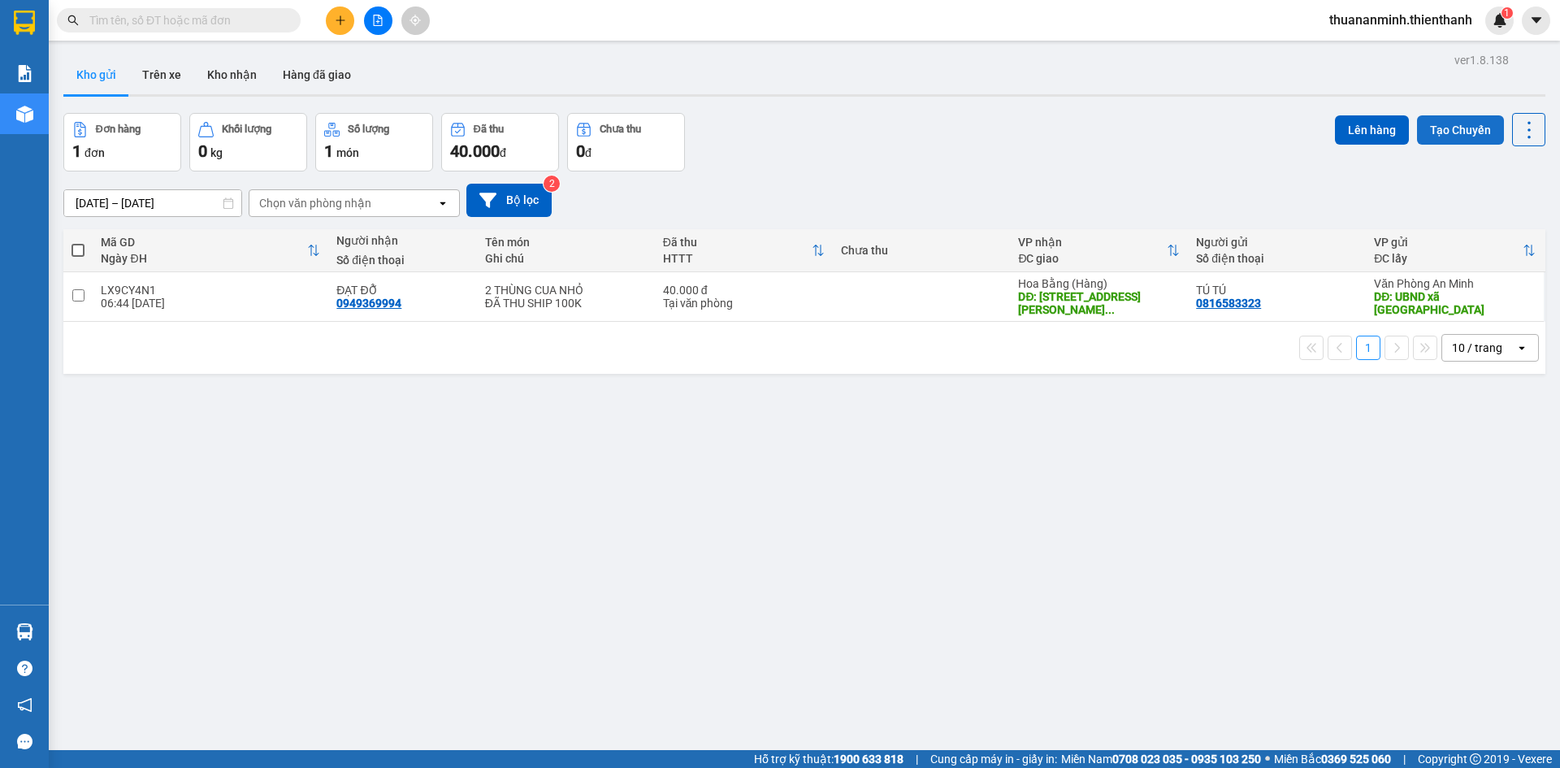
click at [1447, 128] on button "Tạo Chuyến" at bounding box center [1460, 129] width 87 height 29
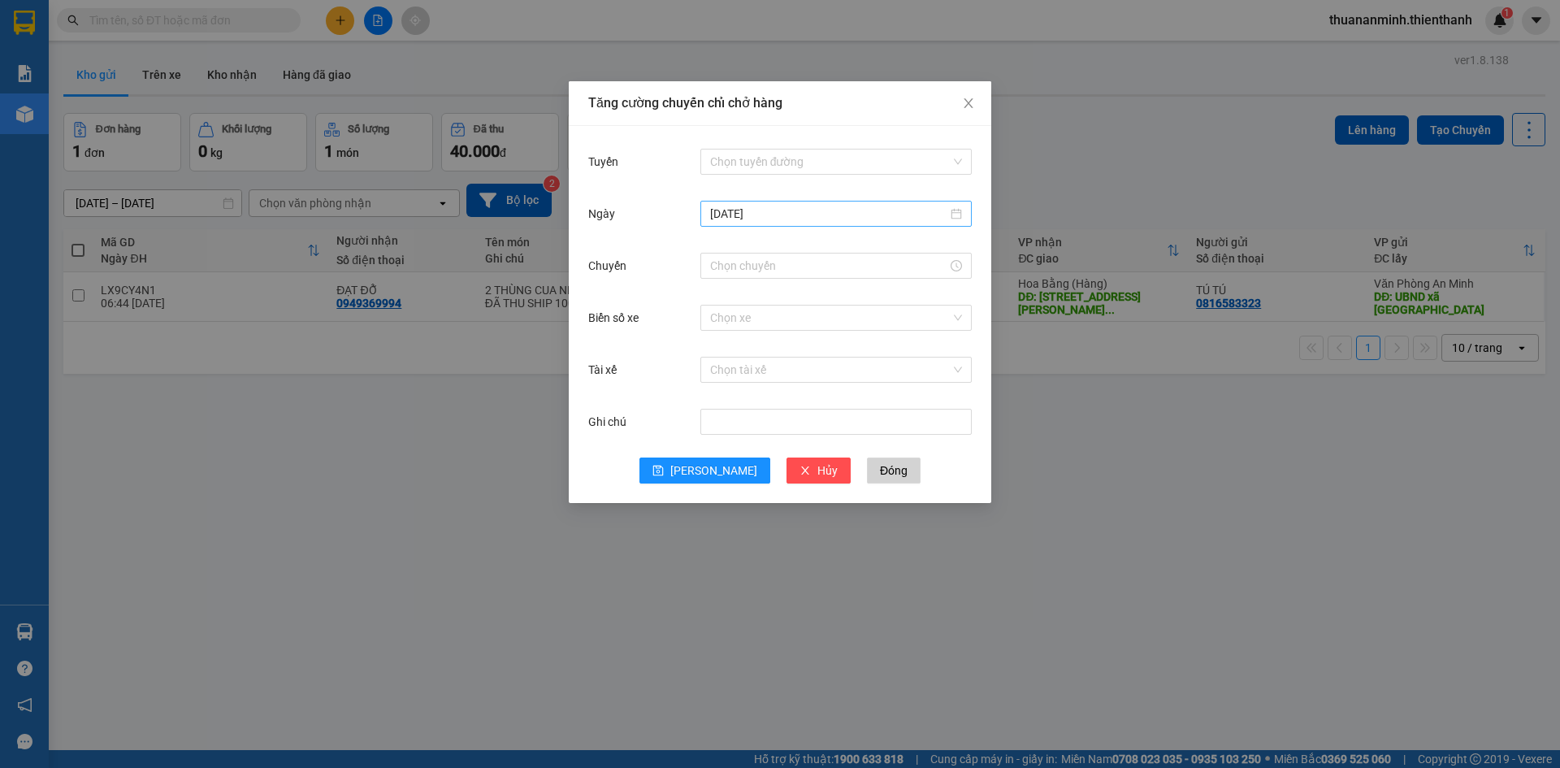
click at [771, 213] on input "[DATE]" at bounding box center [828, 214] width 237 height 18
type input "[DATE]"
click at [833, 353] on div "14" at bounding box center [842, 357] width 20 height 20
click at [872, 270] on input "Chuyến" at bounding box center [828, 266] width 237 height 18
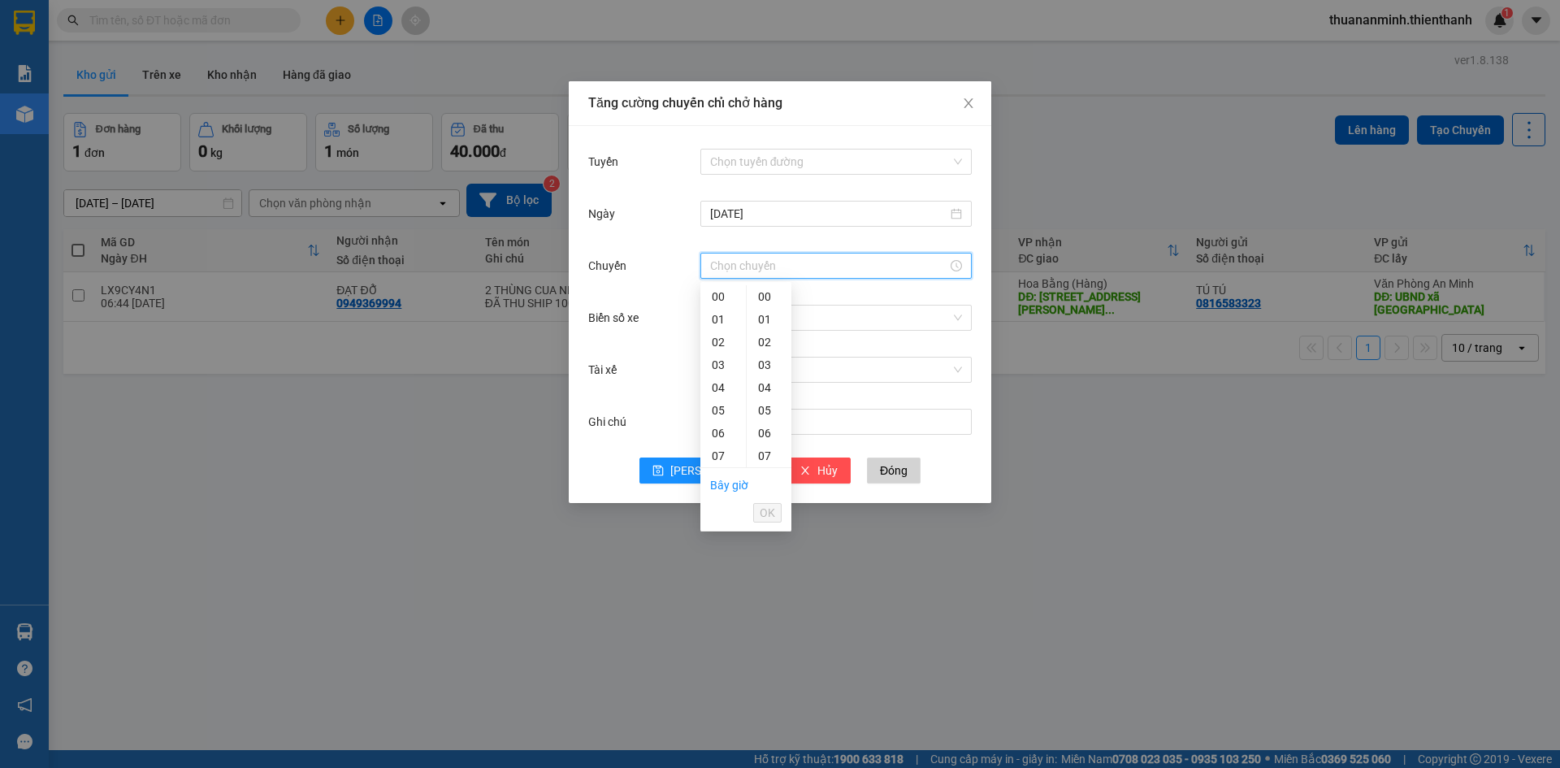
click at [872, 270] on input "Chuyến" at bounding box center [828, 266] width 237 height 18
click at [721, 415] on div "09" at bounding box center [723, 420] width 46 height 23
type input "09:00"
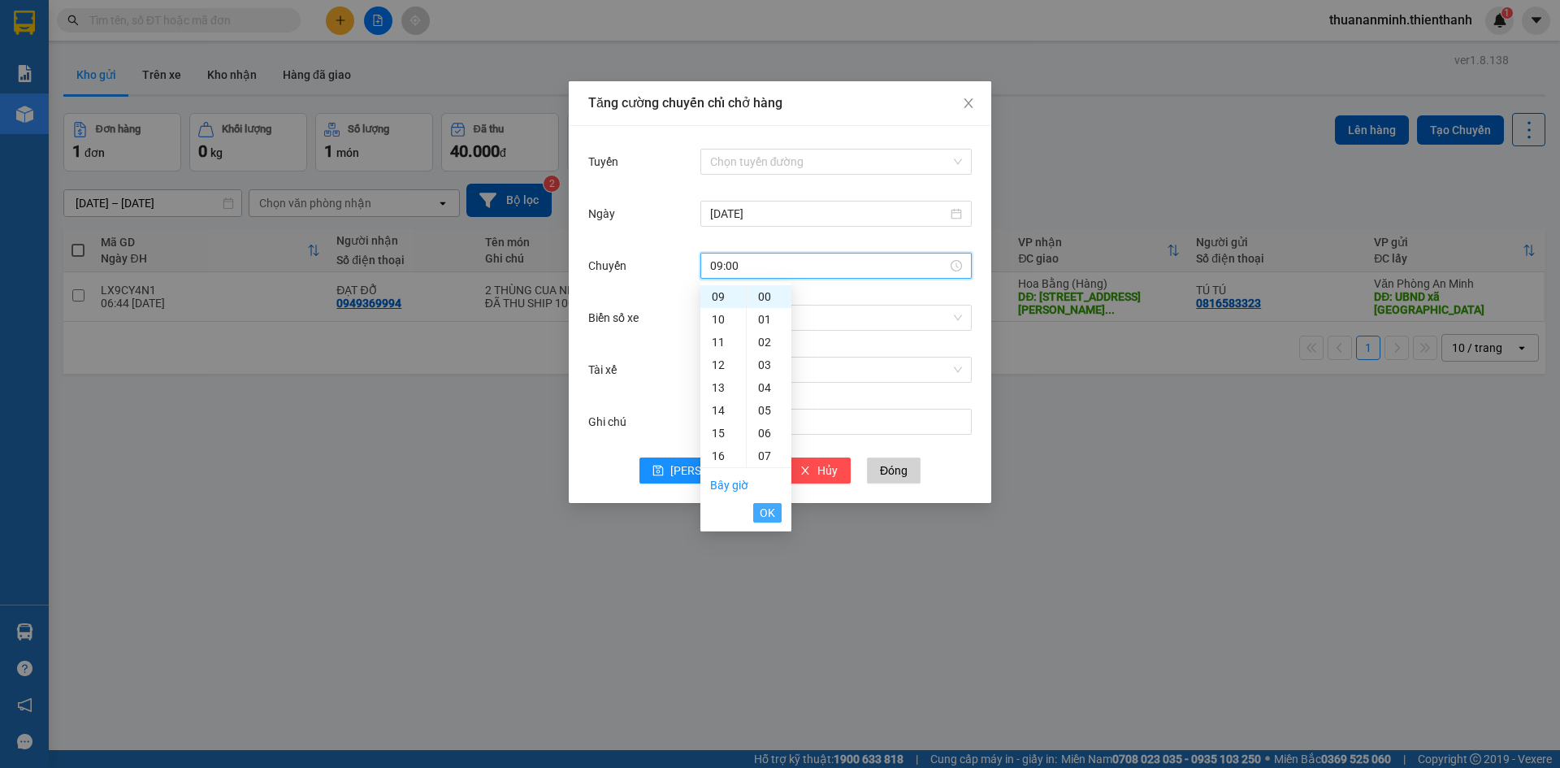
click at [771, 512] on span "OK" at bounding box center [767, 513] width 15 height 18
click at [664, 465] on icon "save" at bounding box center [658, 470] width 11 height 11
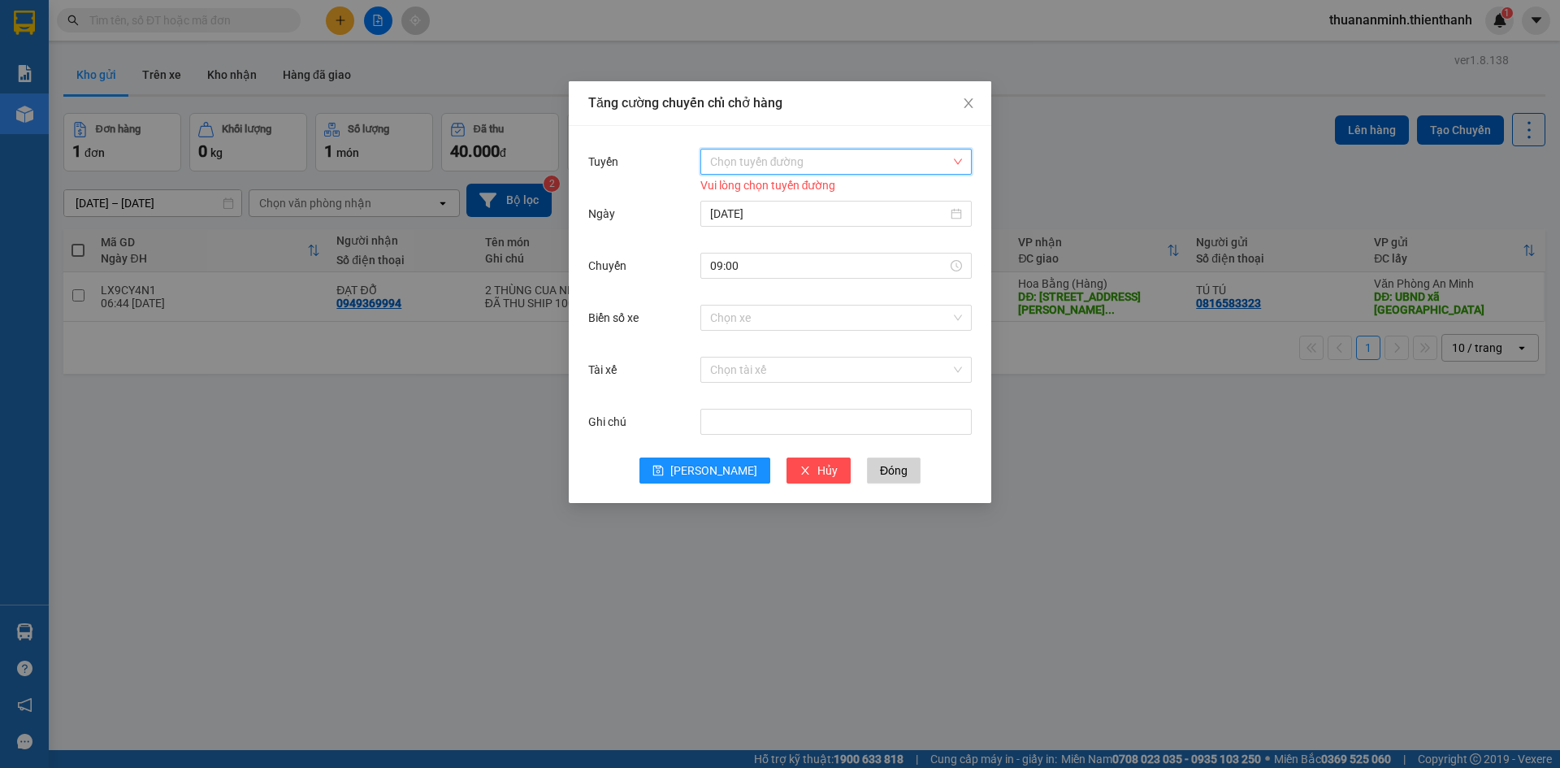
click at [859, 164] on input "Tuyến" at bounding box center [830, 162] width 241 height 24
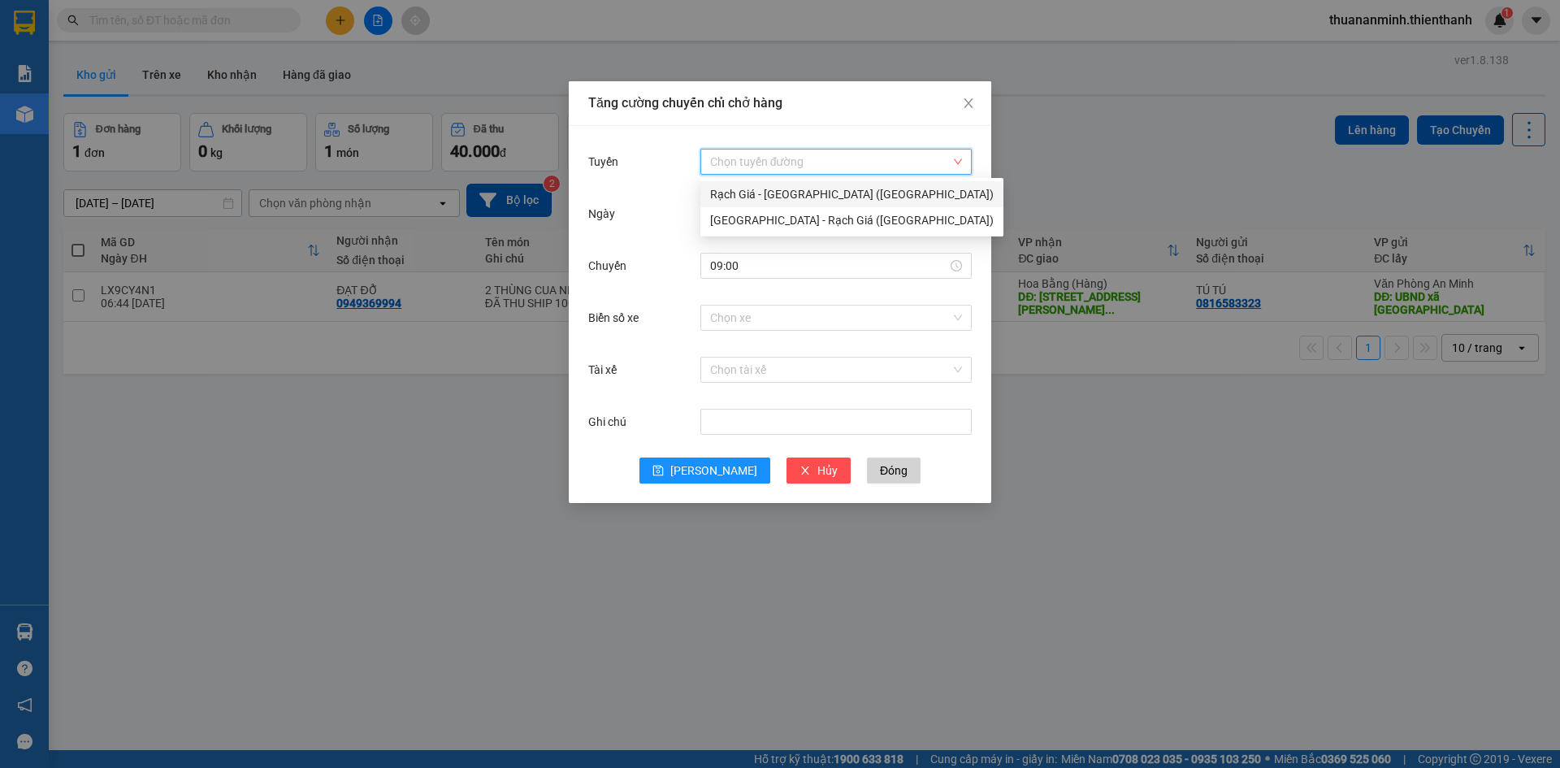
click at [832, 189] on div "Rạch Giá - [GEOGRAPHIC_DATA] ([GEOGRAPHIC_DATA])" at bounding box center [852, 194] width 284 height 18
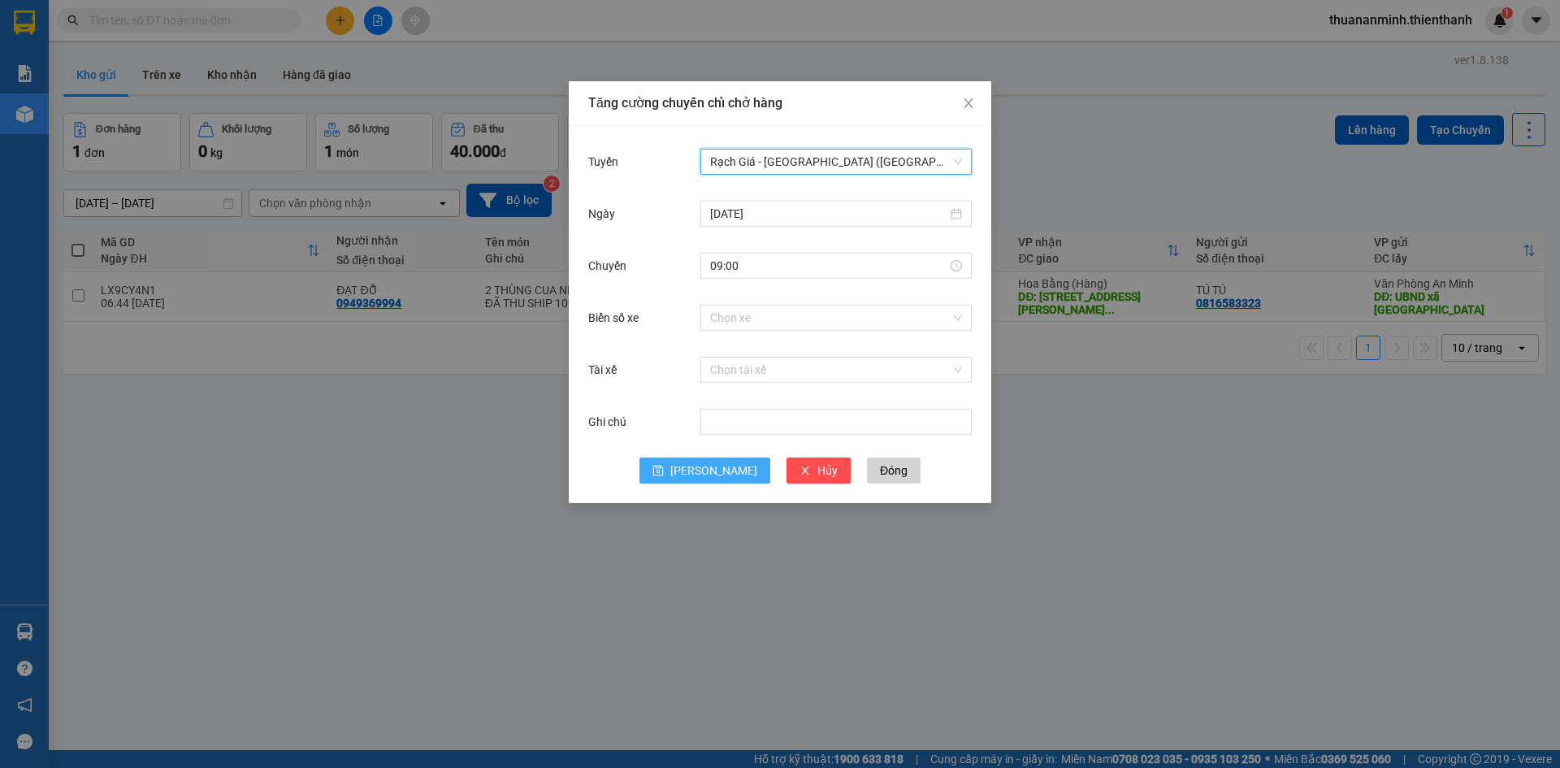
click at [701, 462] on button "[PERSON_NAME]" at bounding box center [705, 471] width 131 height 26
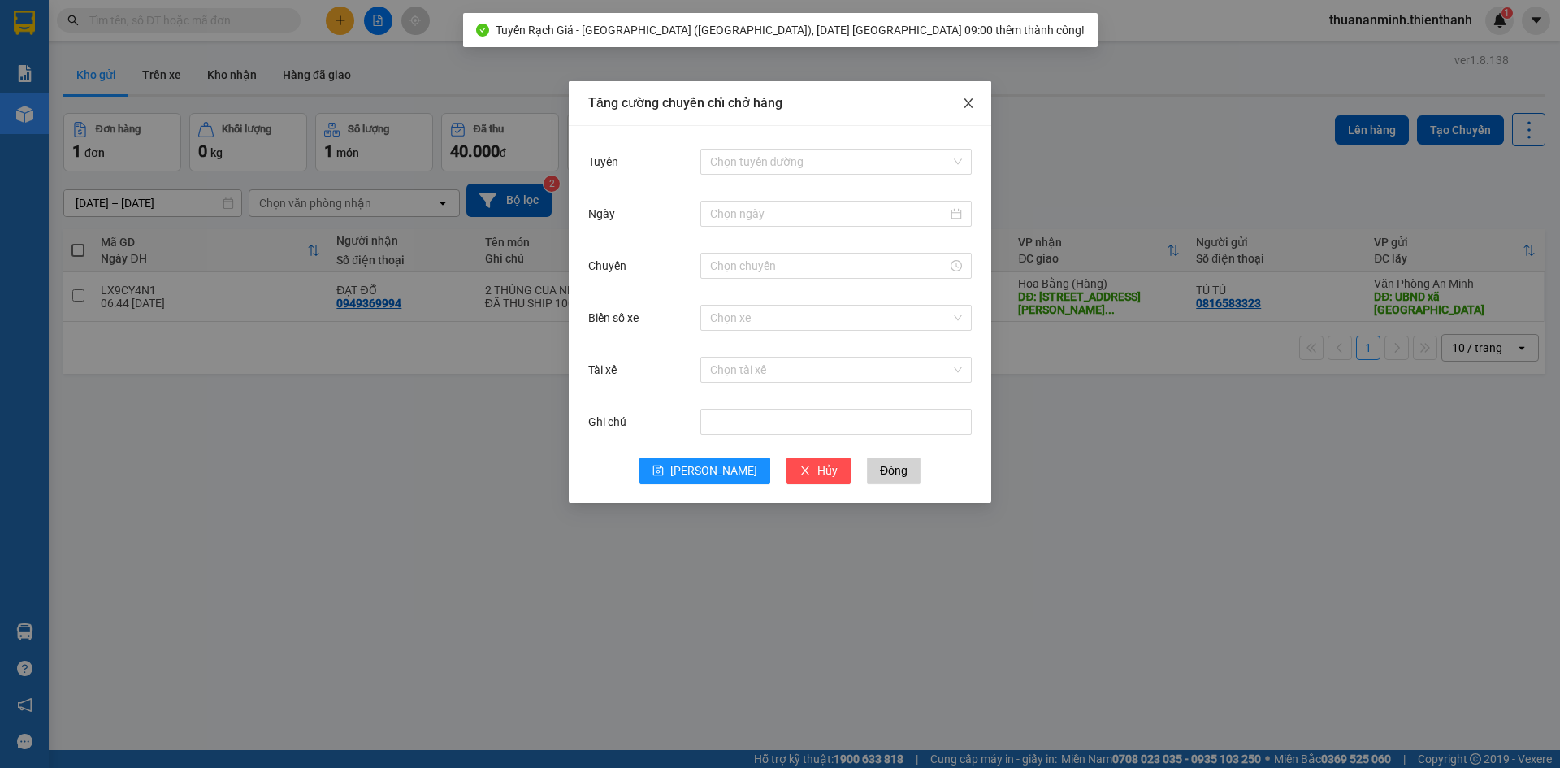
click at [972, 106] on icon "close" at bounding box center [968, 103] width 13 height 13
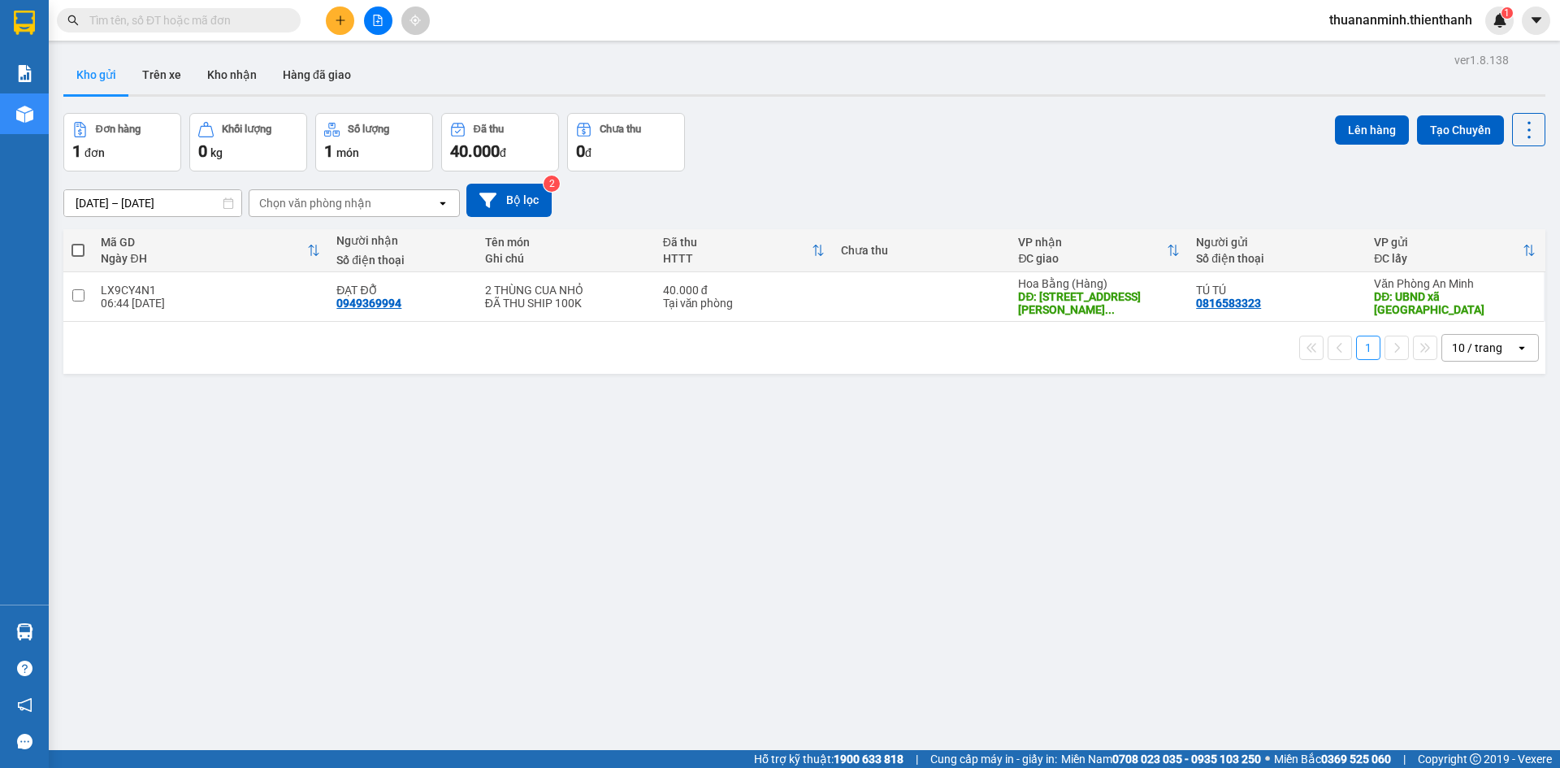
click at [78, 246] on span at bounding box center [78, 250] width 13 height 13
click at [78, 242] on input "checkbox" at bounding box center [78, 242] width 0 height 0
checkbox input "true"
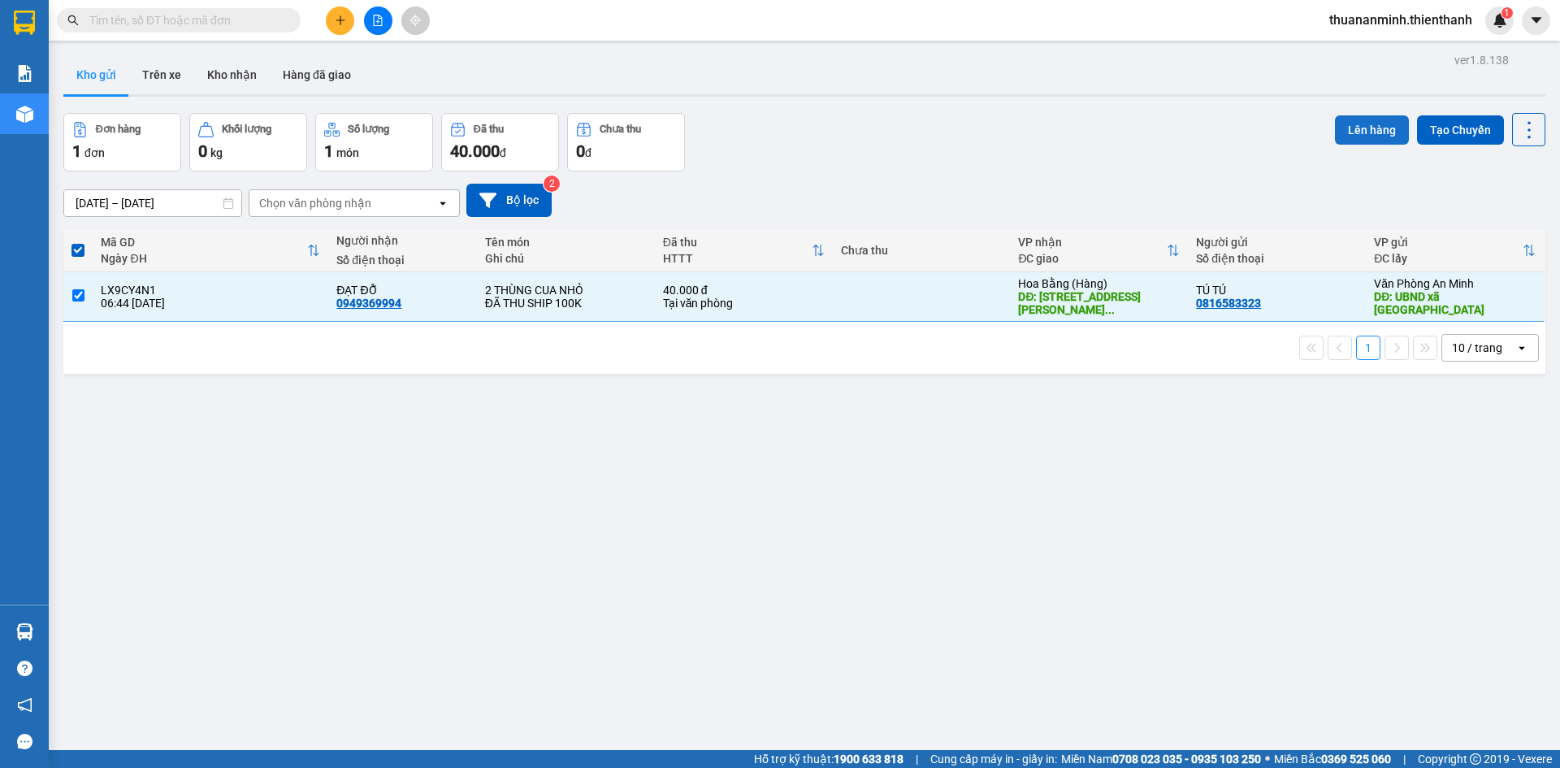
click at [1371, 126] on button "Lên hàng" at bounding box center [1372, 129] width 74 height 29
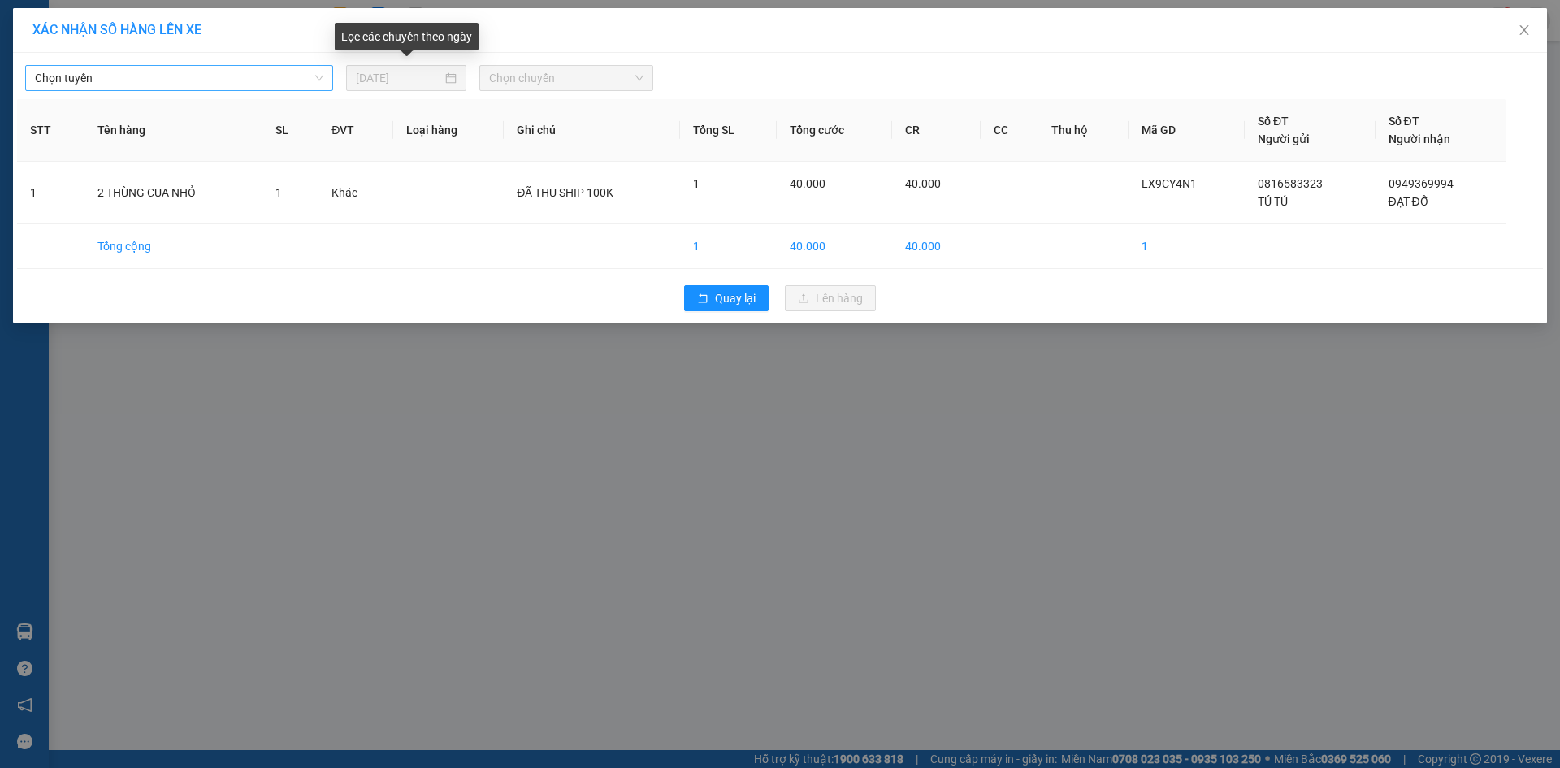
click at [316, 86] on span "Chọn tuyến" at bounding box center [179, 78] width 288 height 24
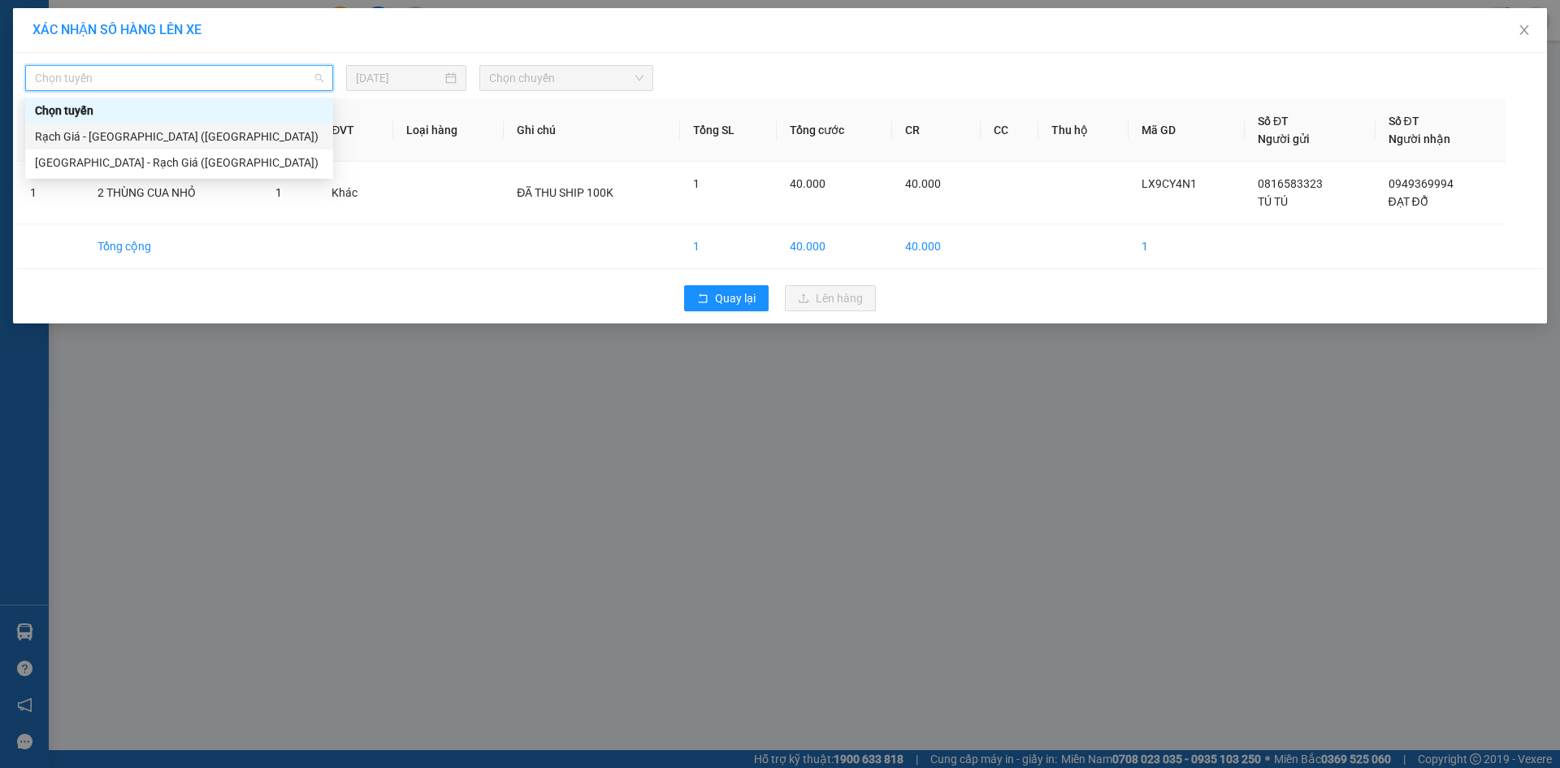
click at [262, 134] on div "Rạch Giá - [GEOGRAPHIC_DATA] ([GEOGRAPHIC_DATA])" at bounding box center [179, 137] width 288 height 18
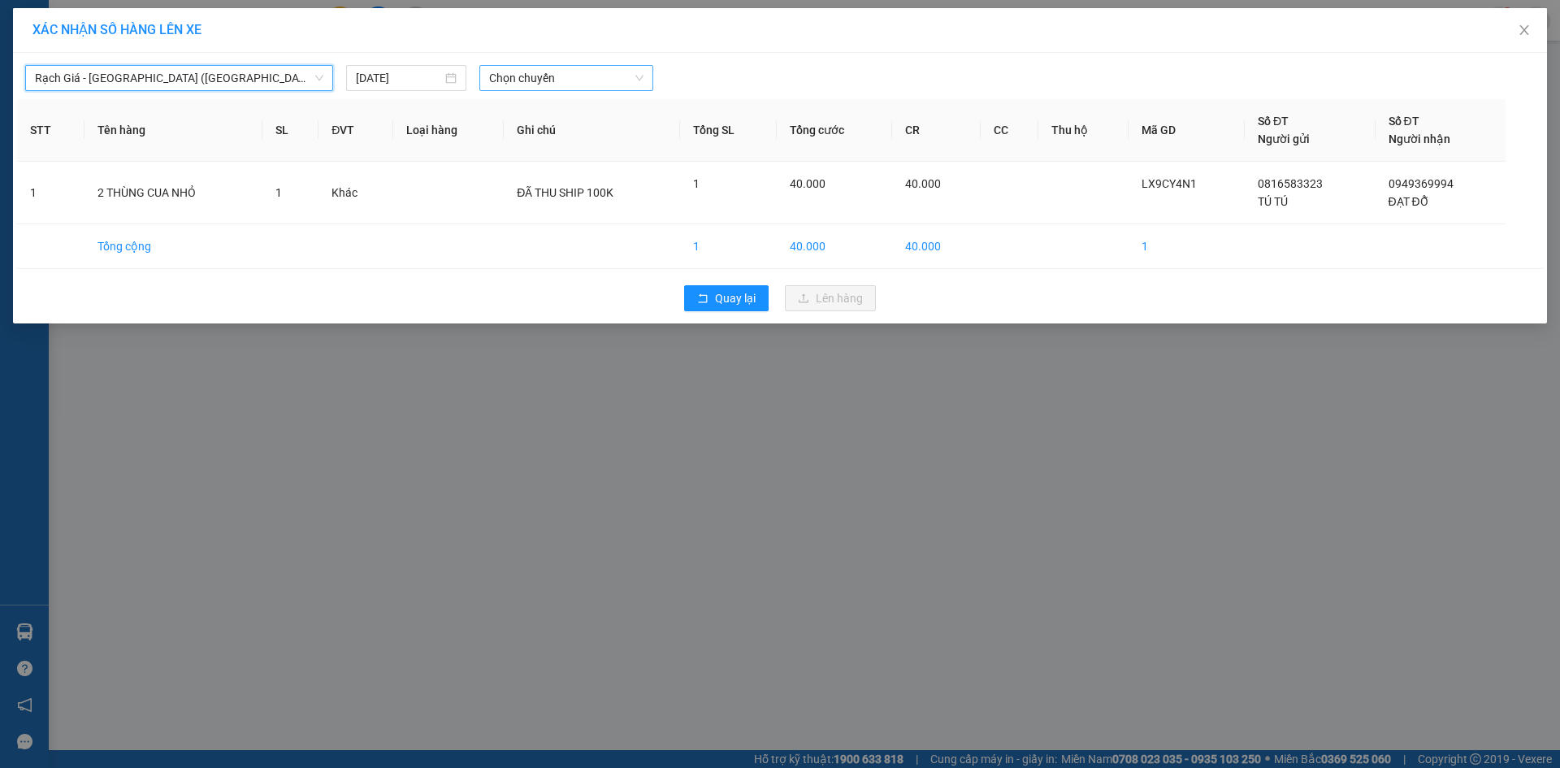
click at [582, 79] on span "Chọn chuyến" at bounding box center [566, 78] width 154 height 24
click at [562, 134] on div "09:00 (TC)" at bounding box center [552, 137] width 127 height 18
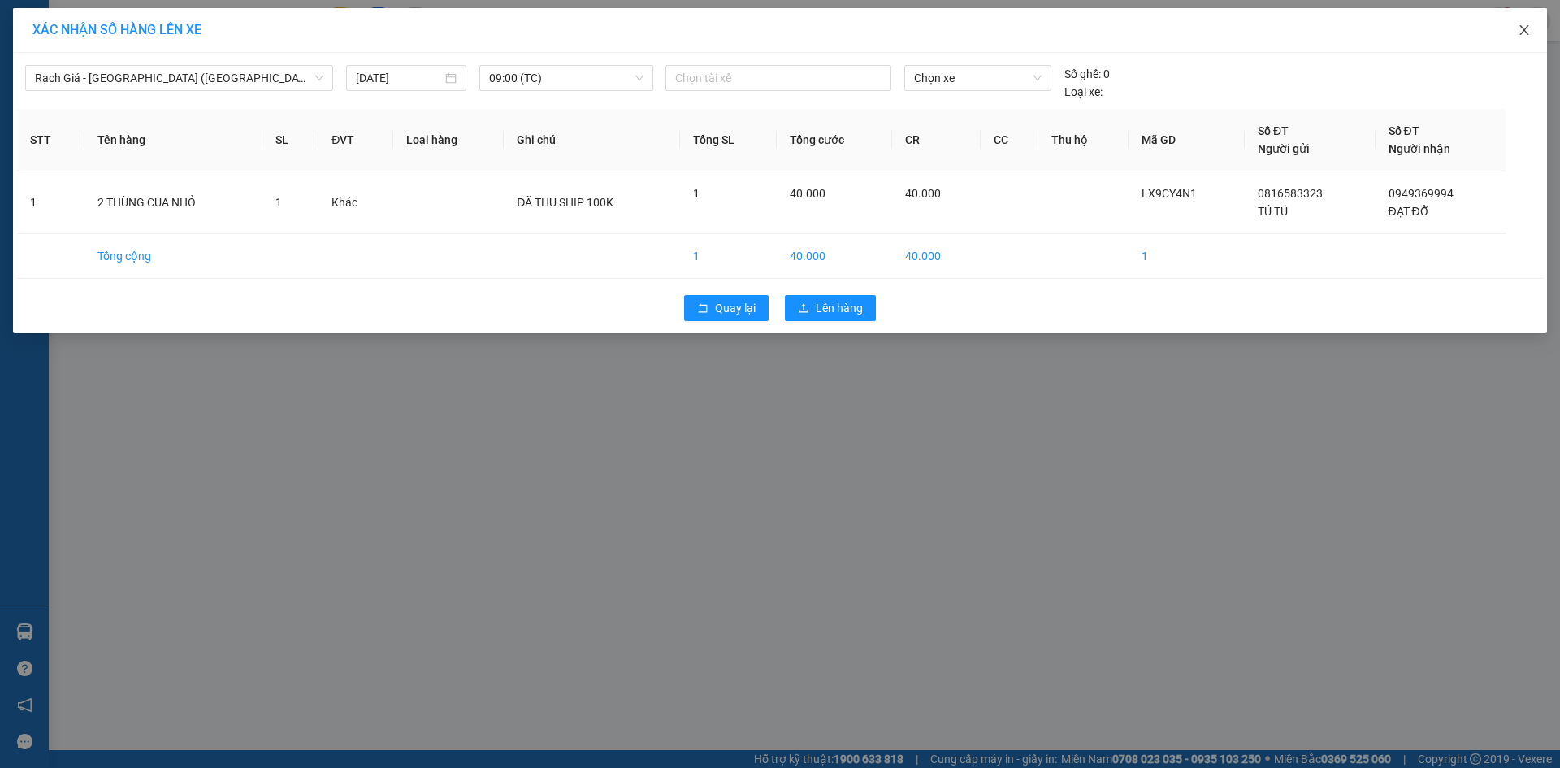
click at [1527, 31] on icon "close" at bounding box center [1524, 30] width 13 height 13
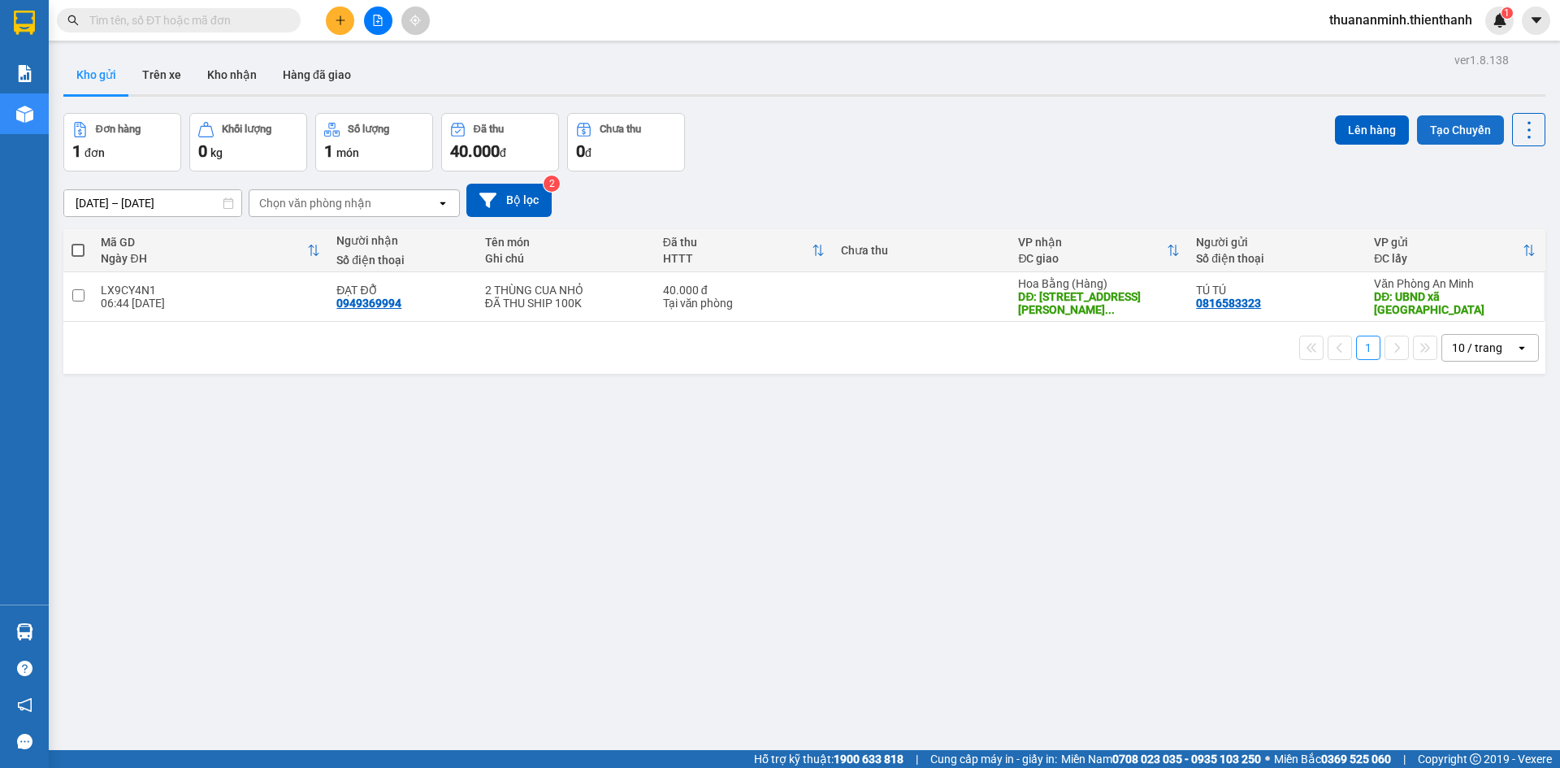
click at [1449, 127] on button "Tạo Chuyến" at bounding box center [1460, 129] width 87 height 29
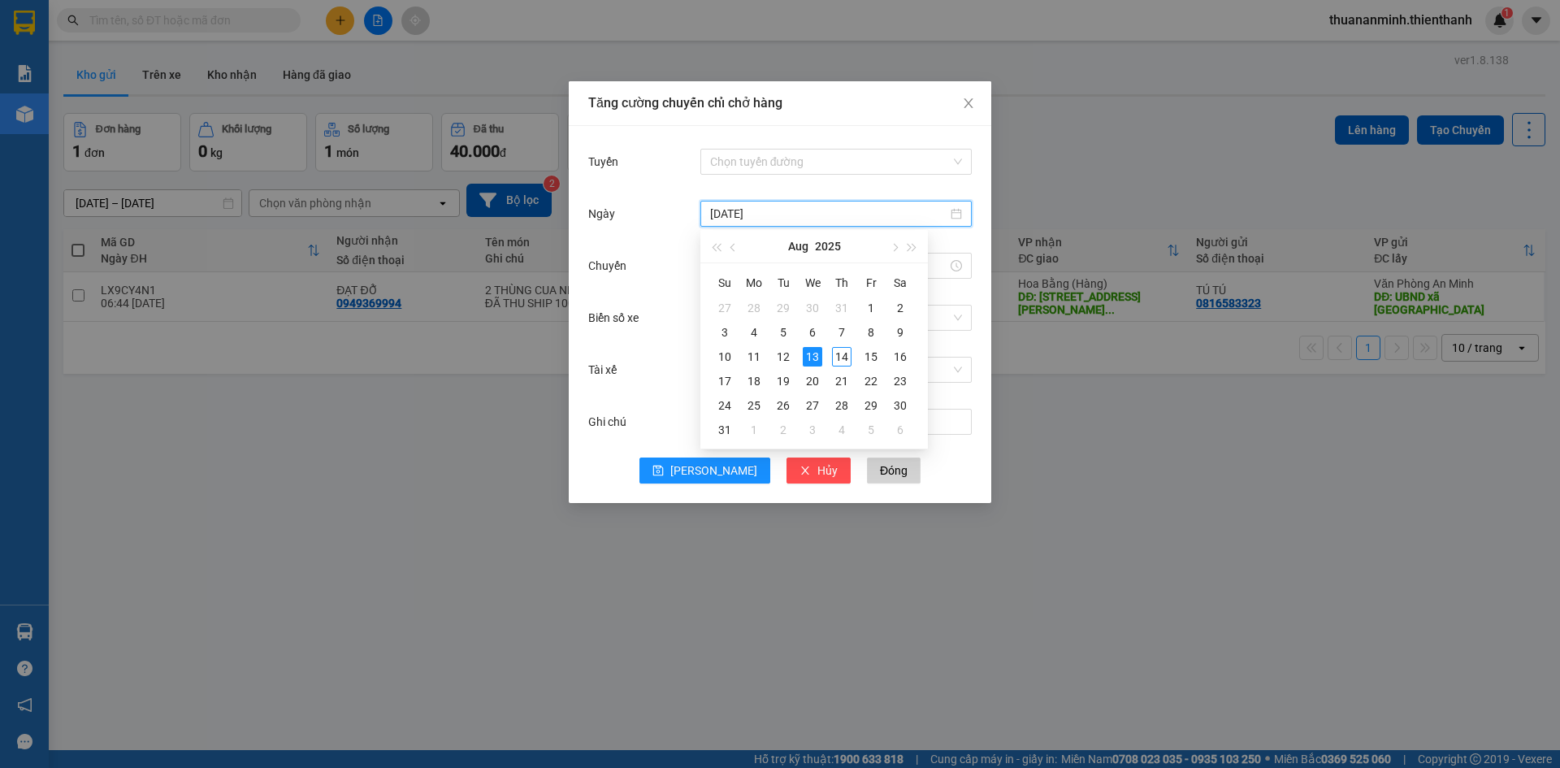
click at [802, 215] on input "[DATE]" at bounding box center [828, 214] width 237 height 18
type input "[DATE]"
click at [834, 347] on div "14" at bounding box center [842, 357] width 20 height 20
click at [879, 173] on input "Tuyến" at bounding box center [830, 162] width 241 height 24
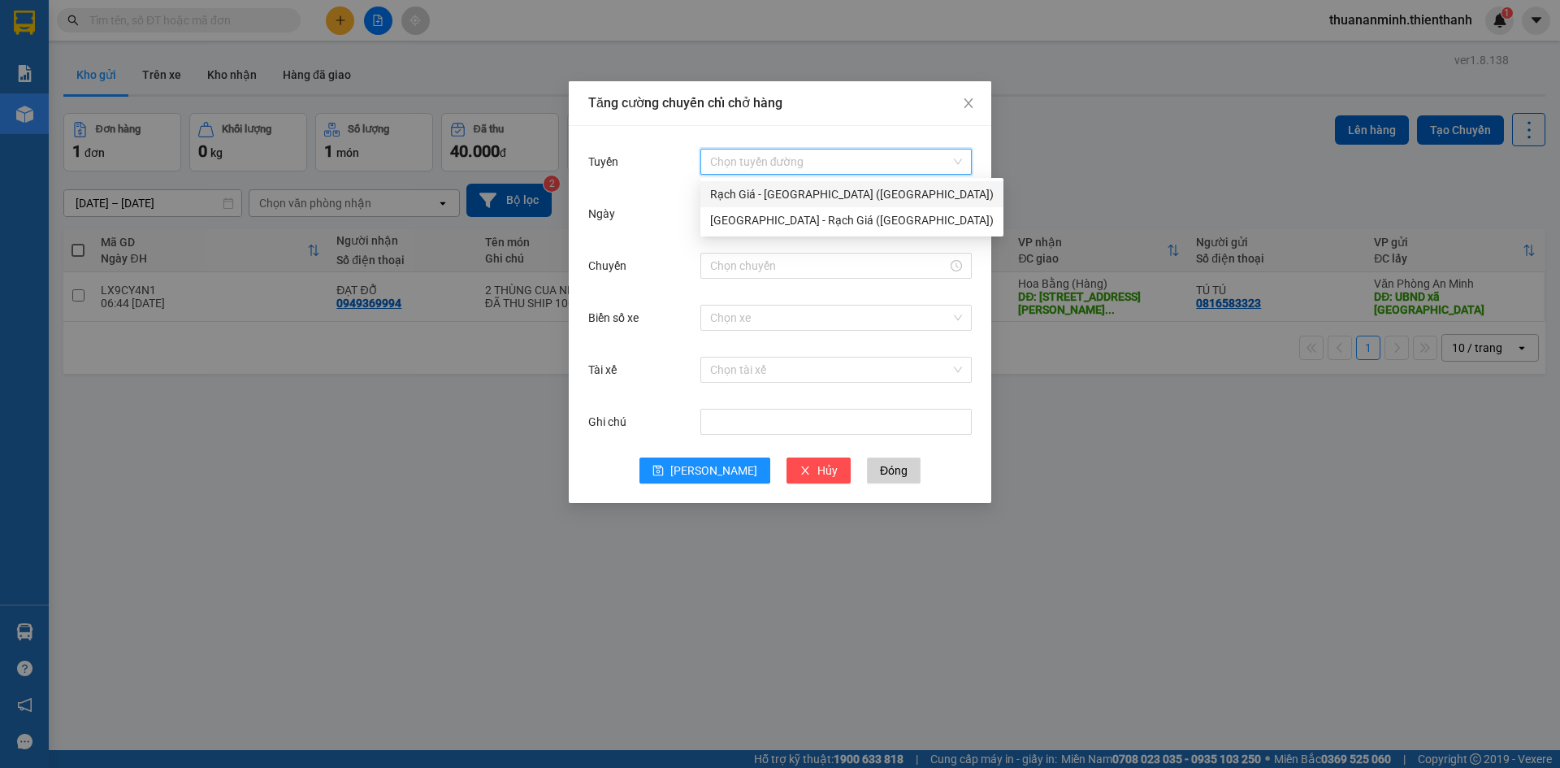
click at [854, 193] on div "Rạch Giá - [GEOGRAPHIC_DATA] ([GEOGRAPHIC_DATA])" at bounding box center [852, 194] width 284 height 18
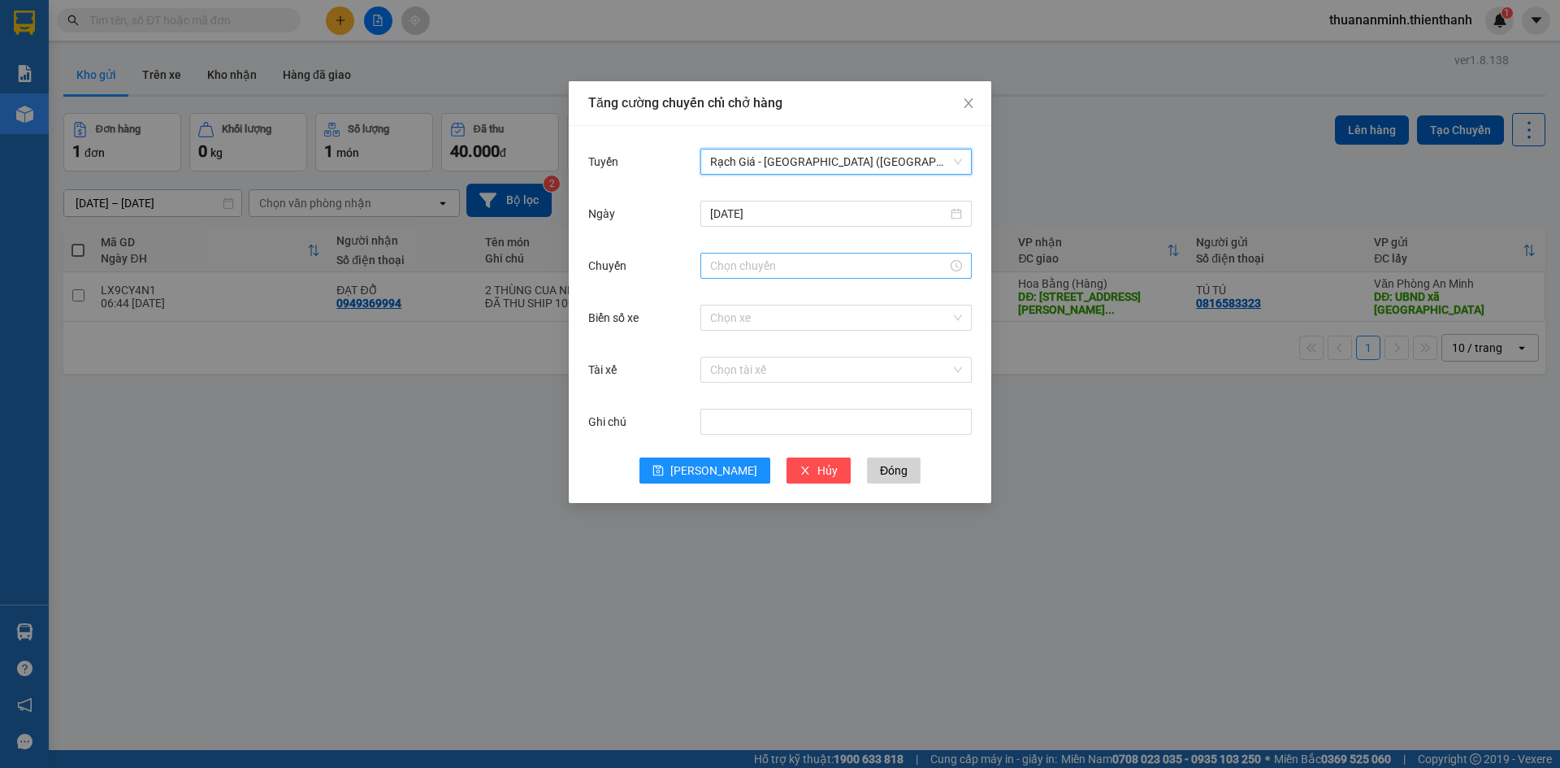
click at [942, 263] on input "Chuyến" at bounding box center [828, 266] width 237 height 18
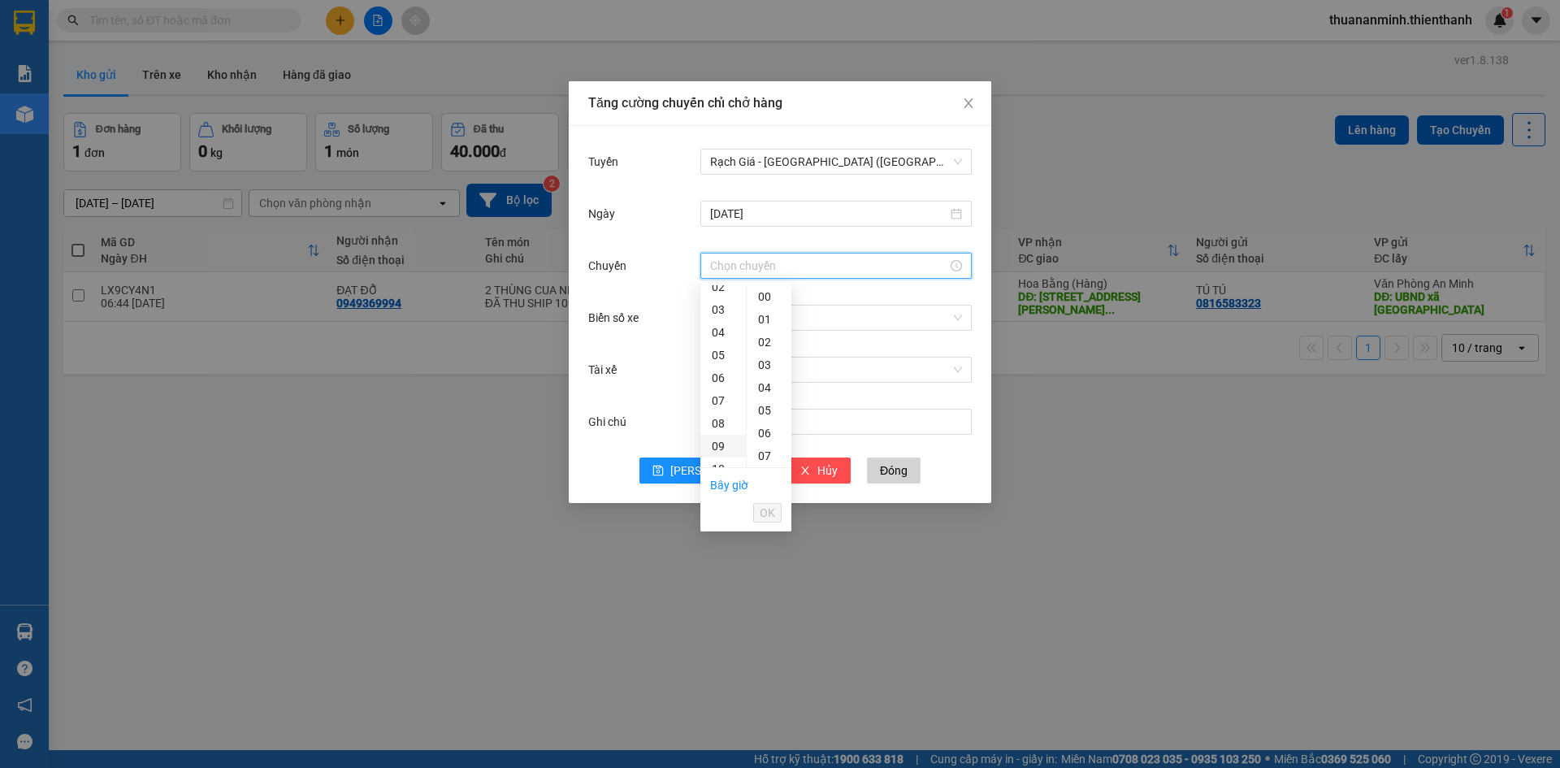
scroll to position [81, 0]
click at [722, 393] on div "08" at bounding box center [723, 397] width 46 height 23
type input "08:00"
click at [766, 516] on span "OK" at bounding box center [767, 513] width 15 height 18
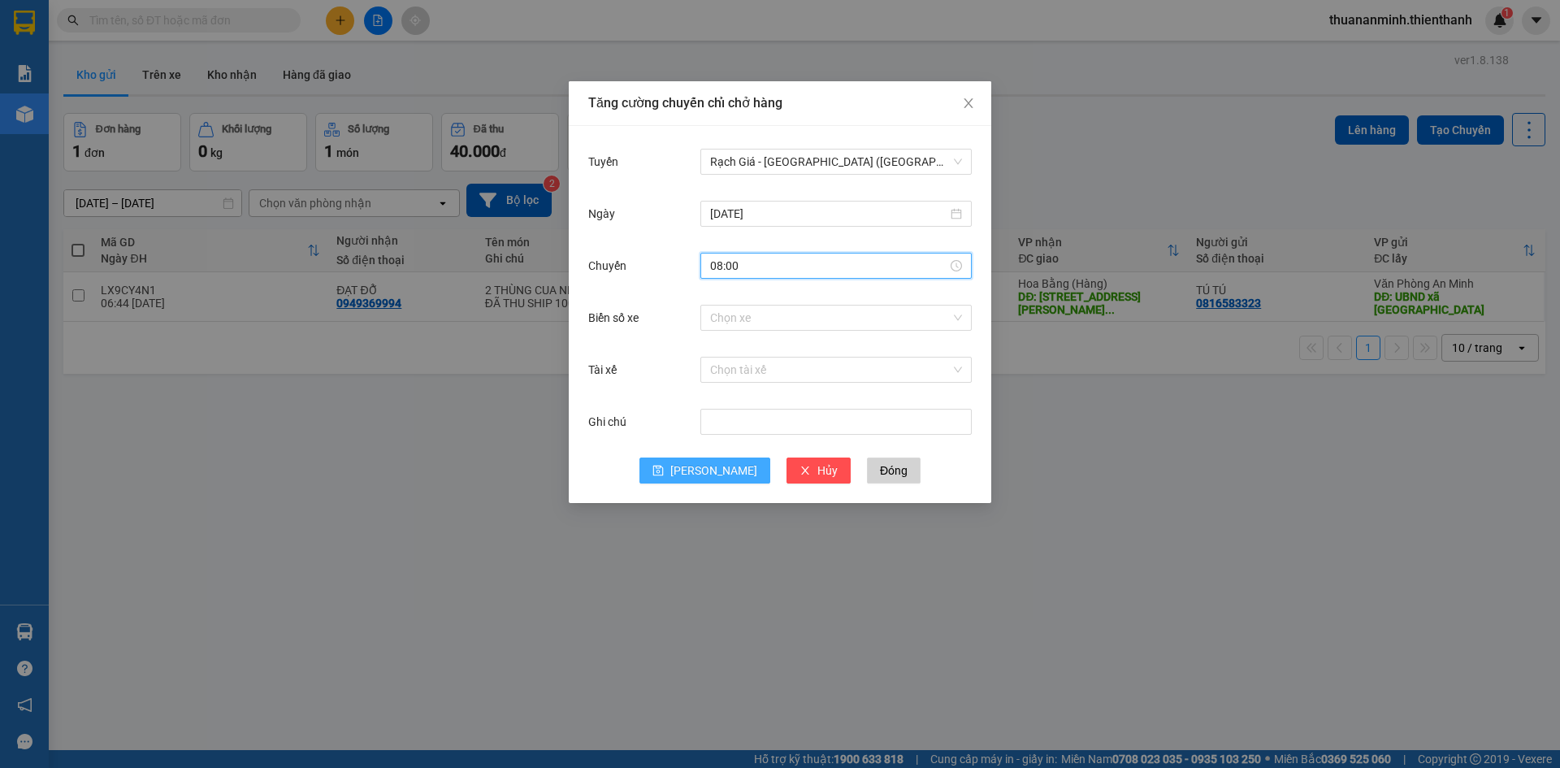
click at [717, 468] on span "[PERSON_NAME]" at bounding box center [713, 471] width 87 height 18
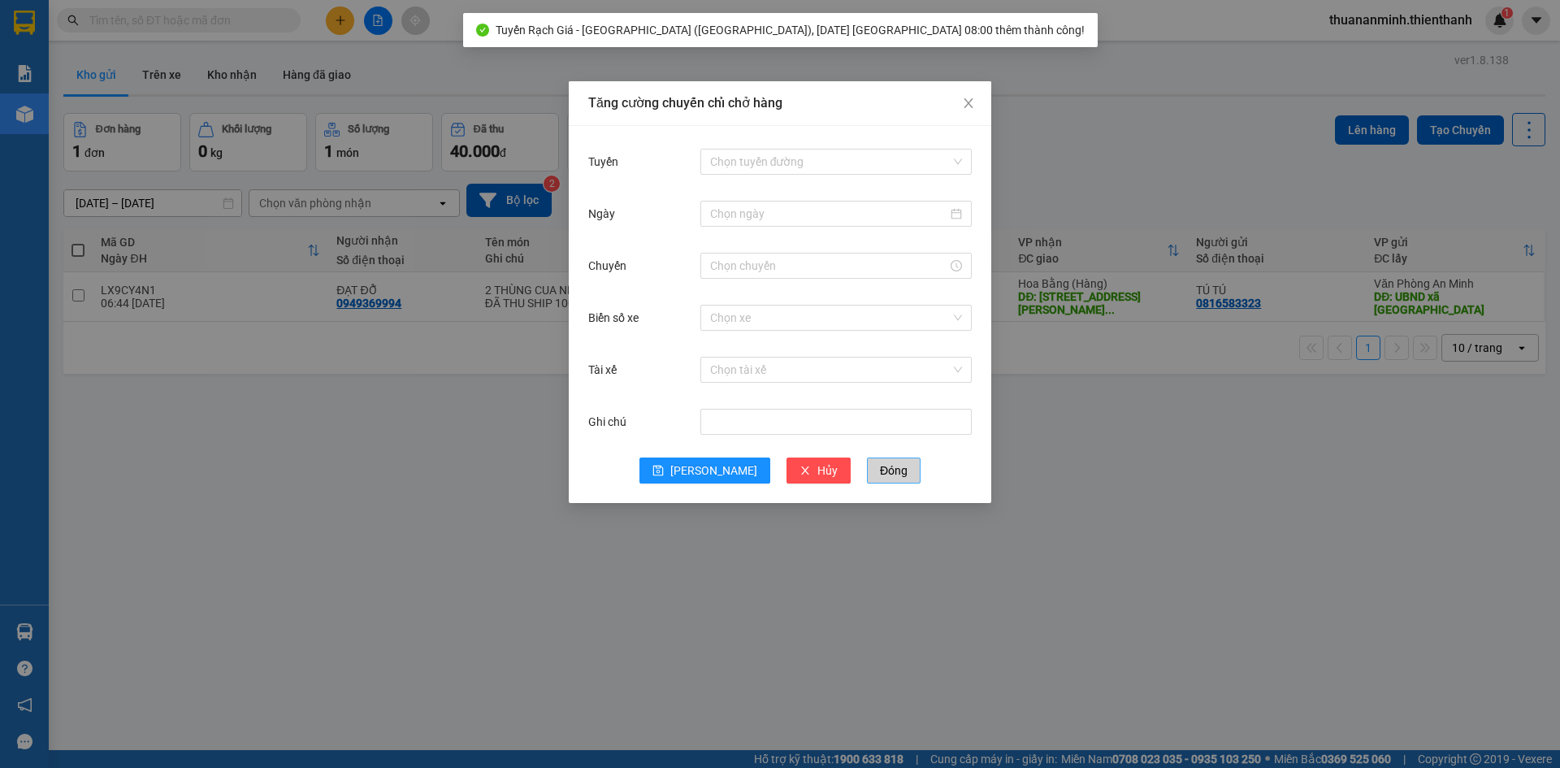
click at [880, 466] on span "Đóng" at bounding box center [894, 471] width 28 height 18
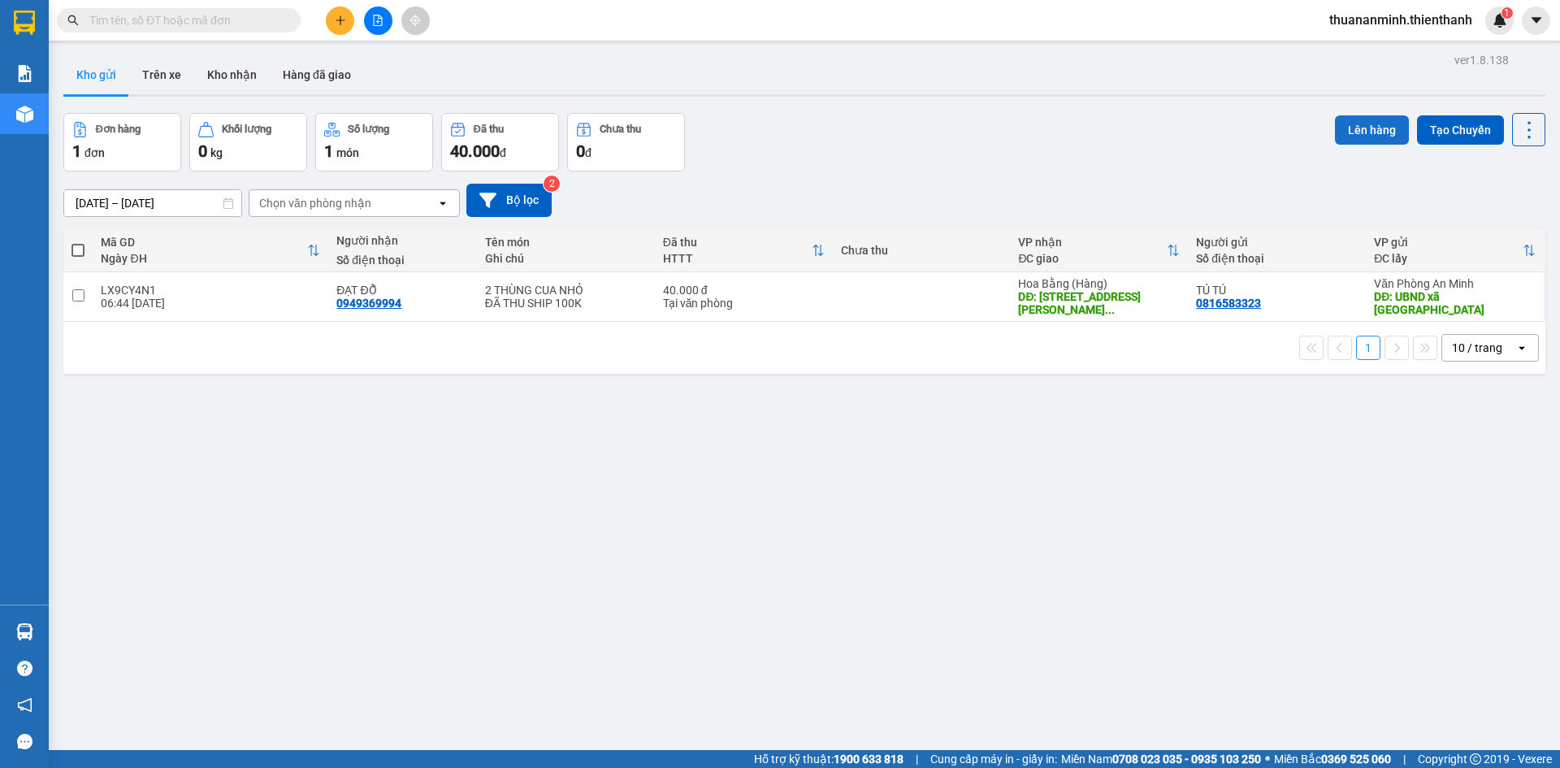
click at [1349, 125] on button "Lên hàng" at bounding box center [1372, 129] width 74 height 29
click at [67, 245] on th at bounding box center [77, 250] width 29 height 43
click at [78, 295] on input "checkbox" at bounding box center [78, 295] width 12 height 12
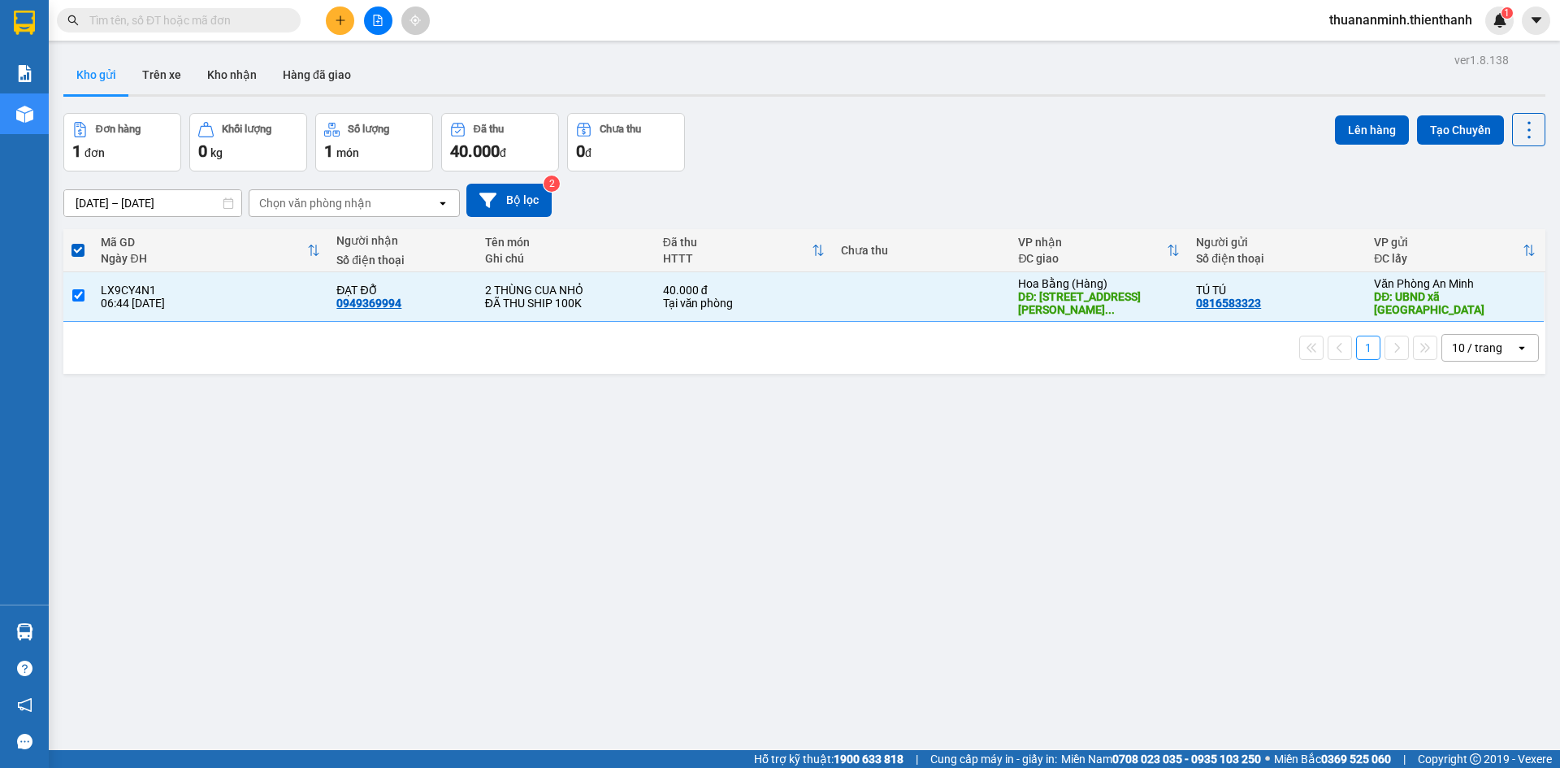
click at [76, 253] on span at bounding box center [78, 250] width 13 height 13
click at [78, 242] on input "checkbox" at bounding box center [78, 242] width 0 height 0
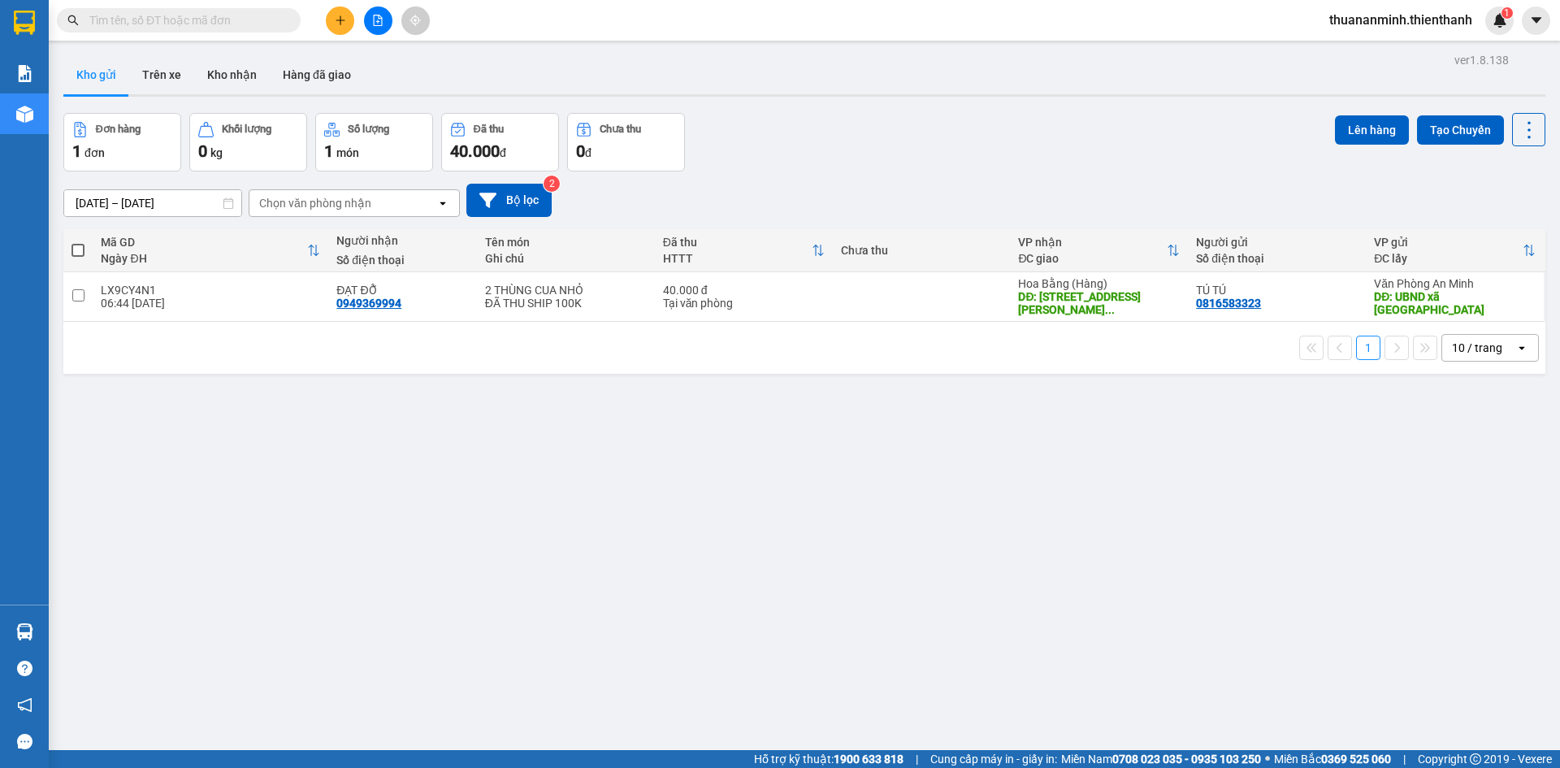
click at [77, 246] on span at bounding box center [78, 250] width 13 height 13
click at [78, 242] on input "checkbox" at bounding box center [78, 242] width 0 height 0
checkbox input "true"
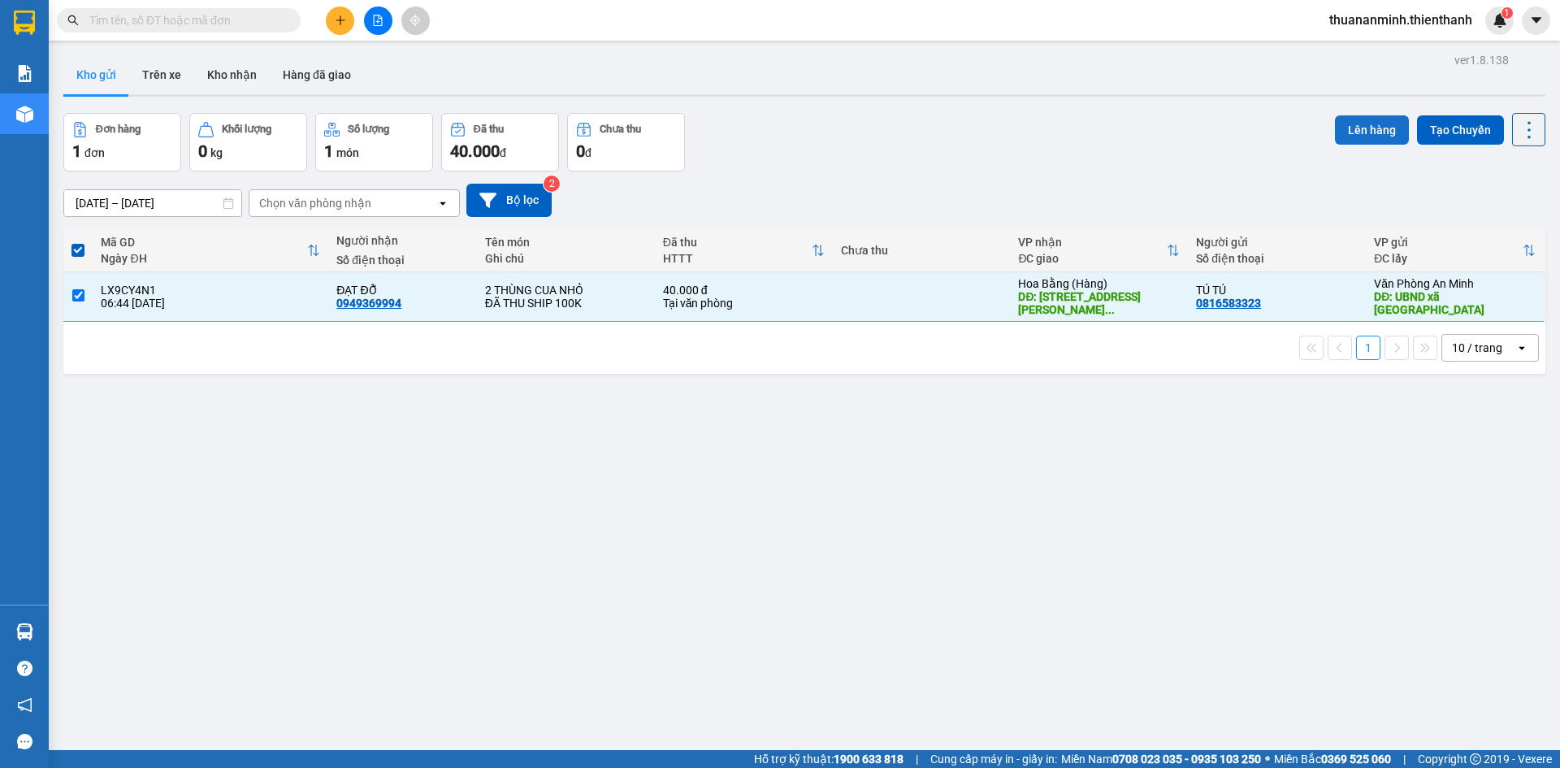
click at [1356, 127] on button "Lên hàng" at bounding box center [1372, 129] width 74 height 29
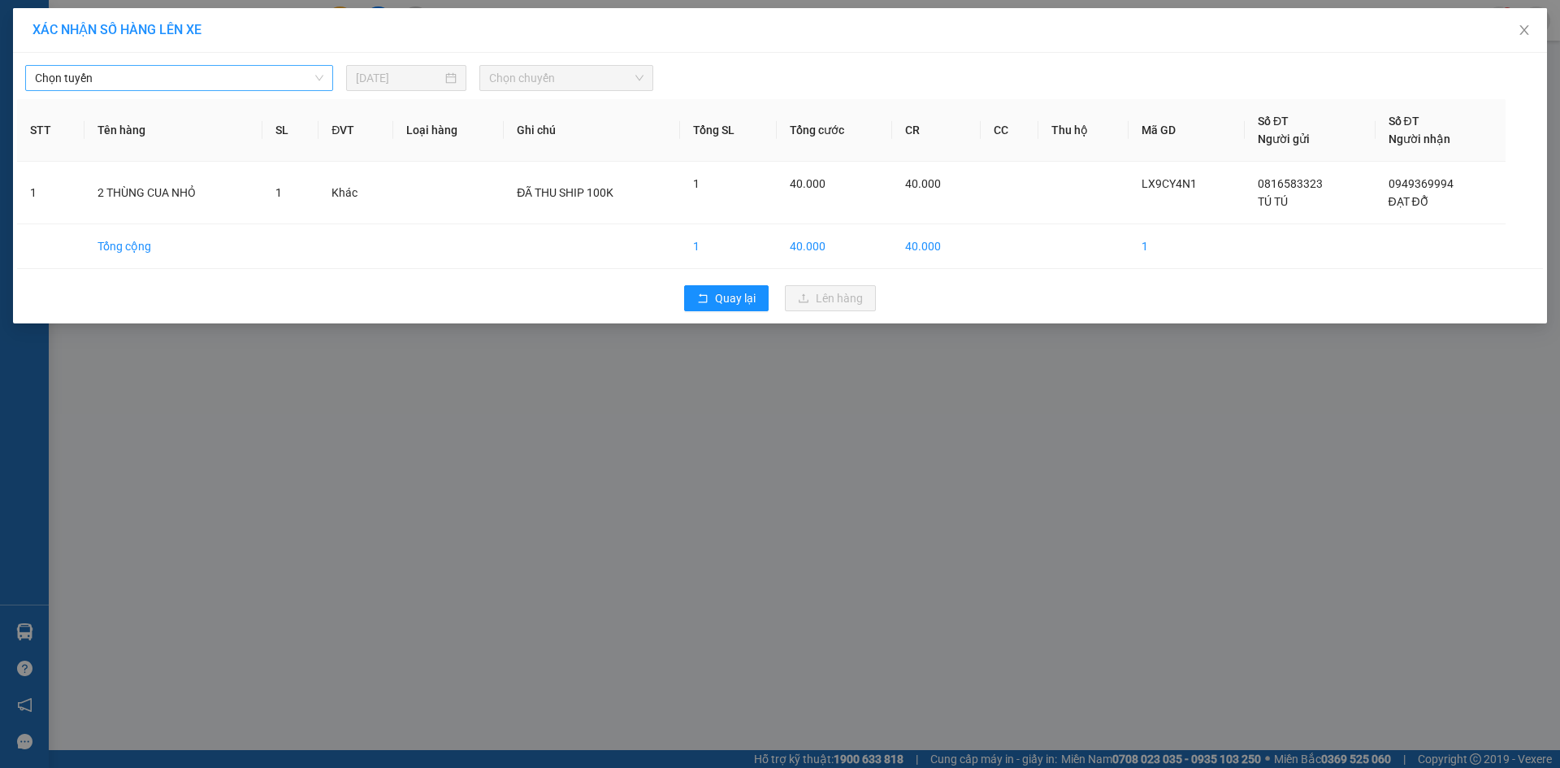
click at [233, 80] on span "Chọn tuyến" at bounding box center [179, 78] width 288 height 24
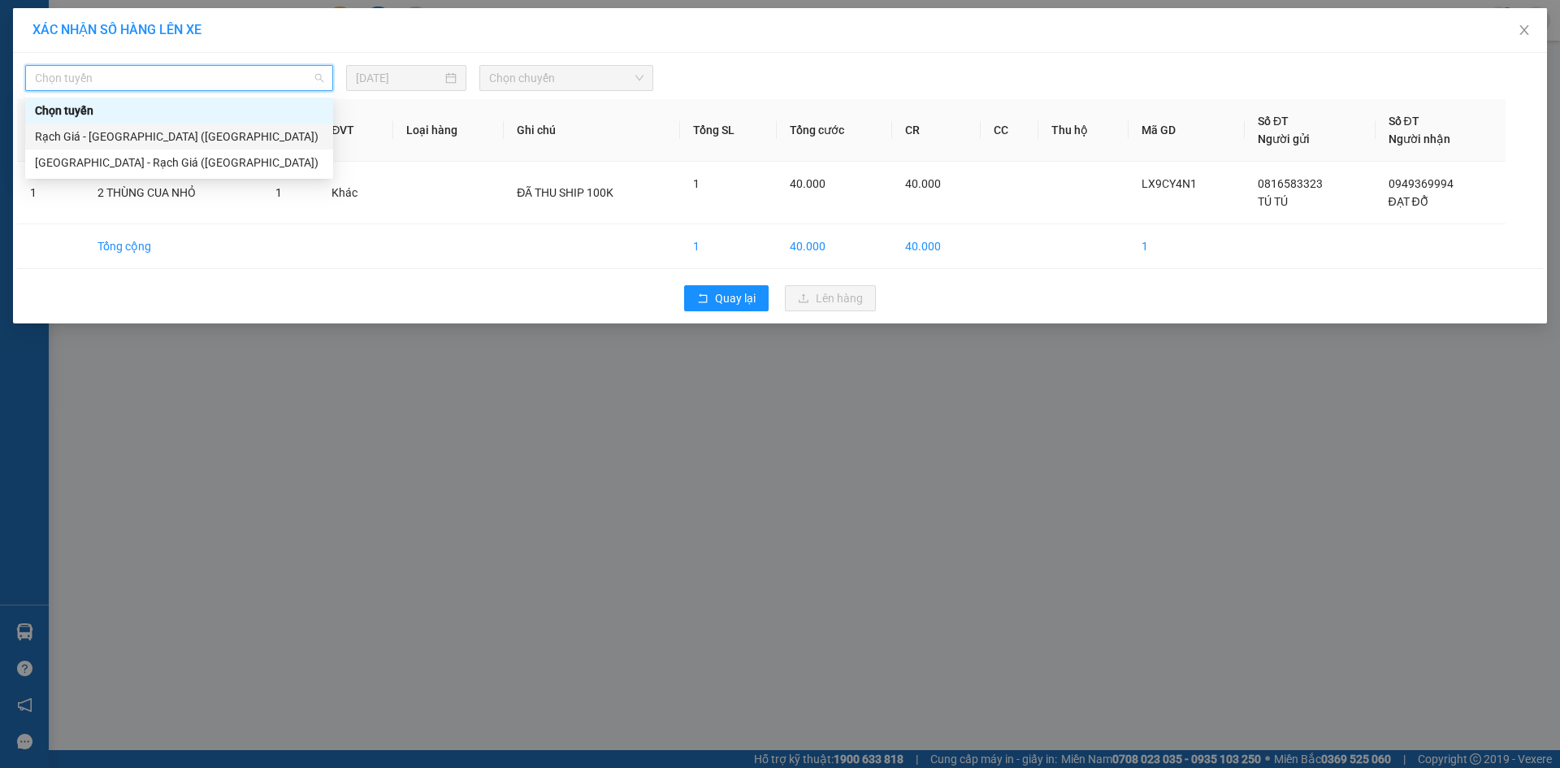
click at [180, 144] on div "Rạch Giá - [GEOGRAPHIC_DATA] ([GEOGRAPHIC_DATA])" at bounding box center [179, 137] width 288 height 18
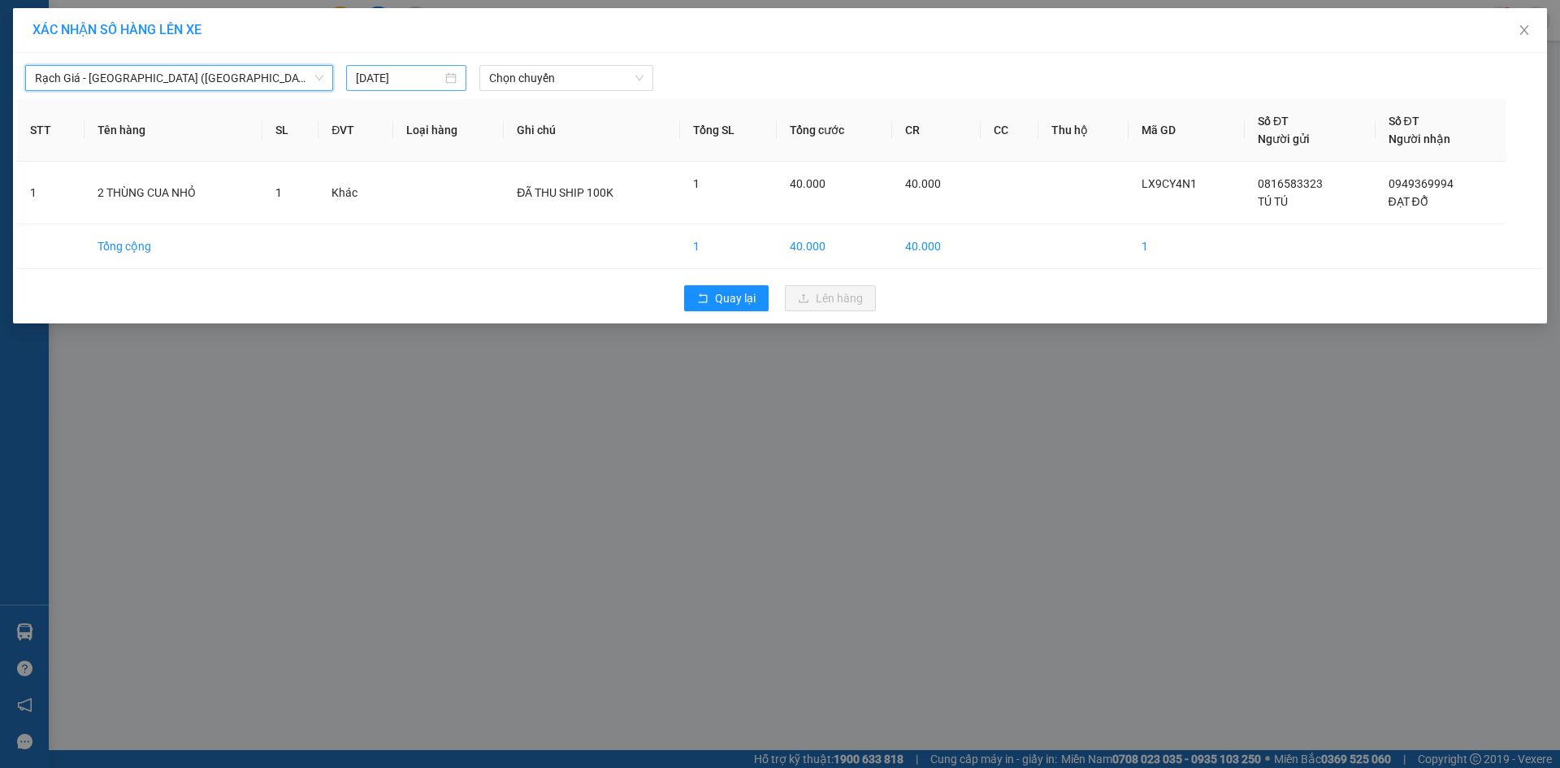
drag, startPoint x: 450, startPoint y: 81, endPoint x: 443, endPoint y: 90, distance: 11.5
click at [451, 81] on div "[DATE]" at bounding box center [406, 78] width 101 height 18
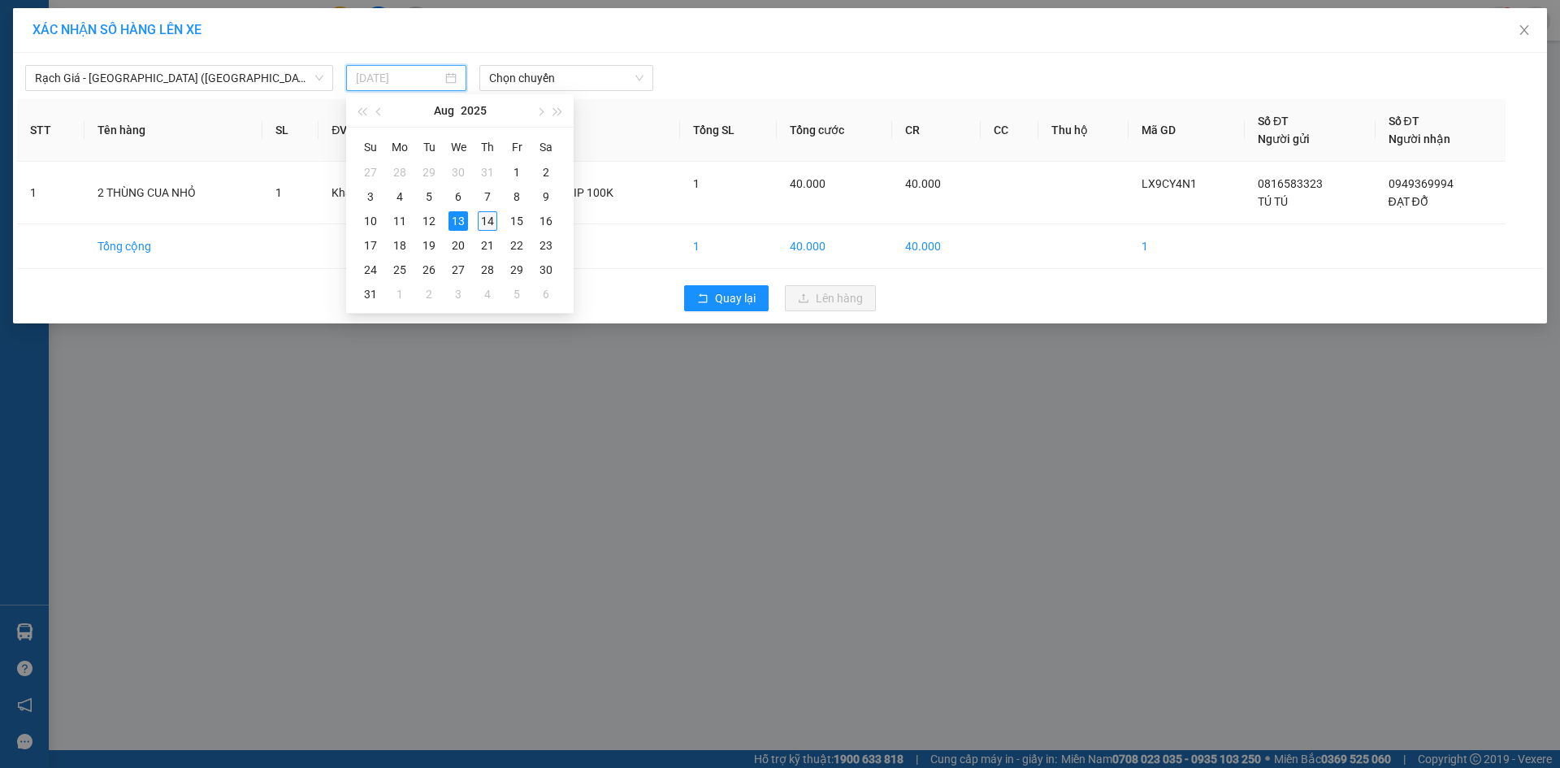
click at [481, 221] on div "14" at bounding box center [488, 221] width 20 height 20
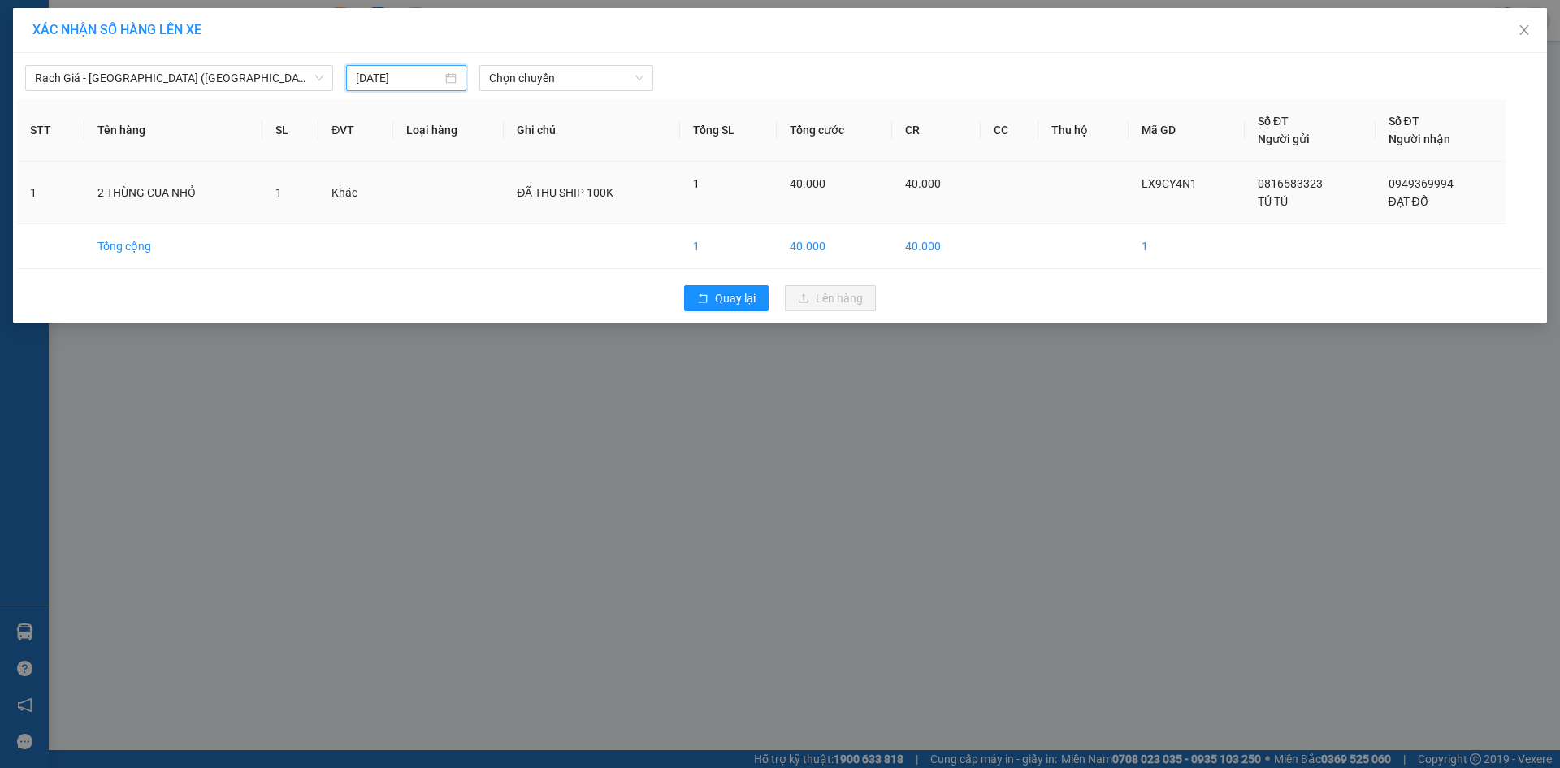
type input "[DATE]"
click at [635, 77] on span "Chọn chuyến" at bounding box center [566, 78] width 154 height 24
click at [558, 137] on div "08:00 (TC)" at bounding box center [552, 137] width 127 height 18
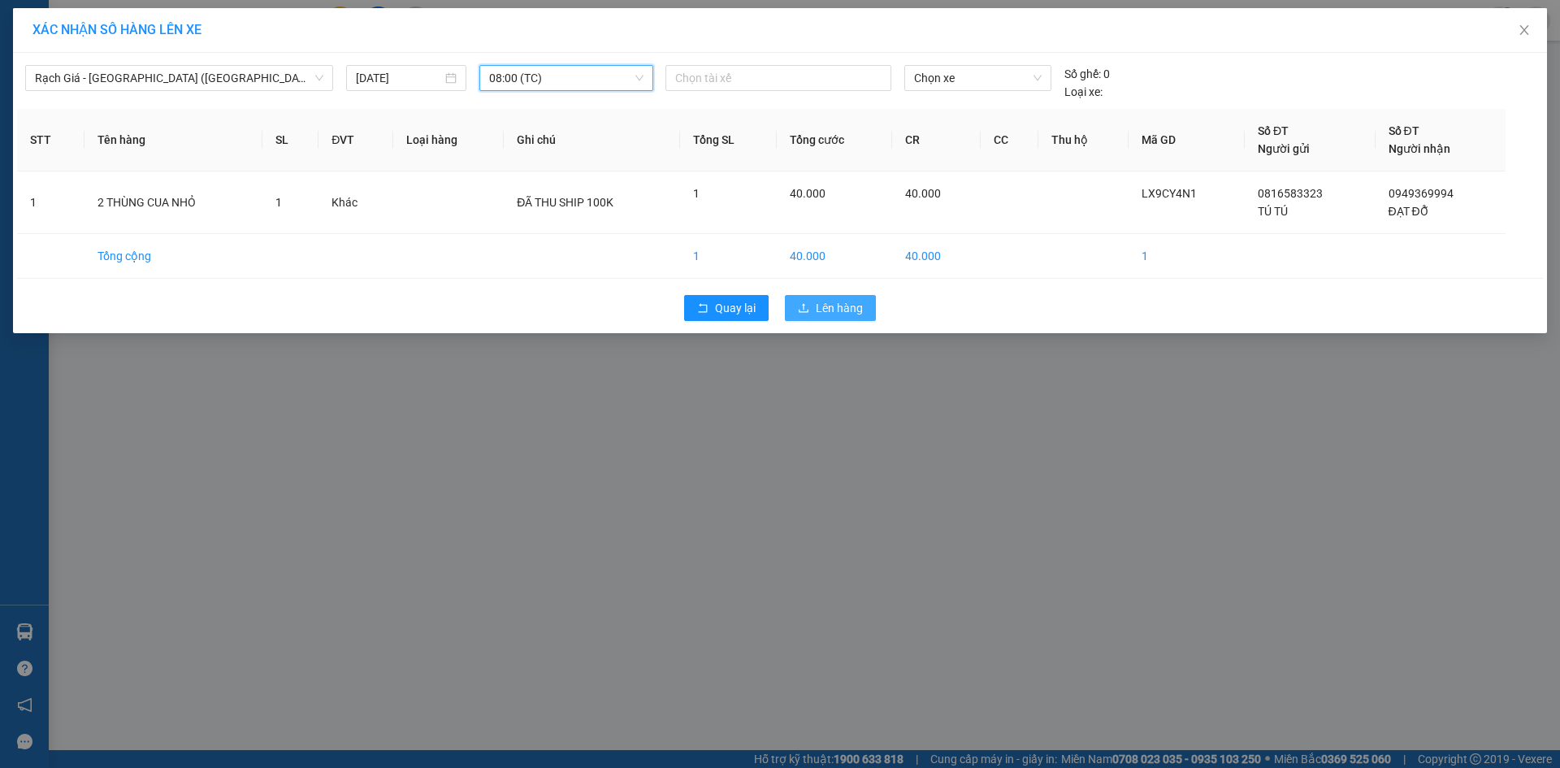
click at [851, 310] on span "Lên hàng" at bounding box center [839, 308] width 47 height 18
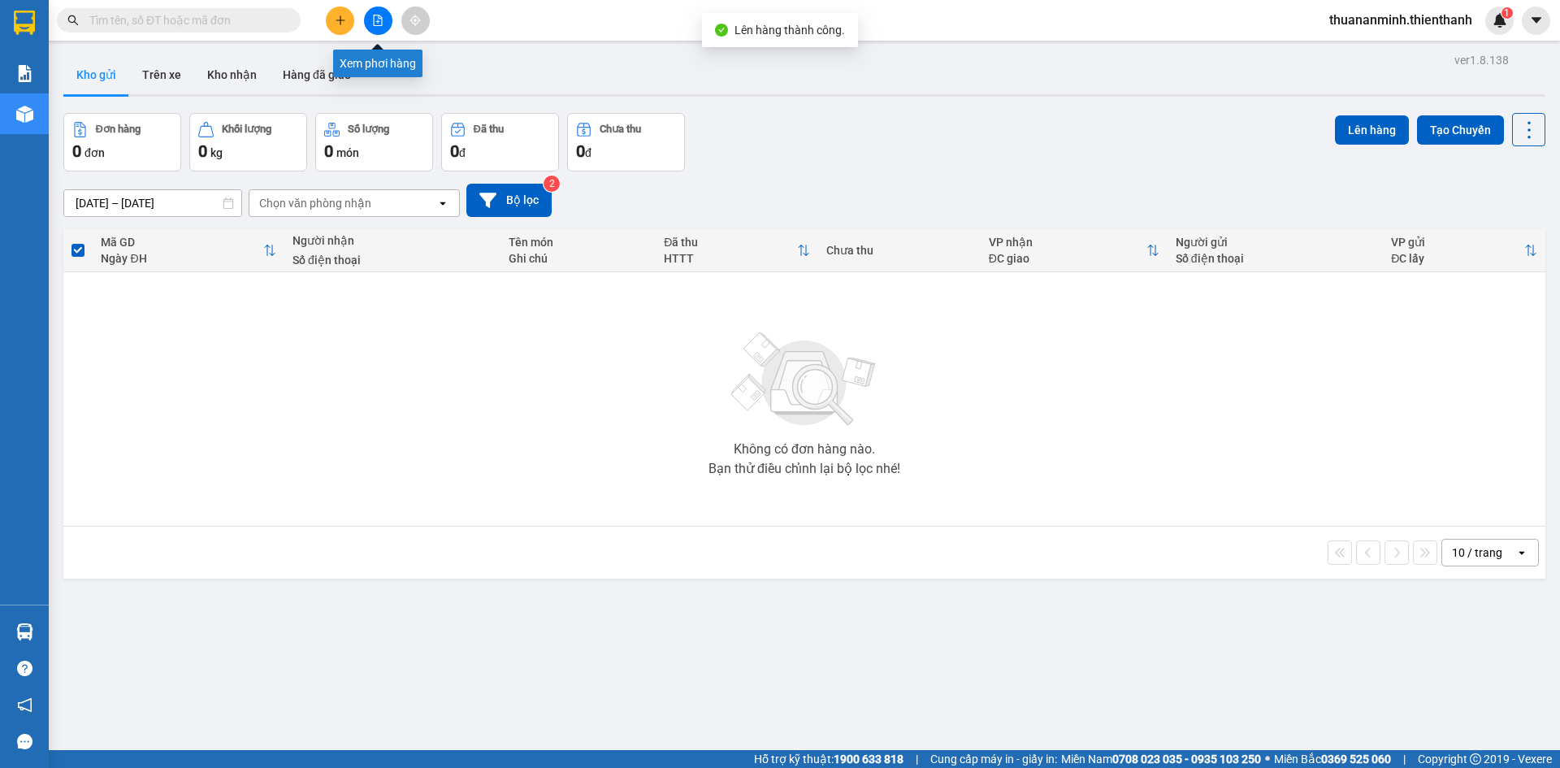
click at [376, 23] on icon "file-add" at bounding box center [377, 20] width 11 height 11
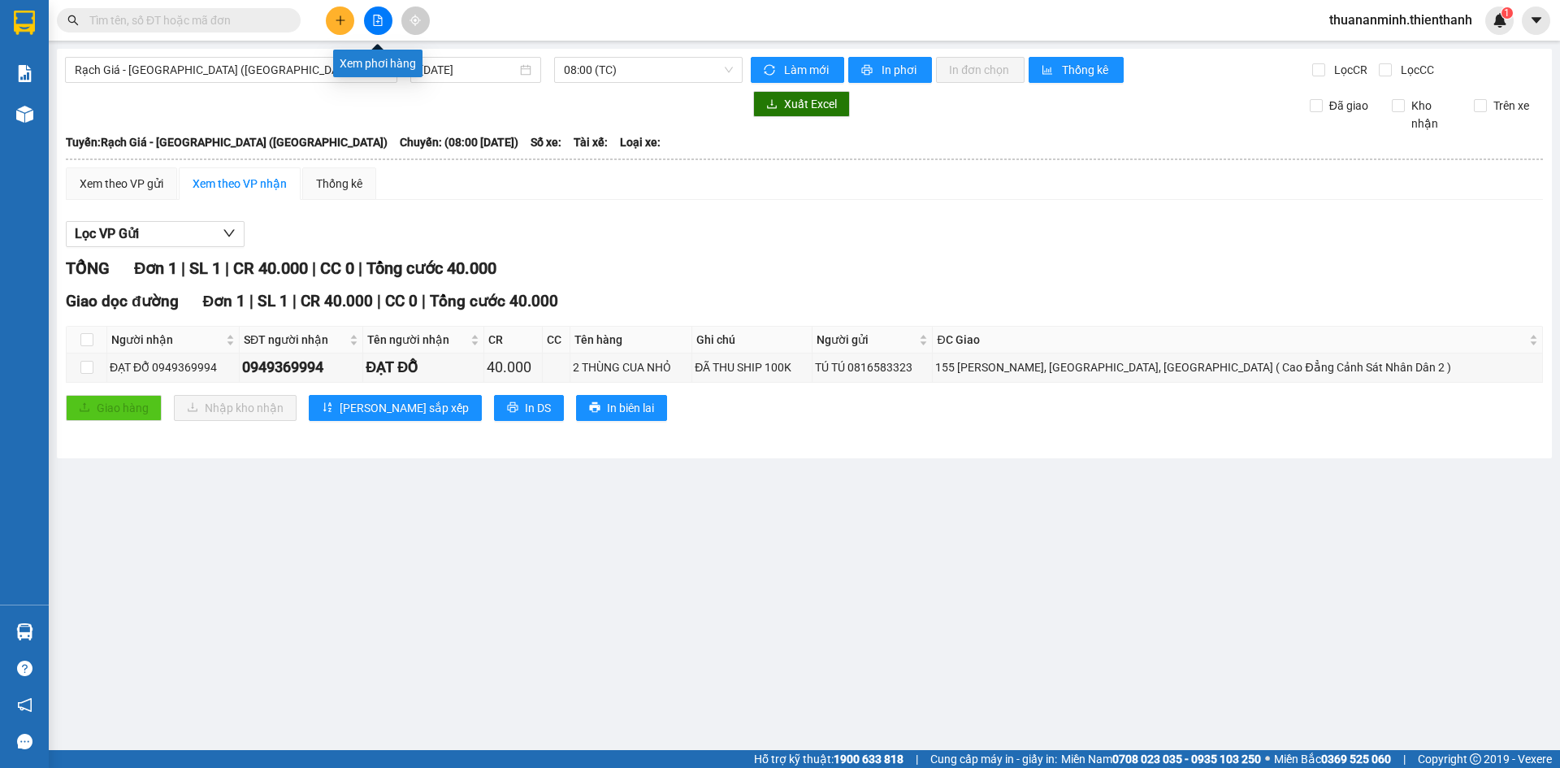
click at [382, 22] on icon "file-add" at bounding box center [378, 20] width 9 height 11
click at [212, 58] on span "Rạch Giá - [GEOGRAPHIC_DATA] ([GEOGRAPHIC_DATA])" at bounding box center [231, 70] width 313 height 24
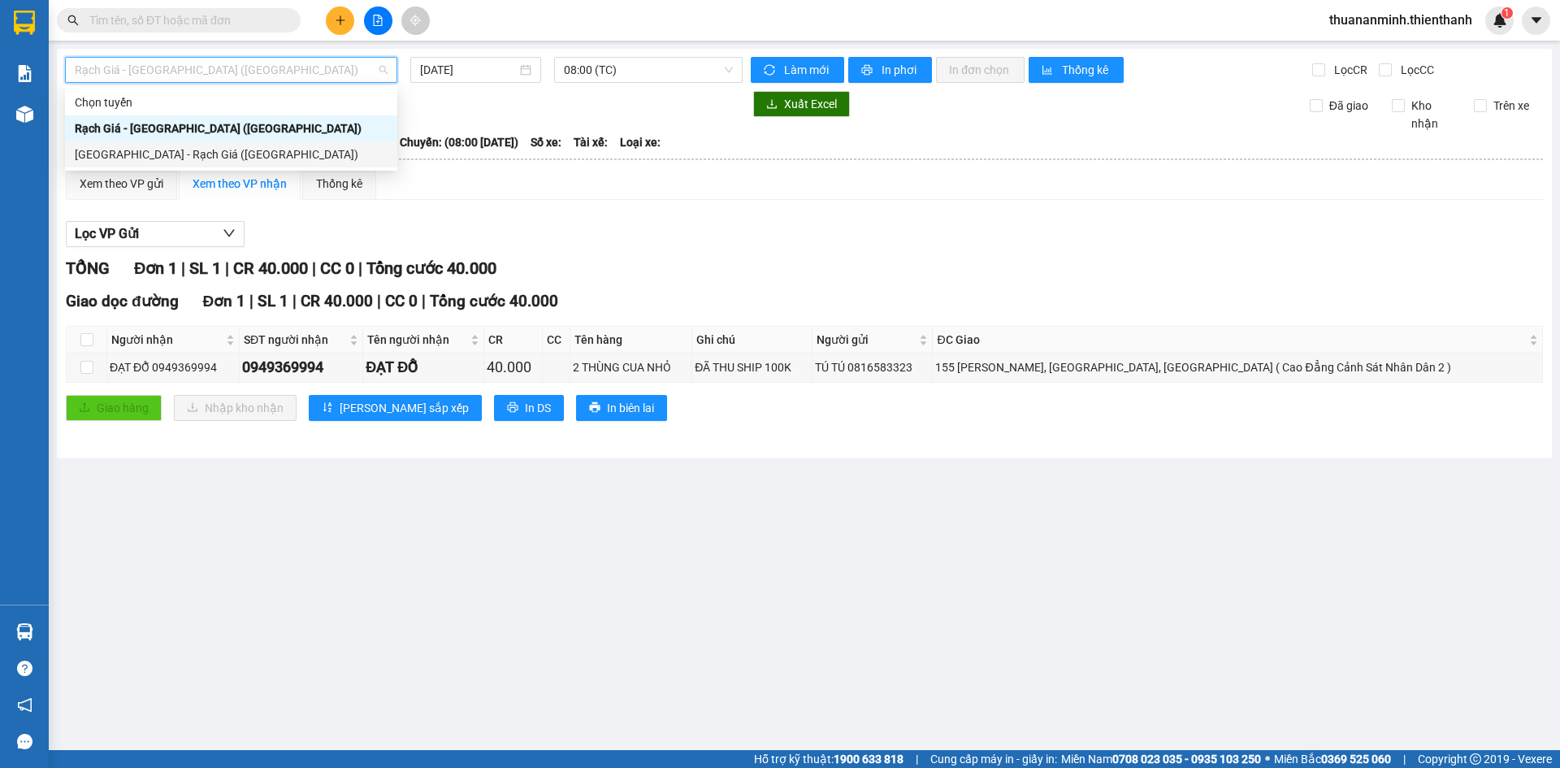
click at [141, 144] on div "[GEOGRAPHIC_DATA] - Rạch Giá ([GEOGRAPHIC_DATA])" at bounding box center [231, 154] width 332 height 26
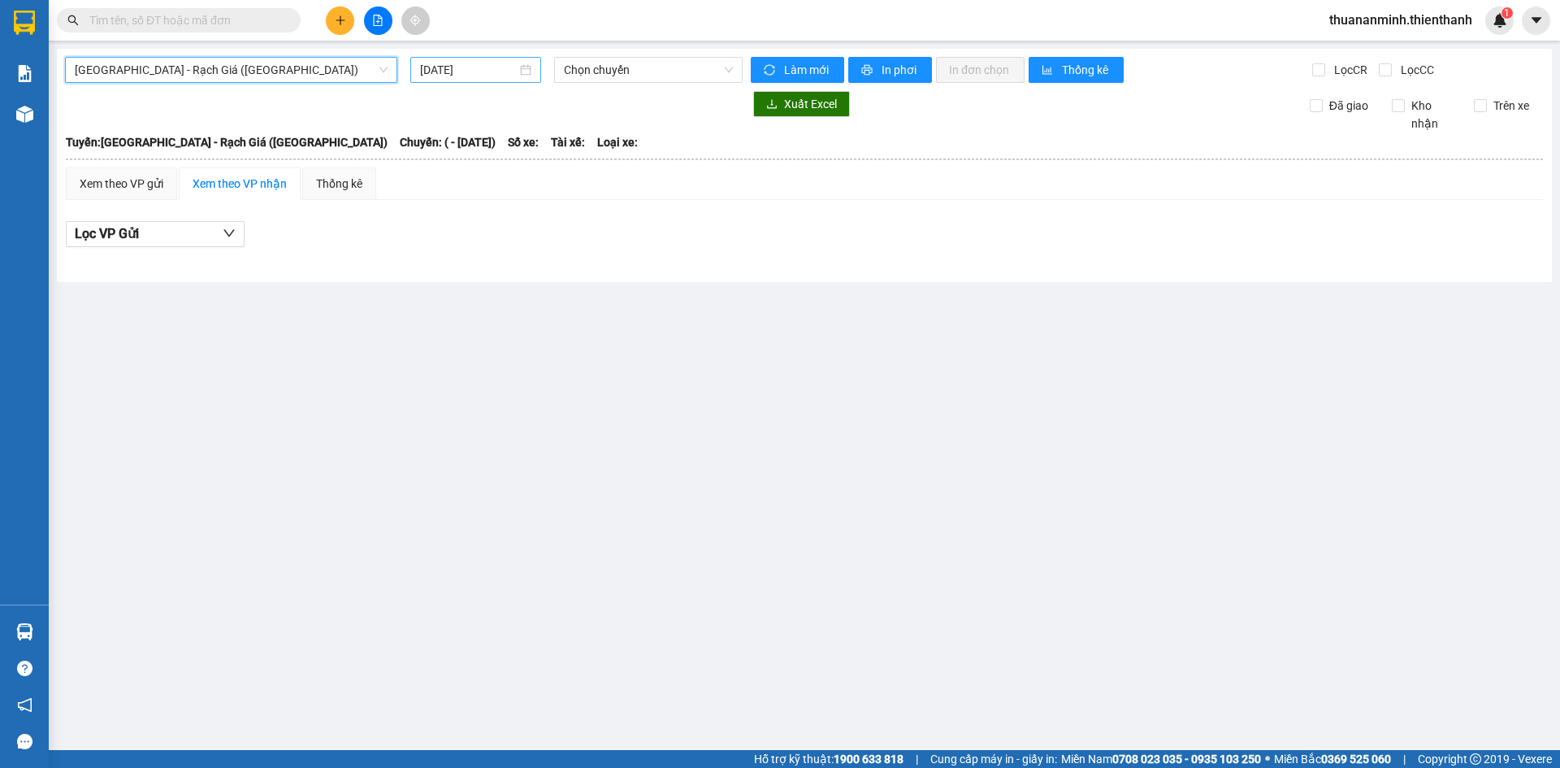
drag, startPoint x: 534, startPoint y: 67, endPoint x: 526, endPoint y: 72, distance: 9.5
click at [533, 68] on div "[DATE]" at bounding box center [475, 70] width 131 height 26
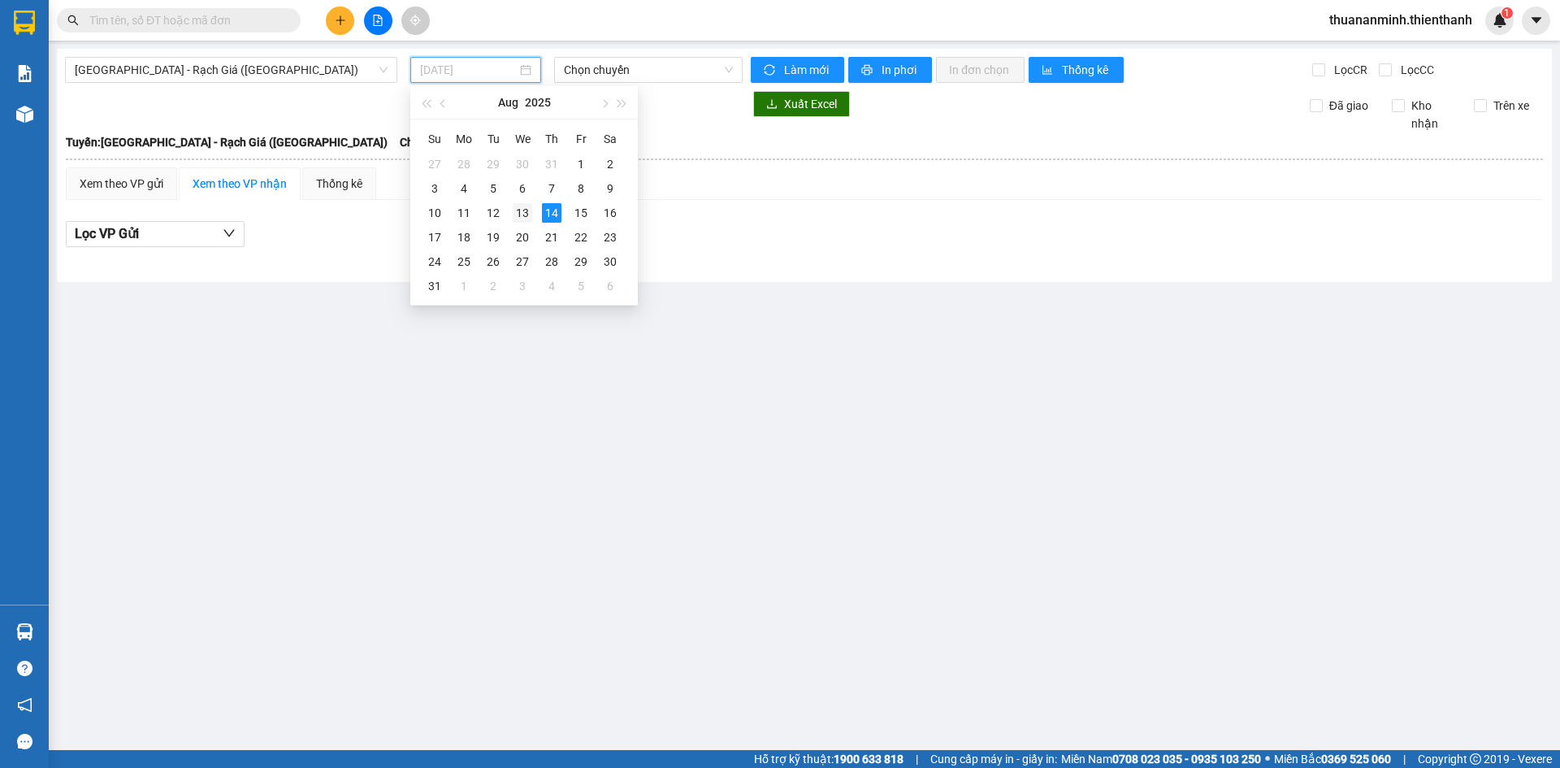
click at [523, 206] on div "13" at bounding box center [523, 213] width 20 height 20
type input "[DATE]"
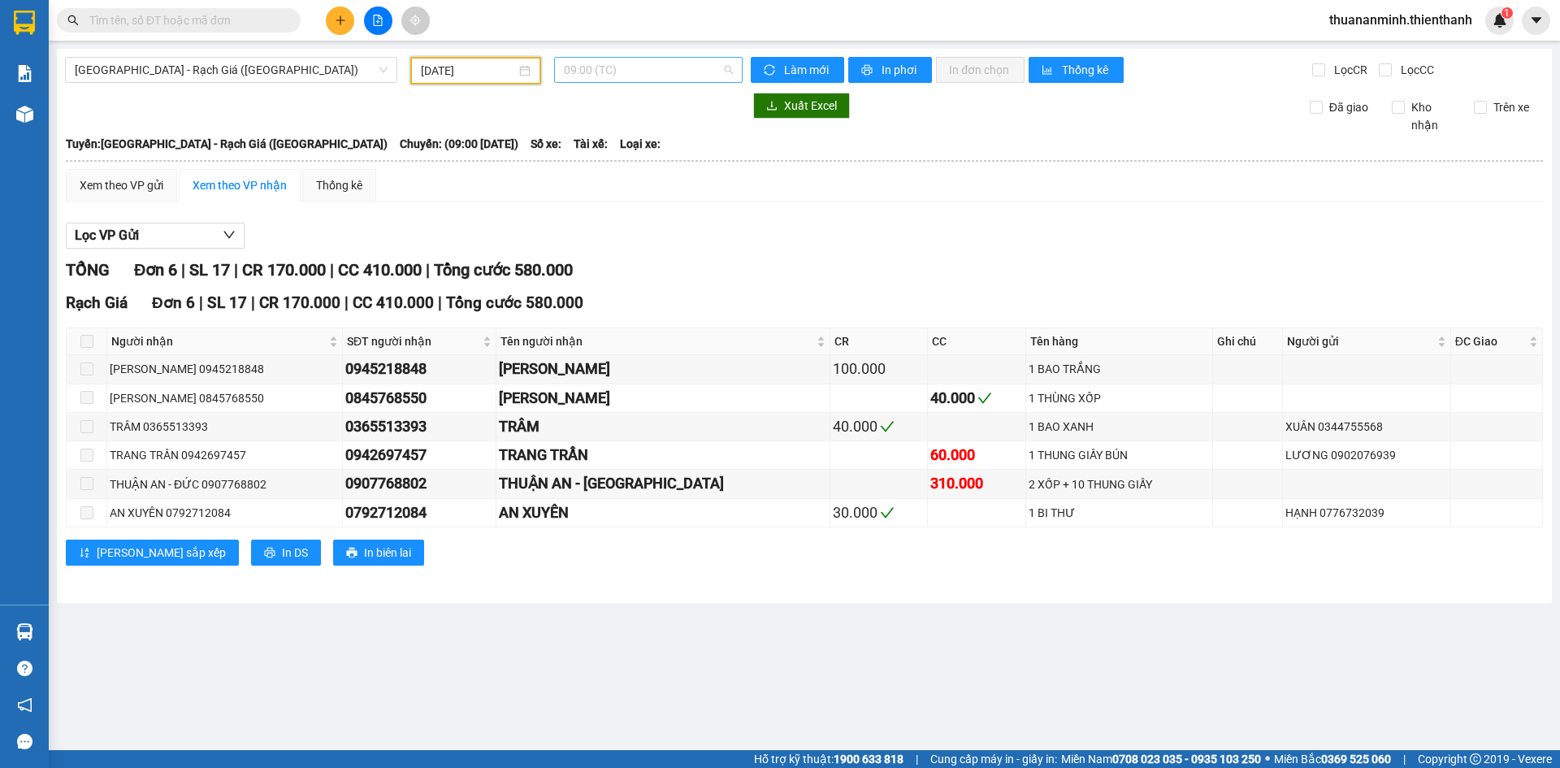
click at [616, 68] on span "09:00 (TC)" at bounding box center [648, 70] width 169 height 24
click at [138, 183] on div "Xem theo VP gửi" at bounding box center [122, 185] width 84 height 18
click at [167, 241] on button "Lọc VP nhận" at bounding box center [155, 236] width 179 height 26
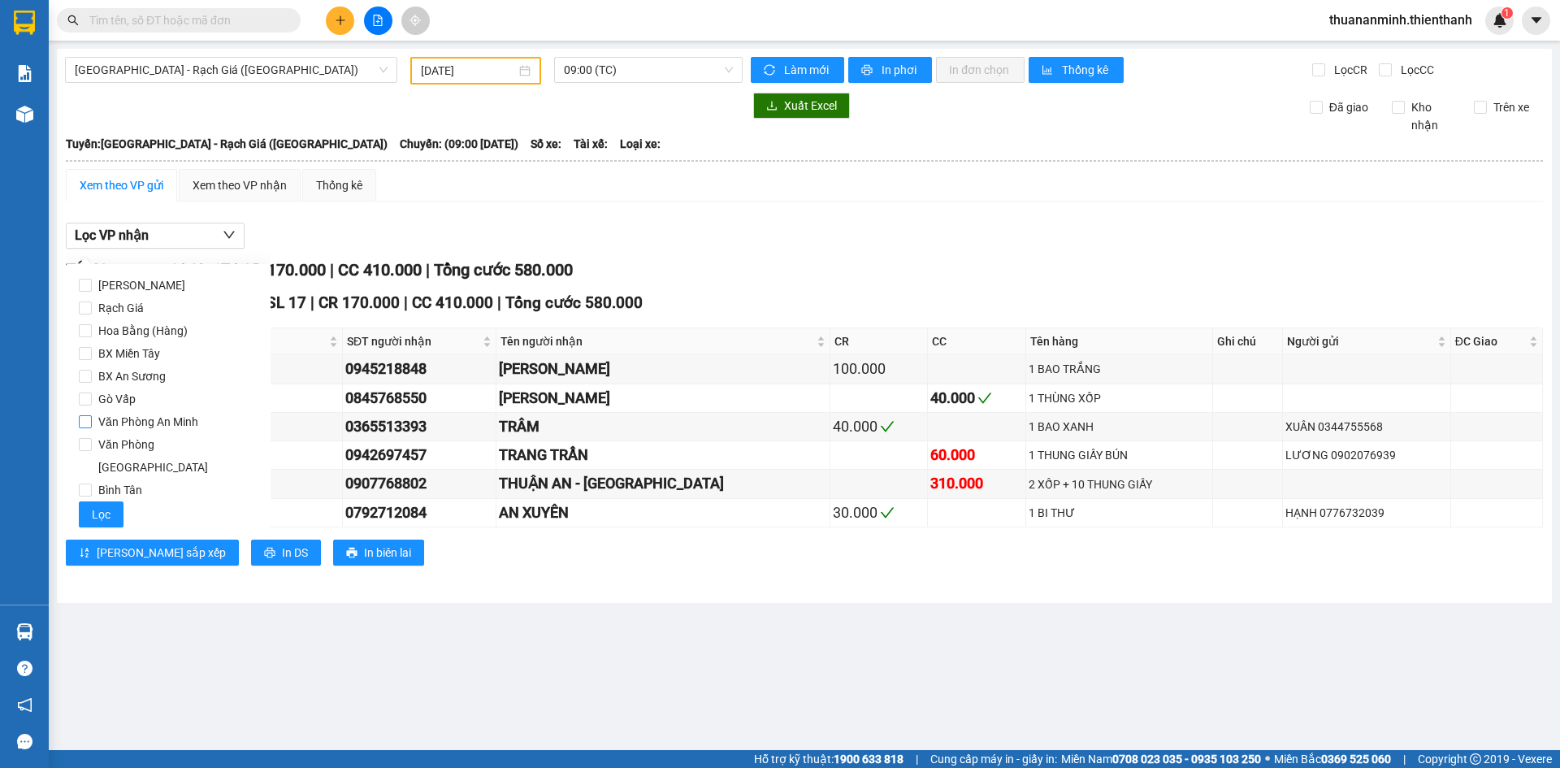
click at [118, 419] on span "Văn Phòng An Minh" at bounding box center [148, 421] width 113 height 23
click at [92, 419] on input "Văn Phòng An Minh" at bounding box center [85, 421] width 13 height 13
checkbox input "true"
click at [87, 501] on button "Lọc" at bounding box center [101, 514] width 45 height 26
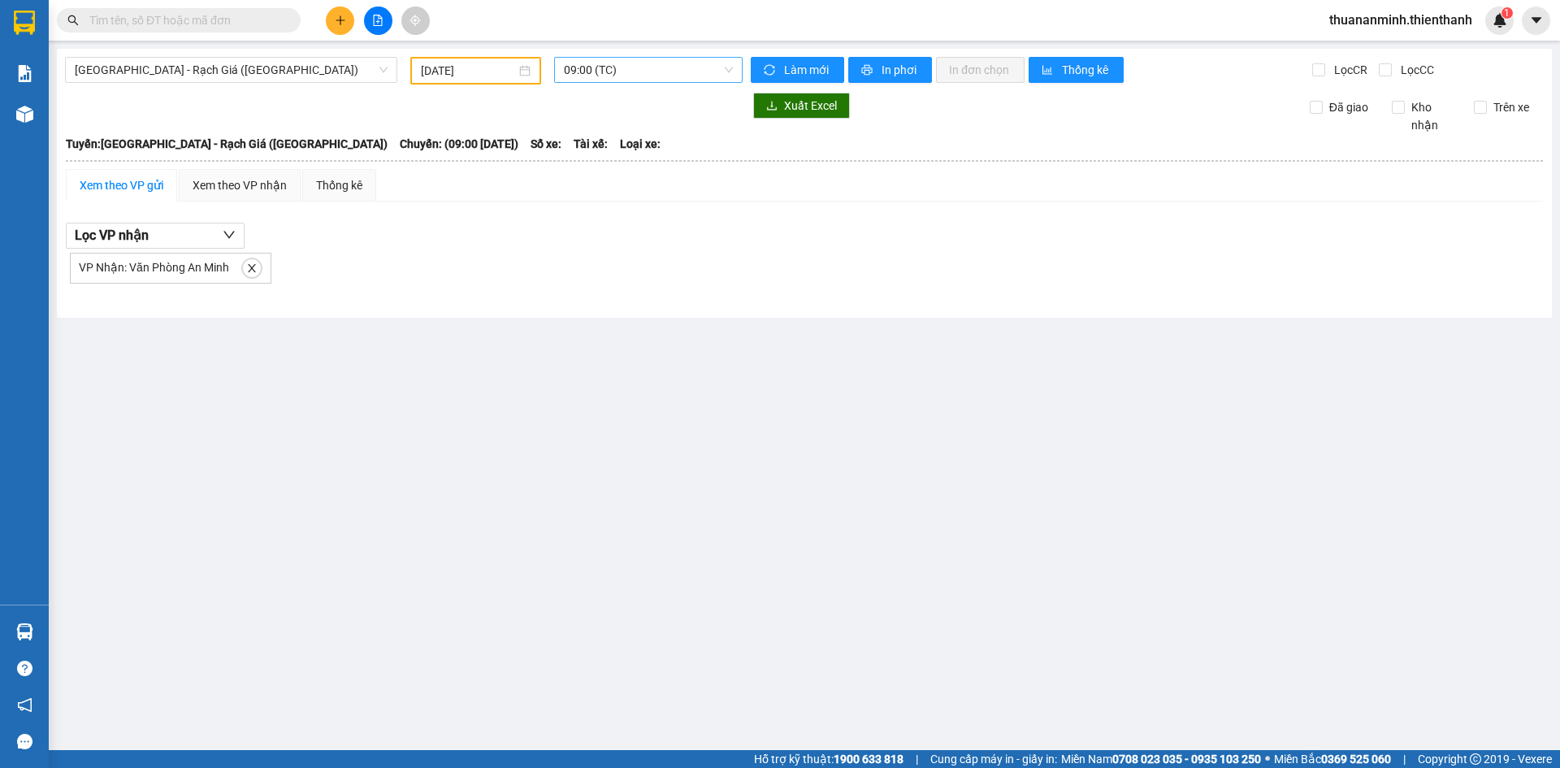
click at [638, 73] on span "09:00 (TC)" at bounding box center [648, 70] width 169 height 24
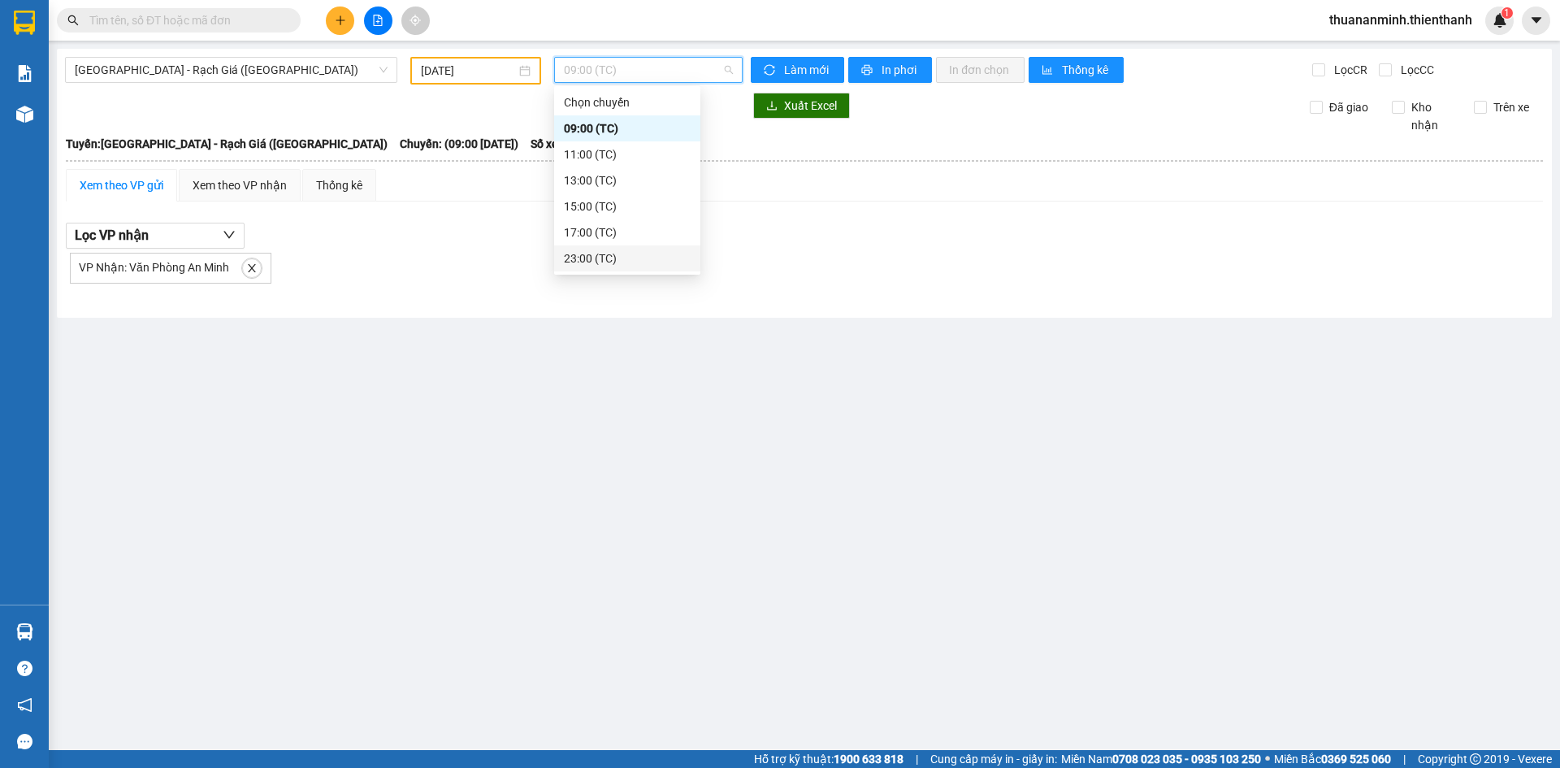
click at [587, 262] on div "23:00 (TC)" at bounding box center [627, 258] width 127 height 18
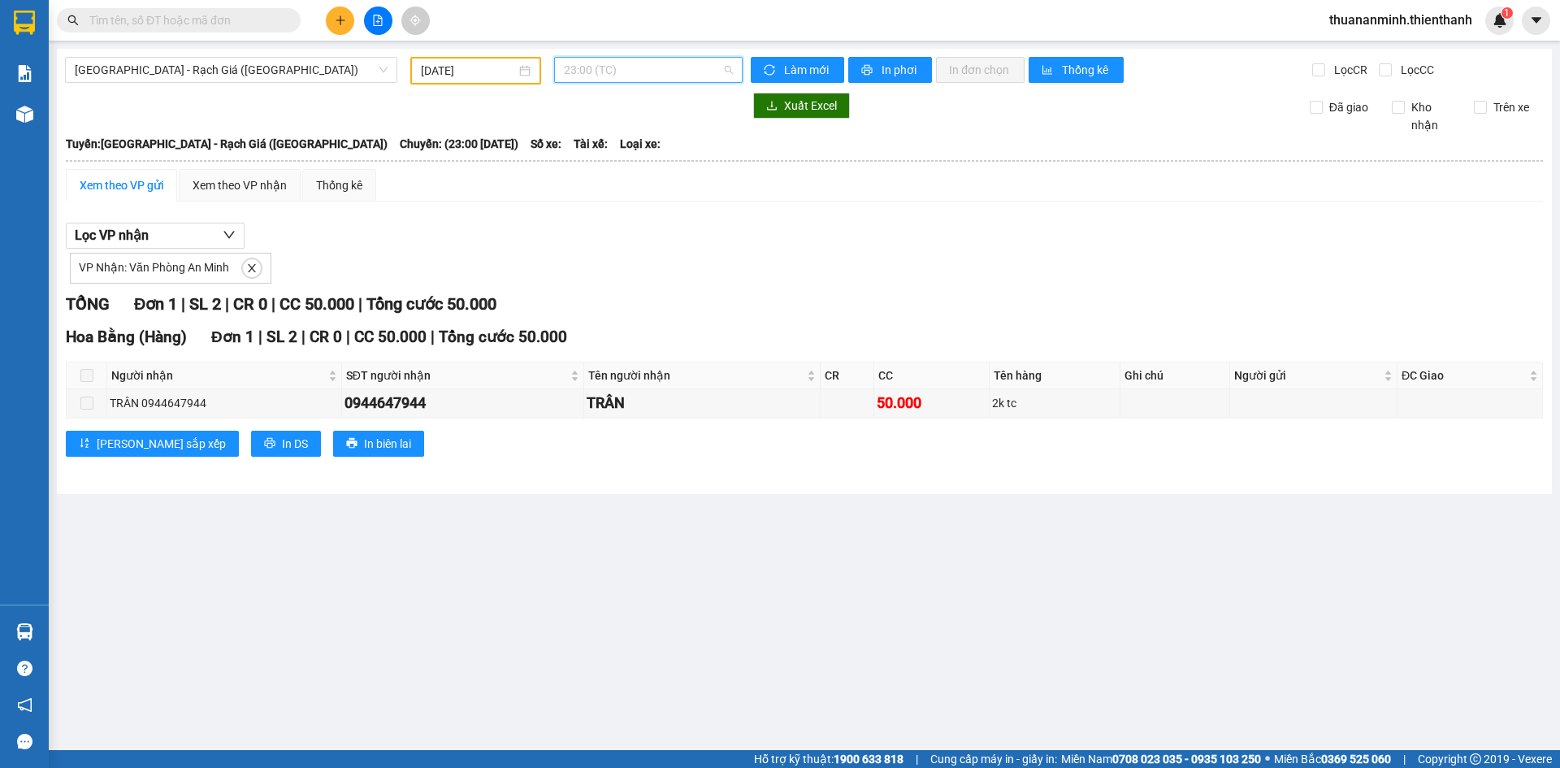
click at [730, 69] on span "23:00 (TC)" at bounding box center [648, 70] width 169 height 24
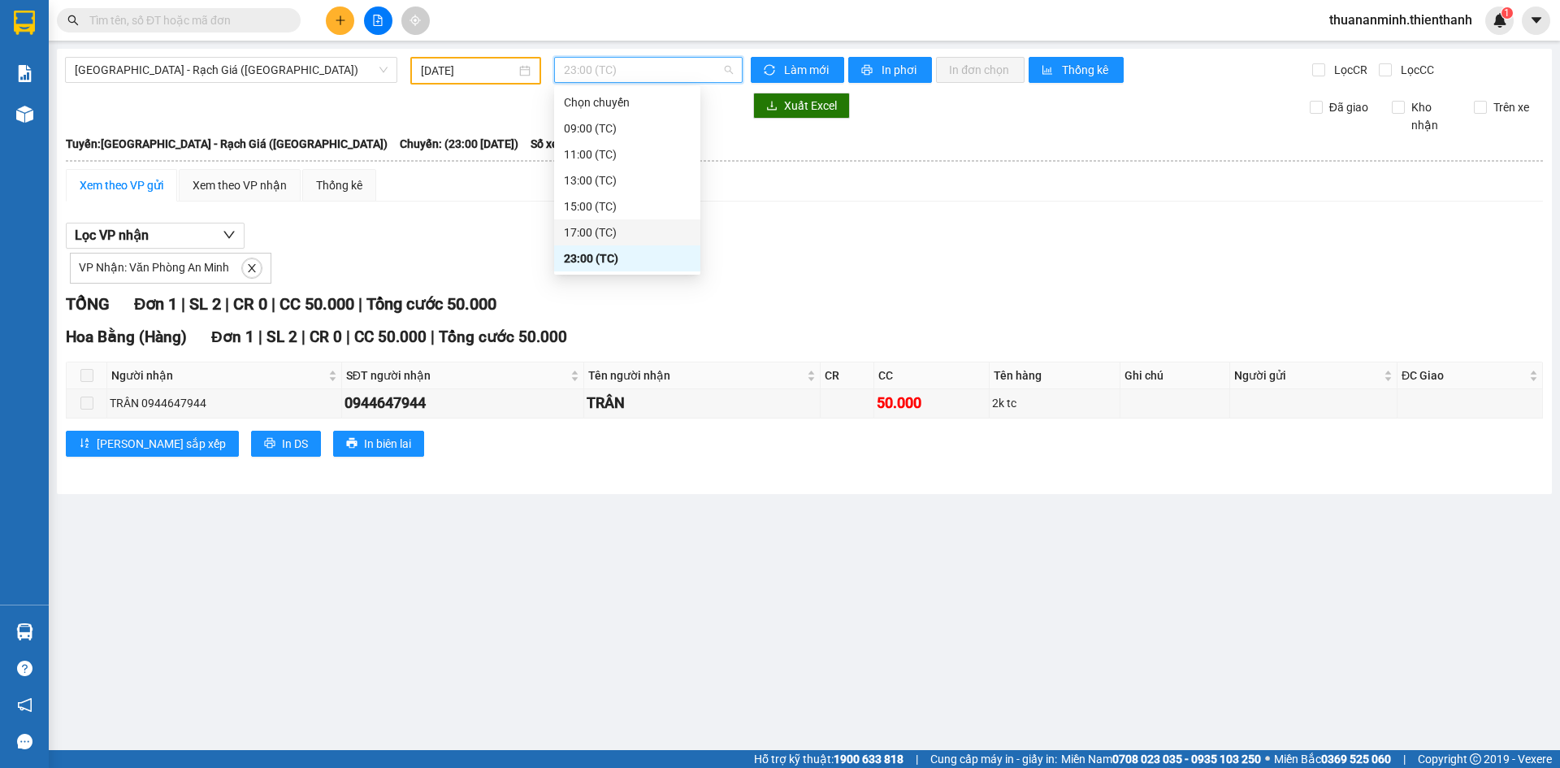
click at [740, 247] on div "Lọc VP nhận VP Nhận: Văn Phòng An Minh" at bounding box center [804, 253] width 1477 height 61
